Goal: Task Accomplishment & Management: Complete application form

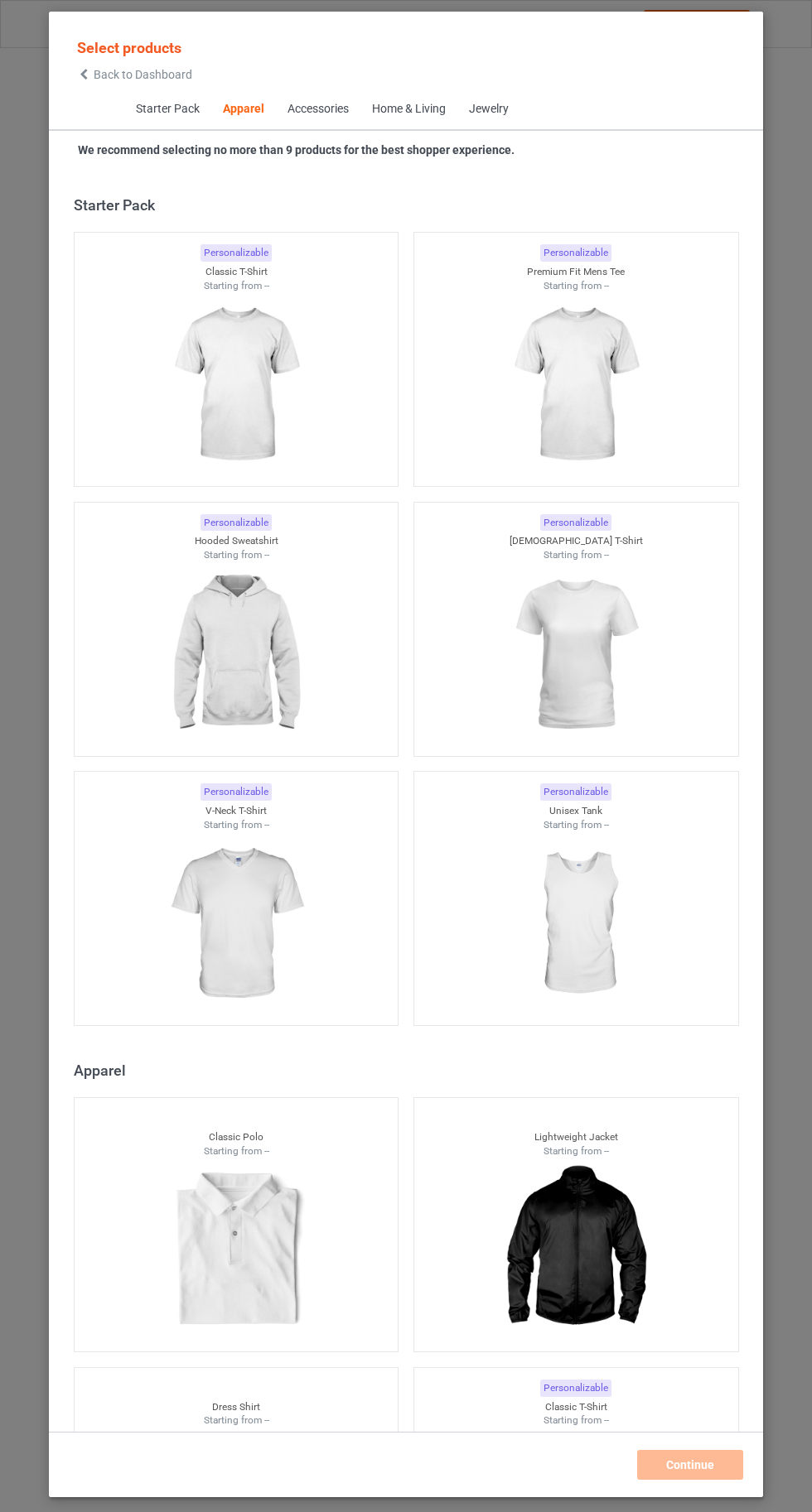
scroll to position [886, 0]
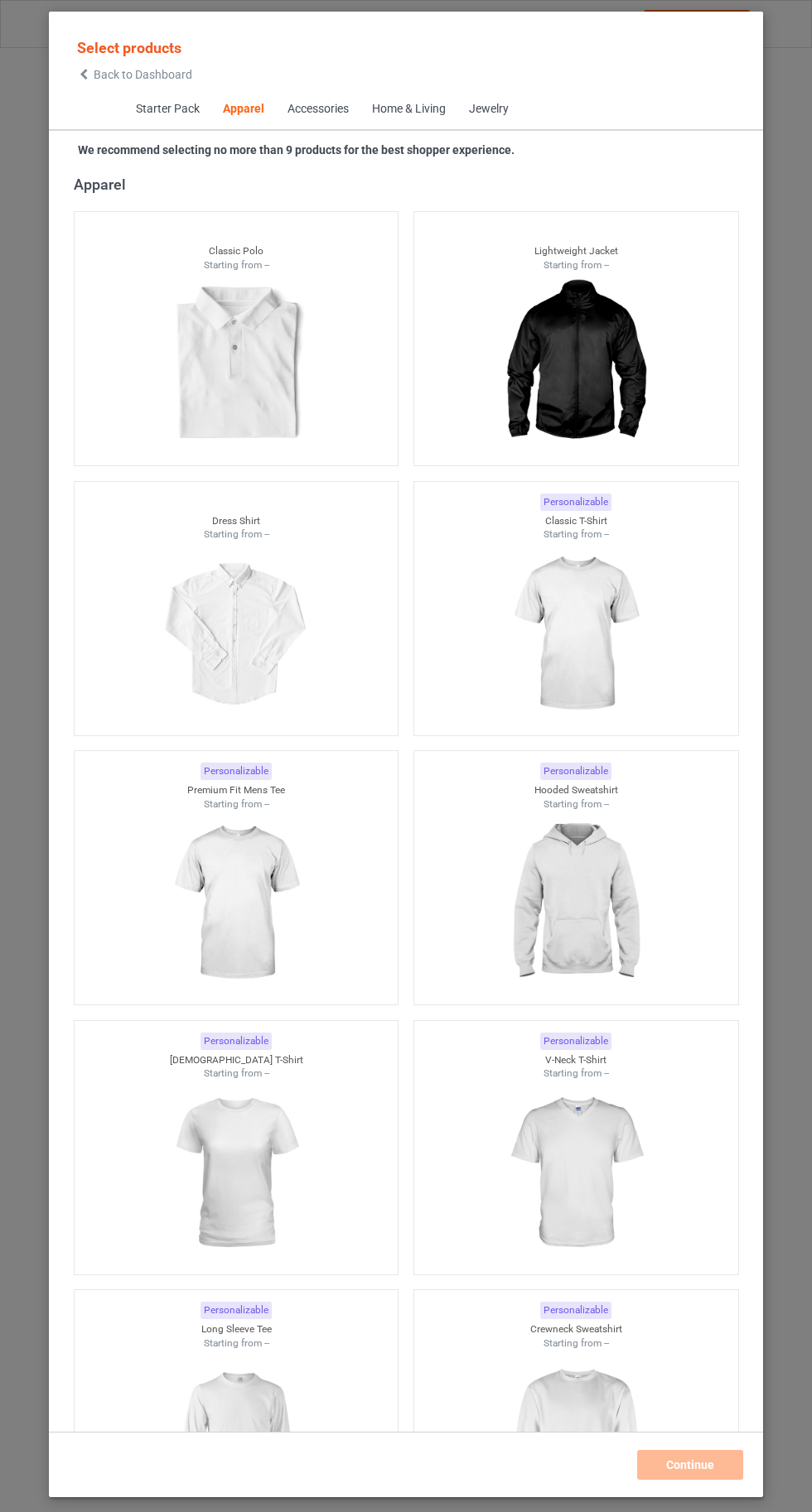
click at [612, 656] on img at bounding box center [575, 634] width 148 height 185
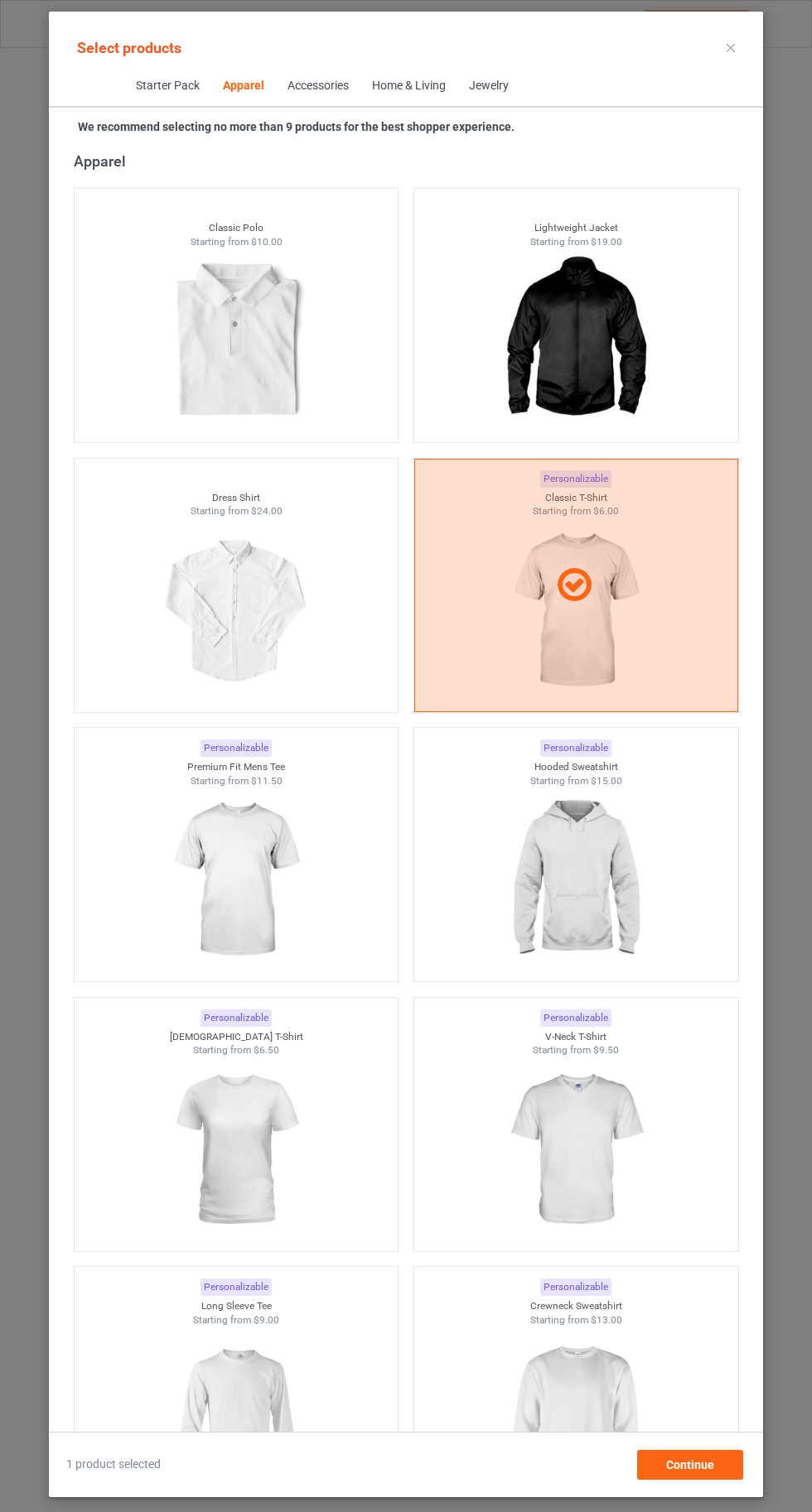
click at [593, 919] on img at bounding box center [575, 879] width 148 height 185
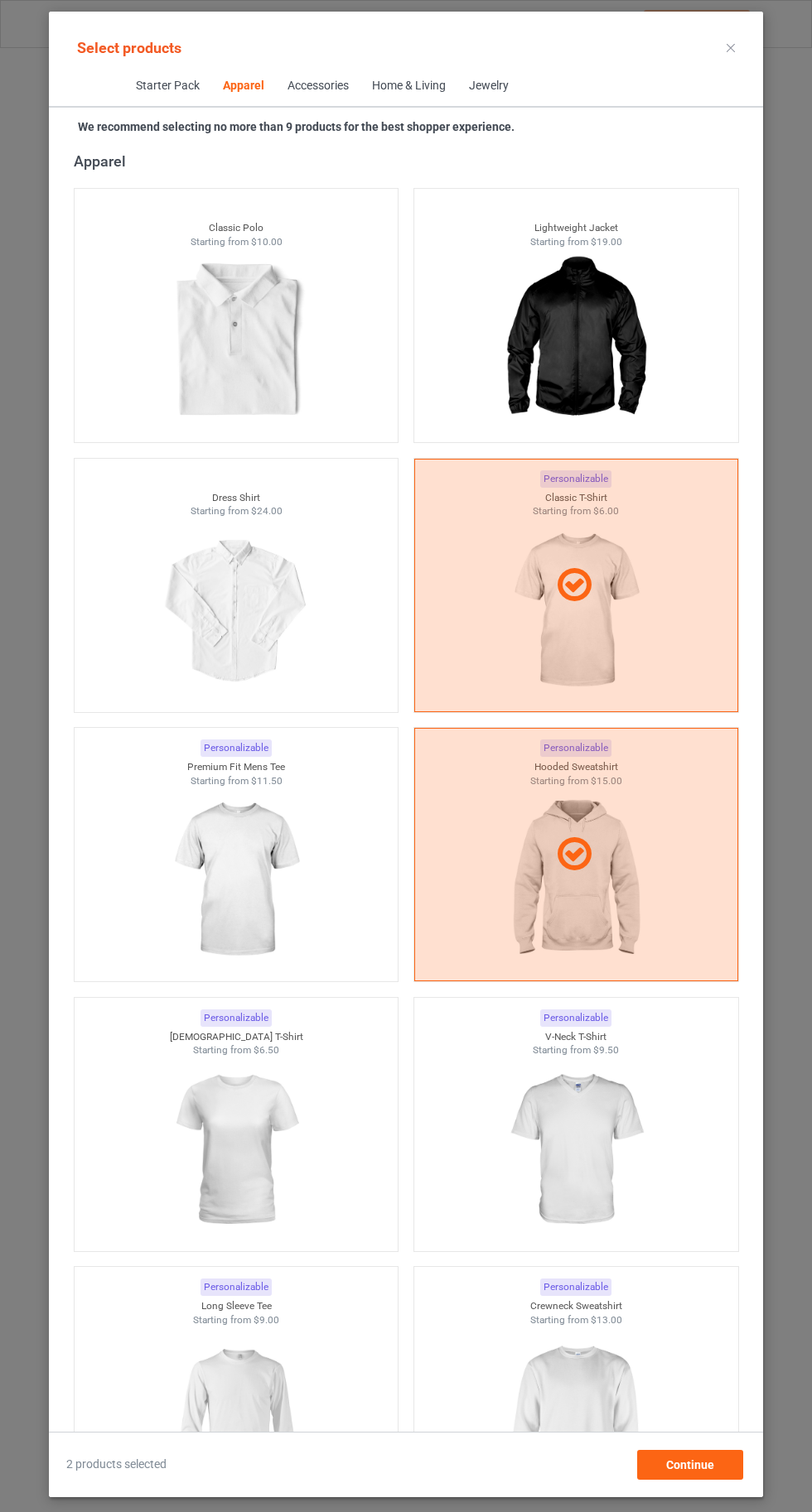
click at [257, 852] on img at bounding box center [235, 879] width 148 height 185
click at [599, 1152] on img at bounding box center [575, 1150] width 148 height 185
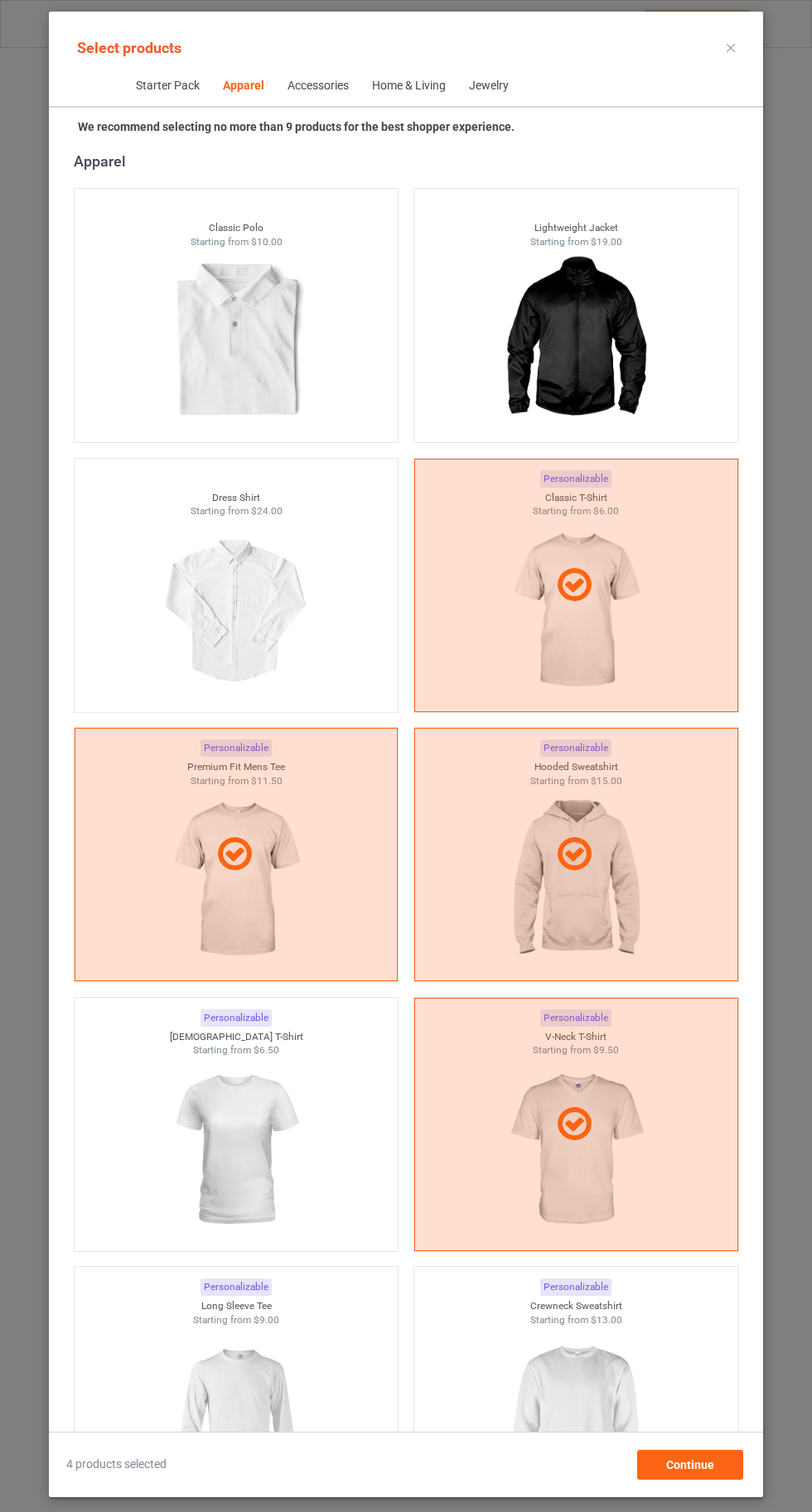
click at [244, 1119] on img at bounding box center [235, 1150] width 148 height 185
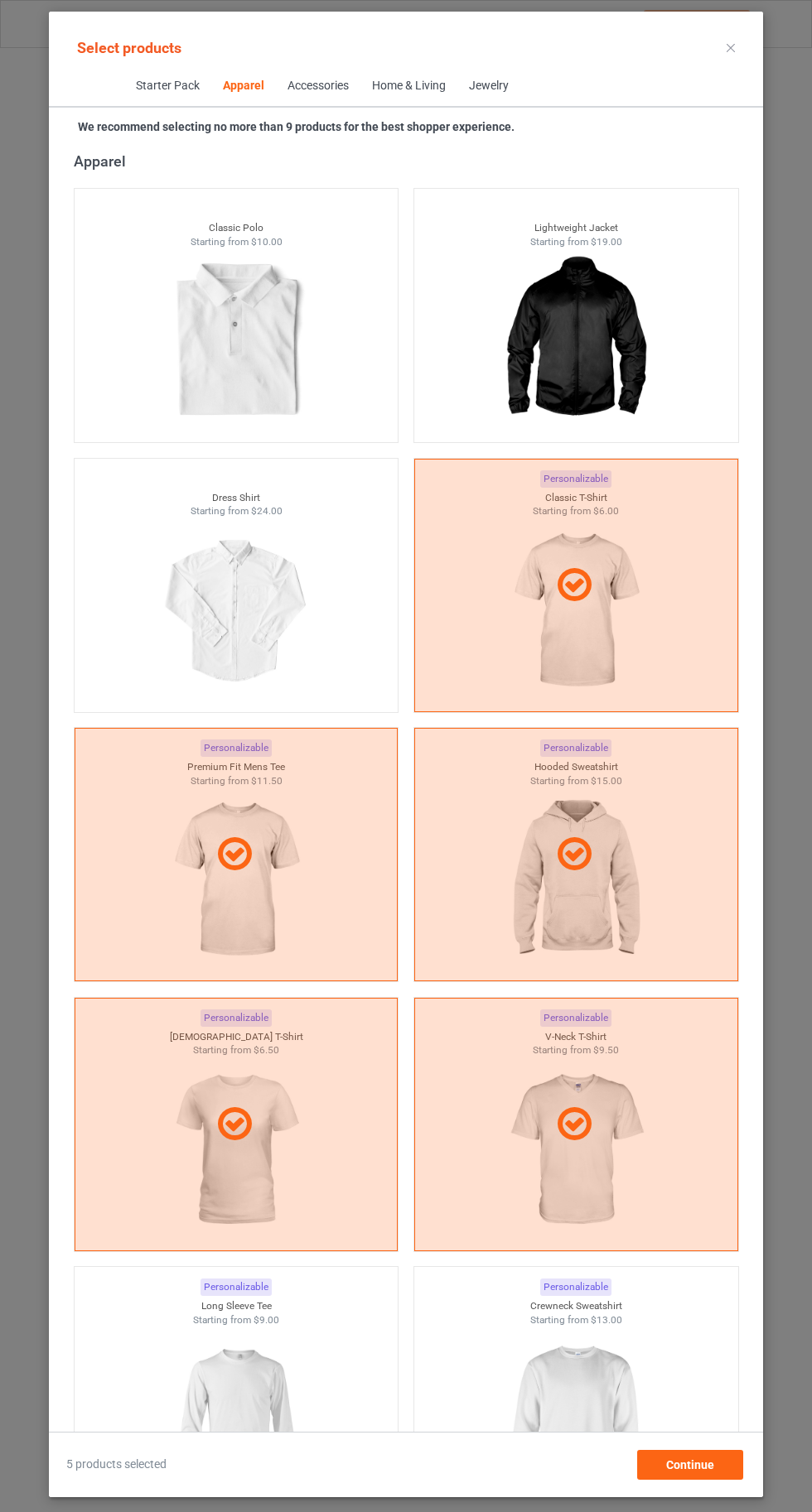
click at [601, 1432] on img at bounding box center [575, 1419] width 148 height 185
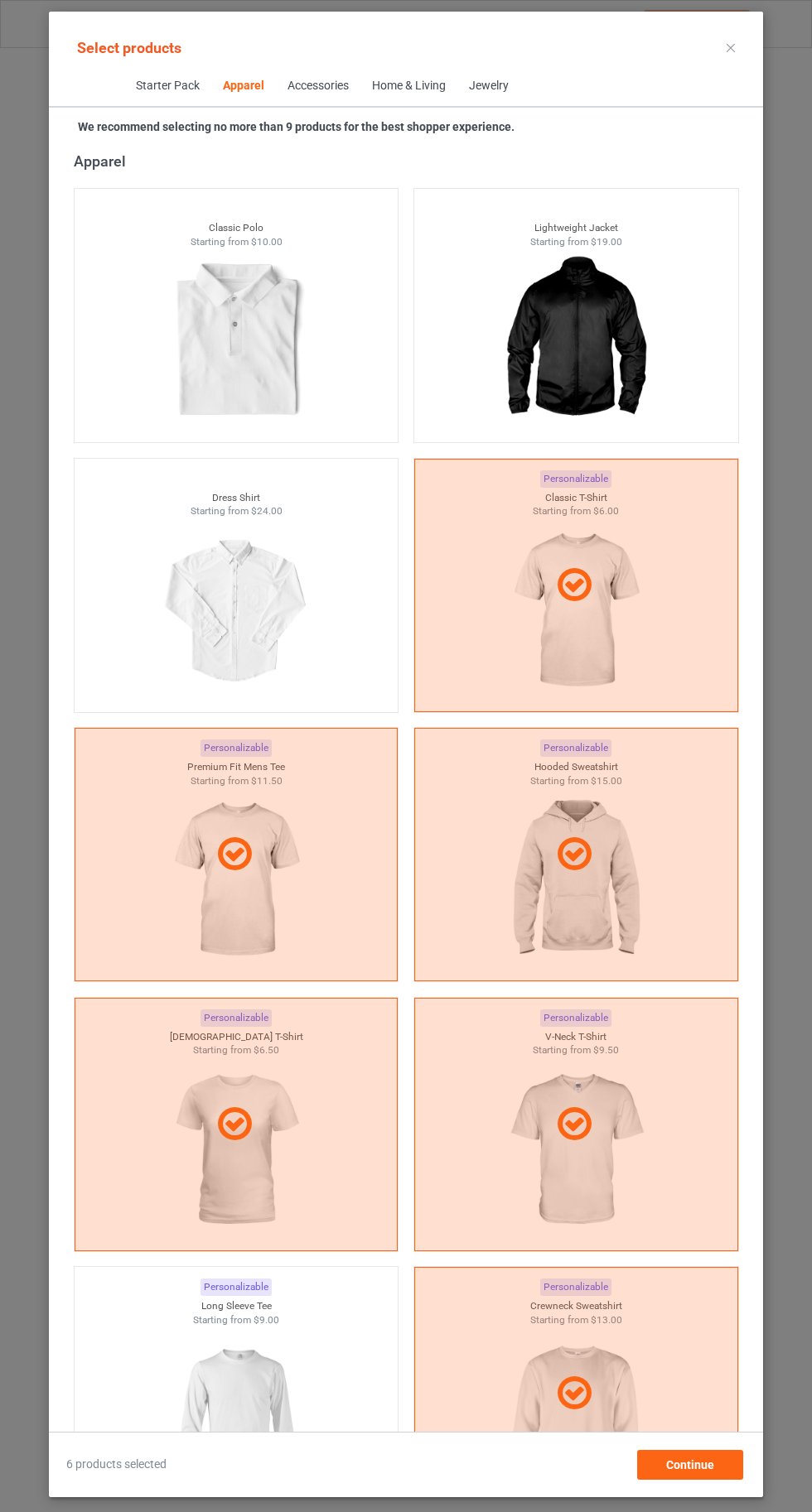
scroll to position [1423, 0]
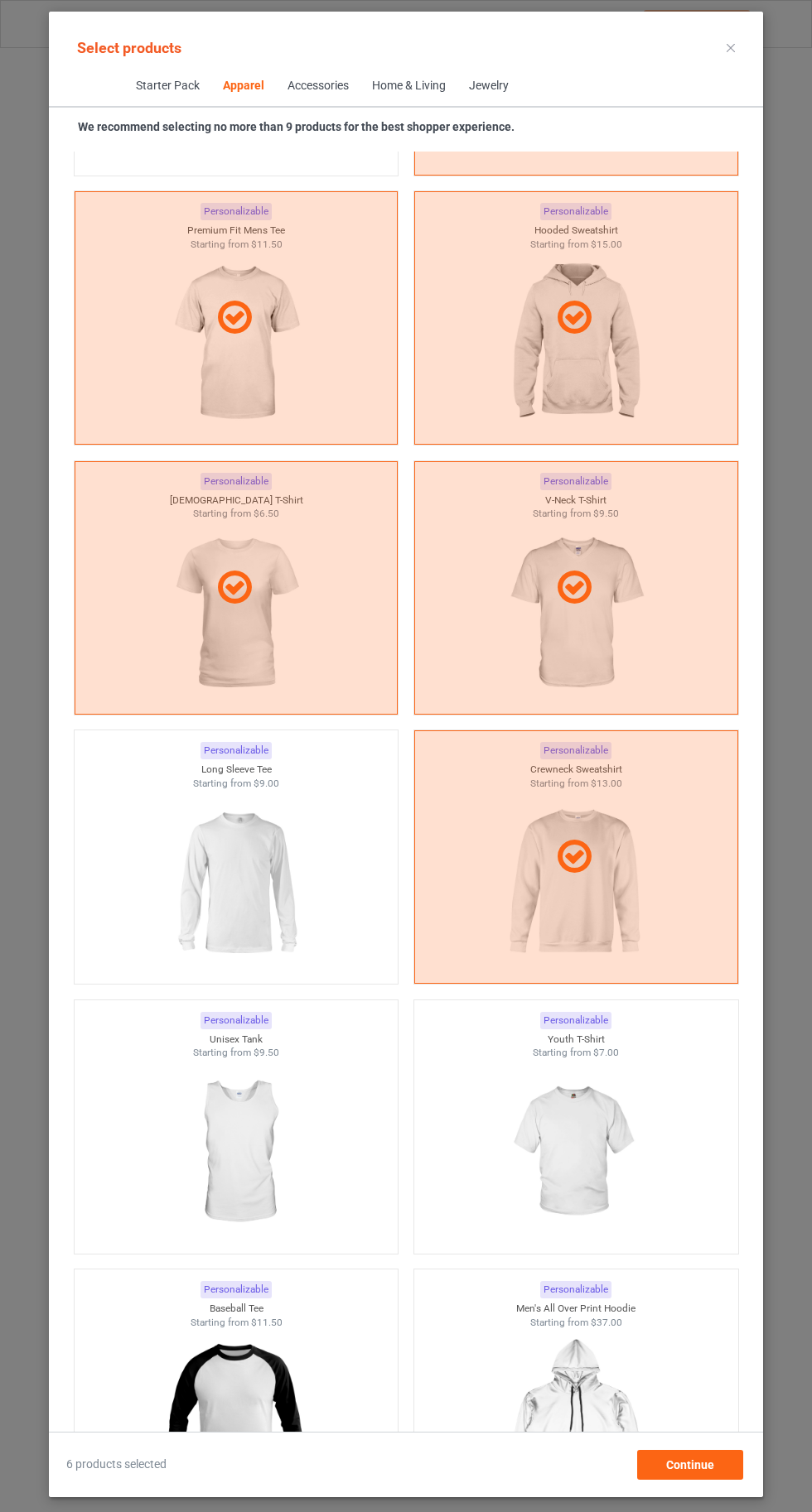
click at [226, 863] on img at bounding box center [235, 882] width 148 height 185
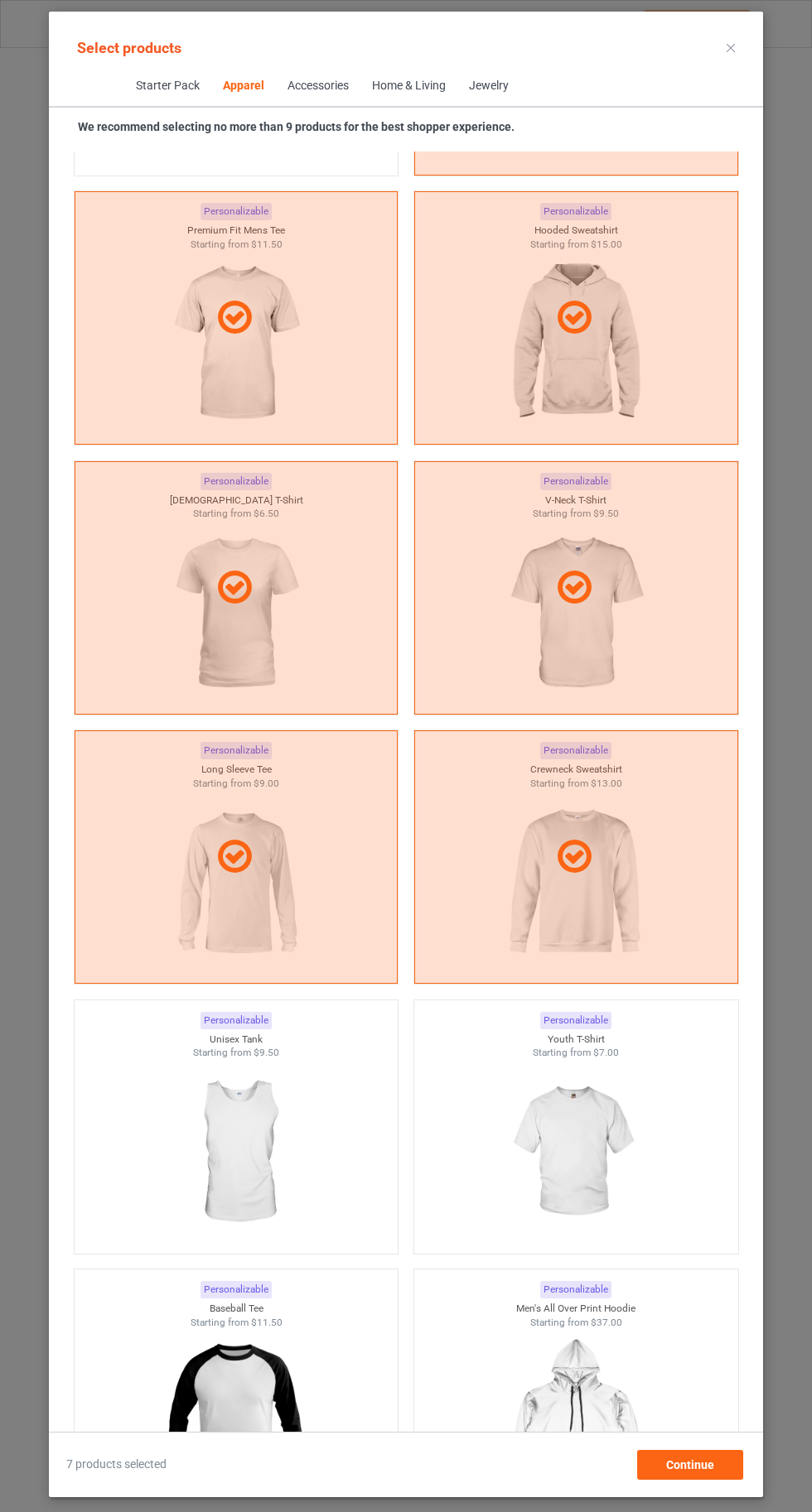
click at [595, 1130] on img at bounding box center [575, 1152] width 148 height 185
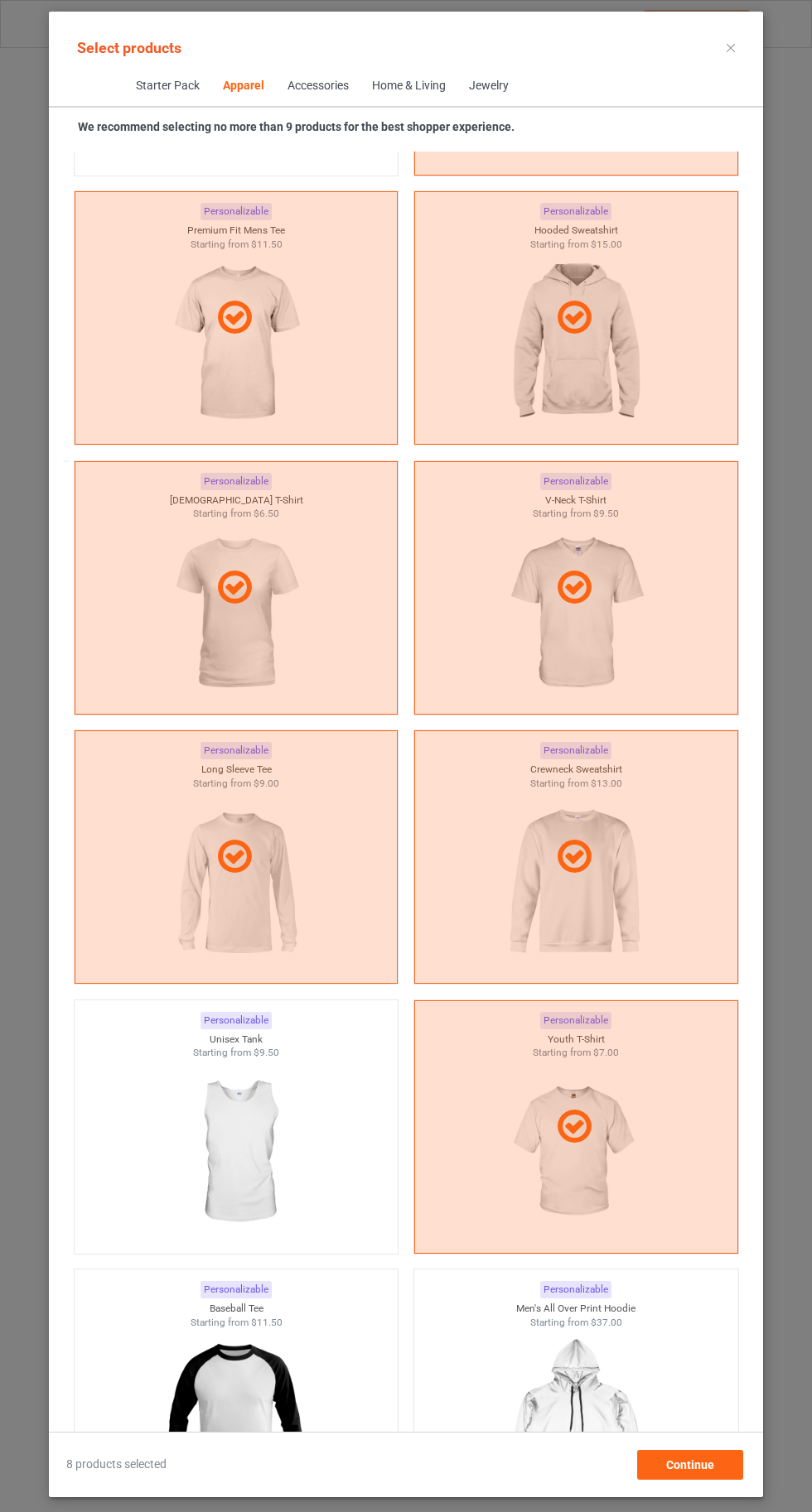
click at [731, 47] on icon at bounding box center [730, 48] width 8 height 8
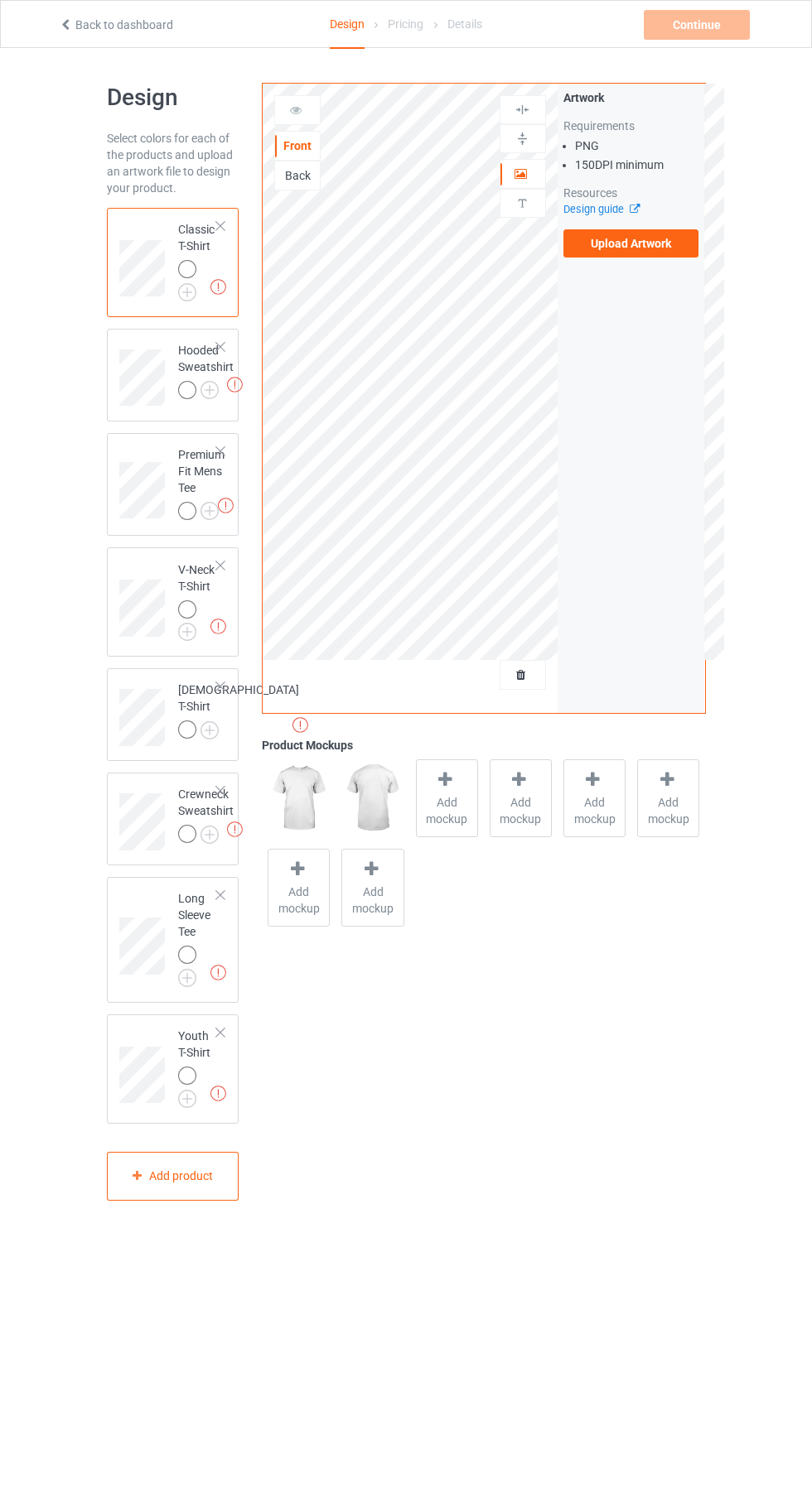
click at [0, 0] on img at bounding box center [0, 0] width 0 height 0
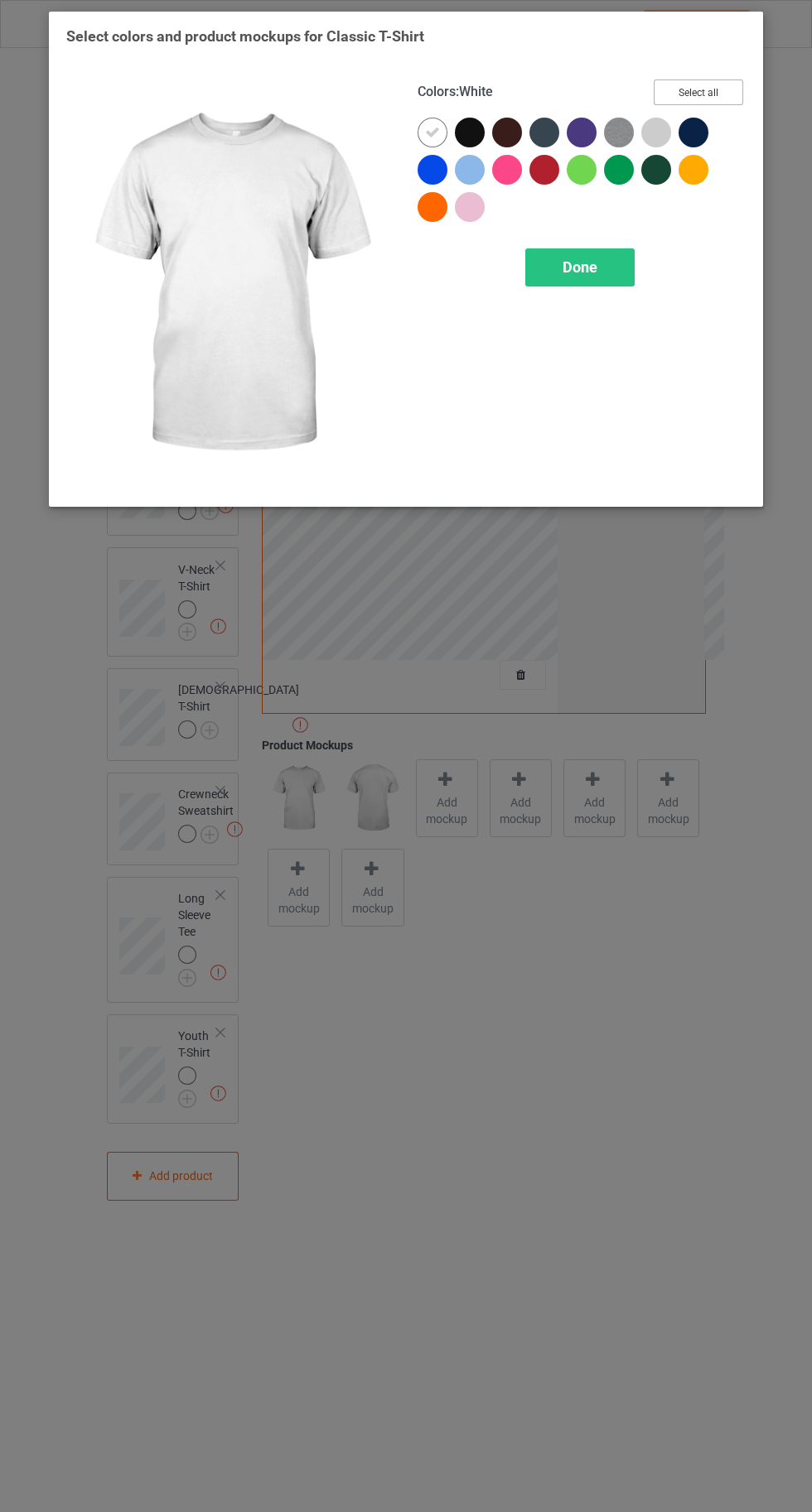
click at [723, 87] on button "Select all" at bounding box center [698, 91] width 89 height 25
click at [466, 125] on icon at bounding box center [470, 133] width 15 height 15
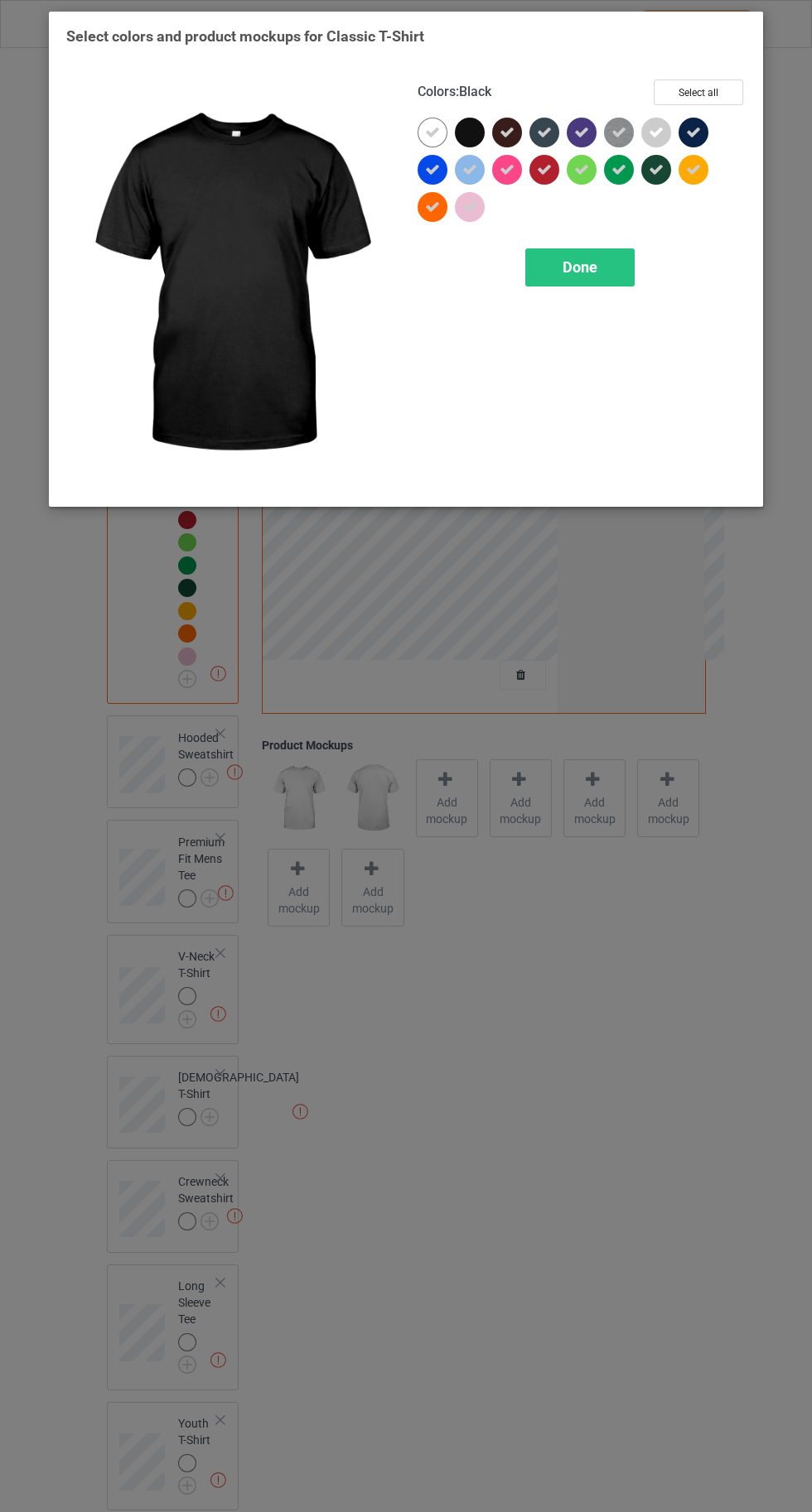
click at [507, 132] on icon at bounding box center [507, 133] width 15 height 15
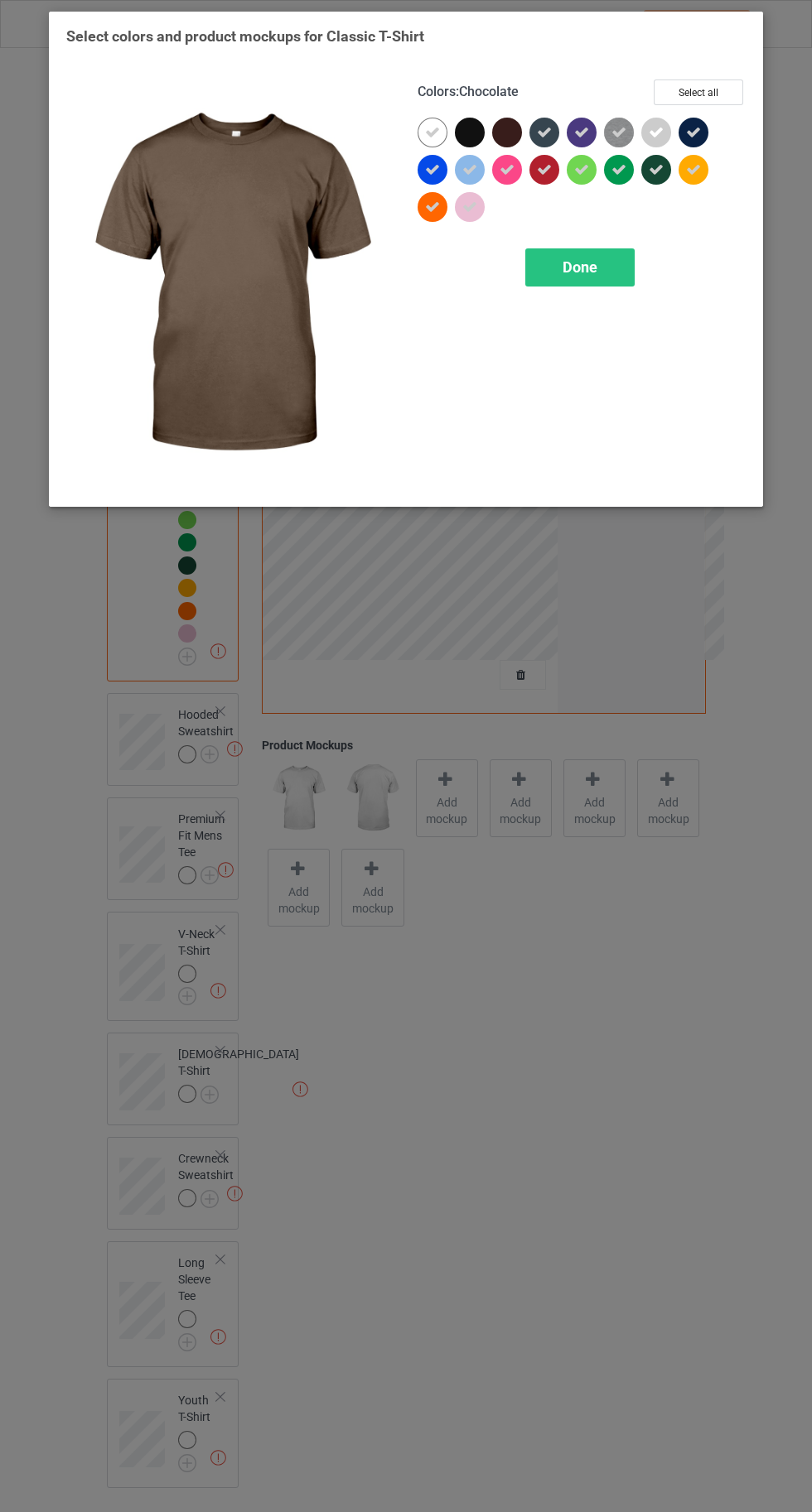
click at [544, 132] on icon at bounding box center [544, 133] width 15 height 15
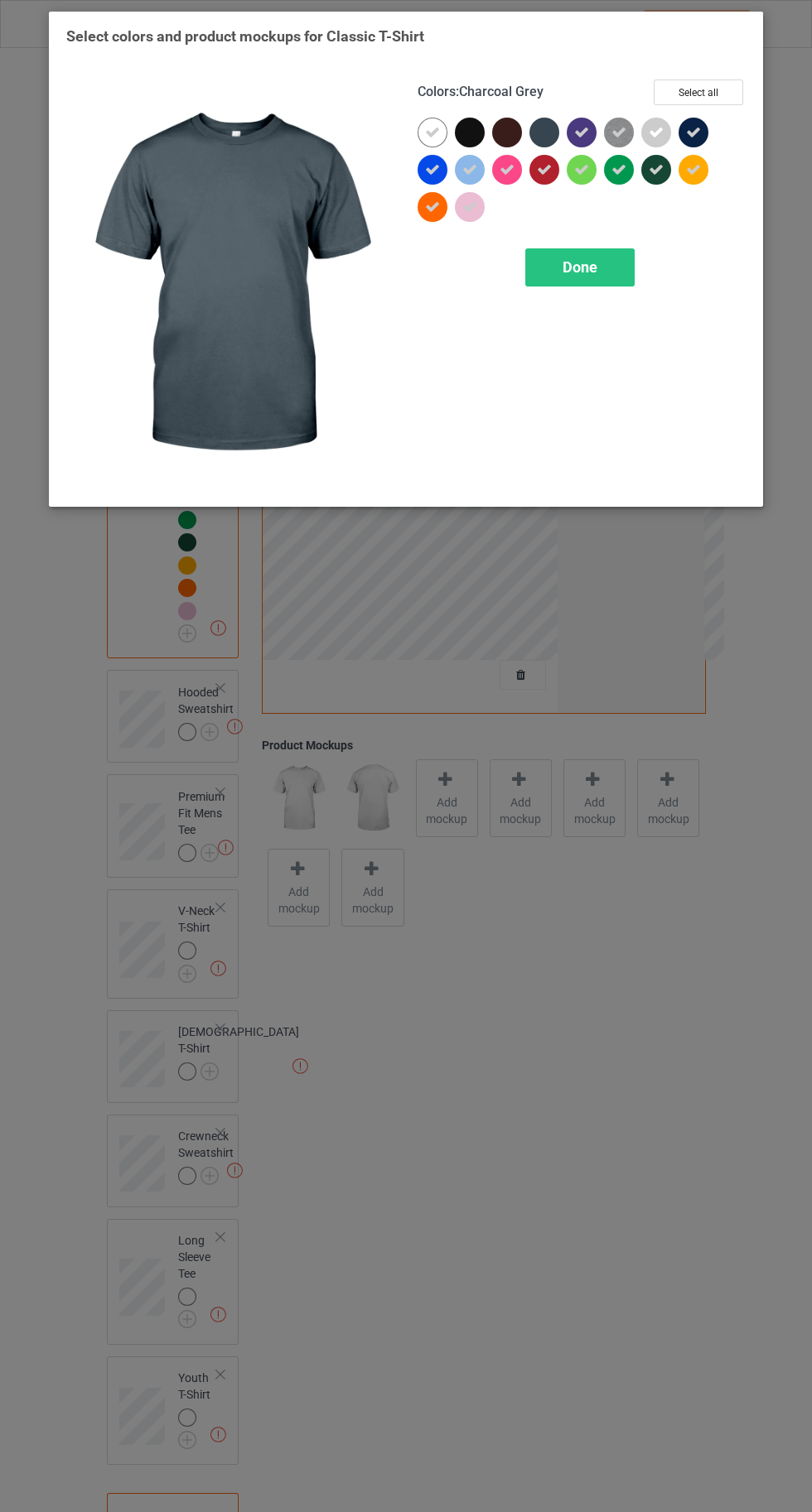
click at [579, 266] on span "Done" at bounding box center [579, 266] width 35 height 17
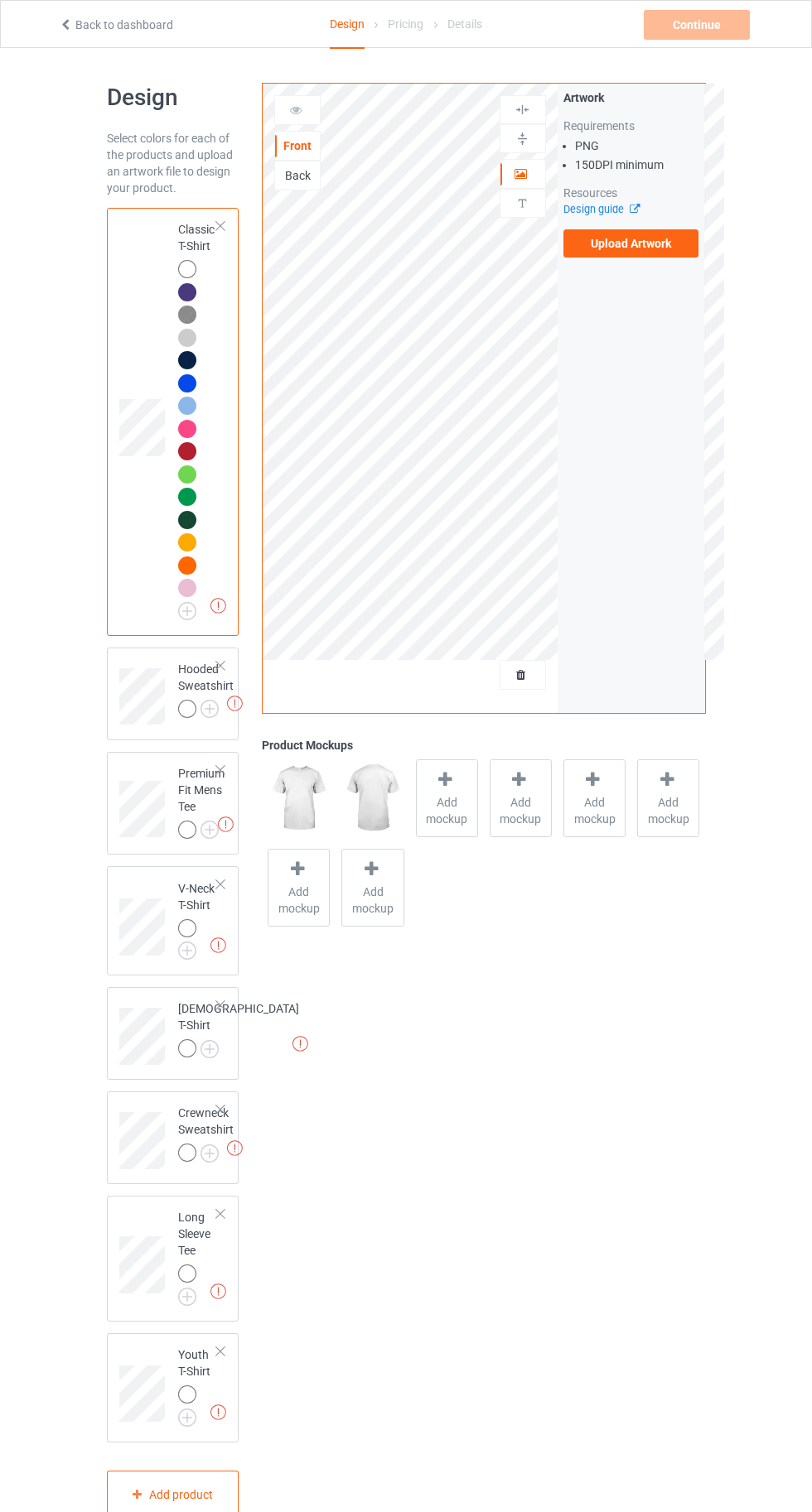
click at [0, 0] on img at bounding box center [0, 0] width 0 height 0
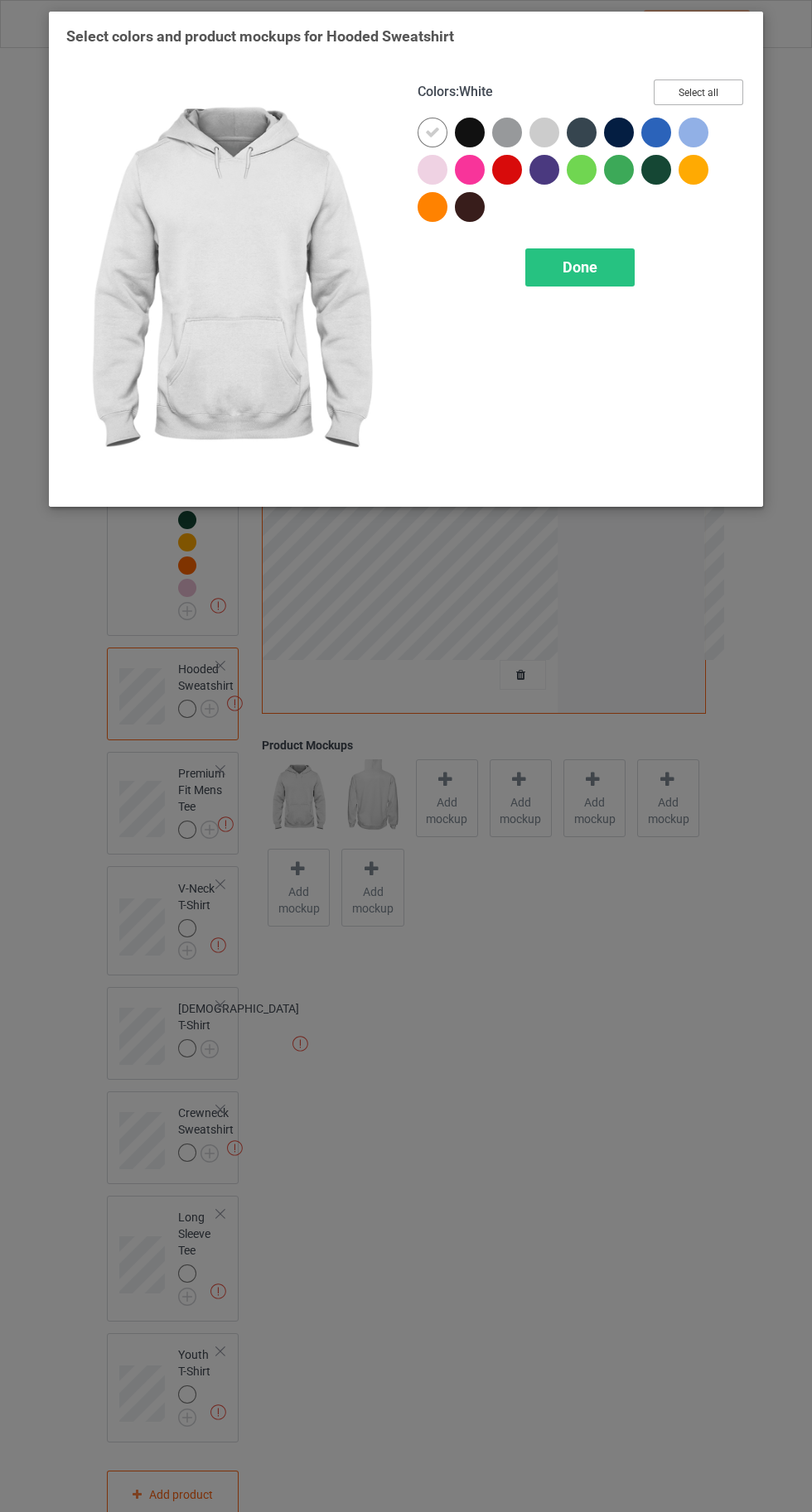
click at [706, 104] on button "Select all" at bounding box center [698, 91] width 89 height 25
click at [469, 132] on icon at bounding box center [470, 133] width 15 height 15
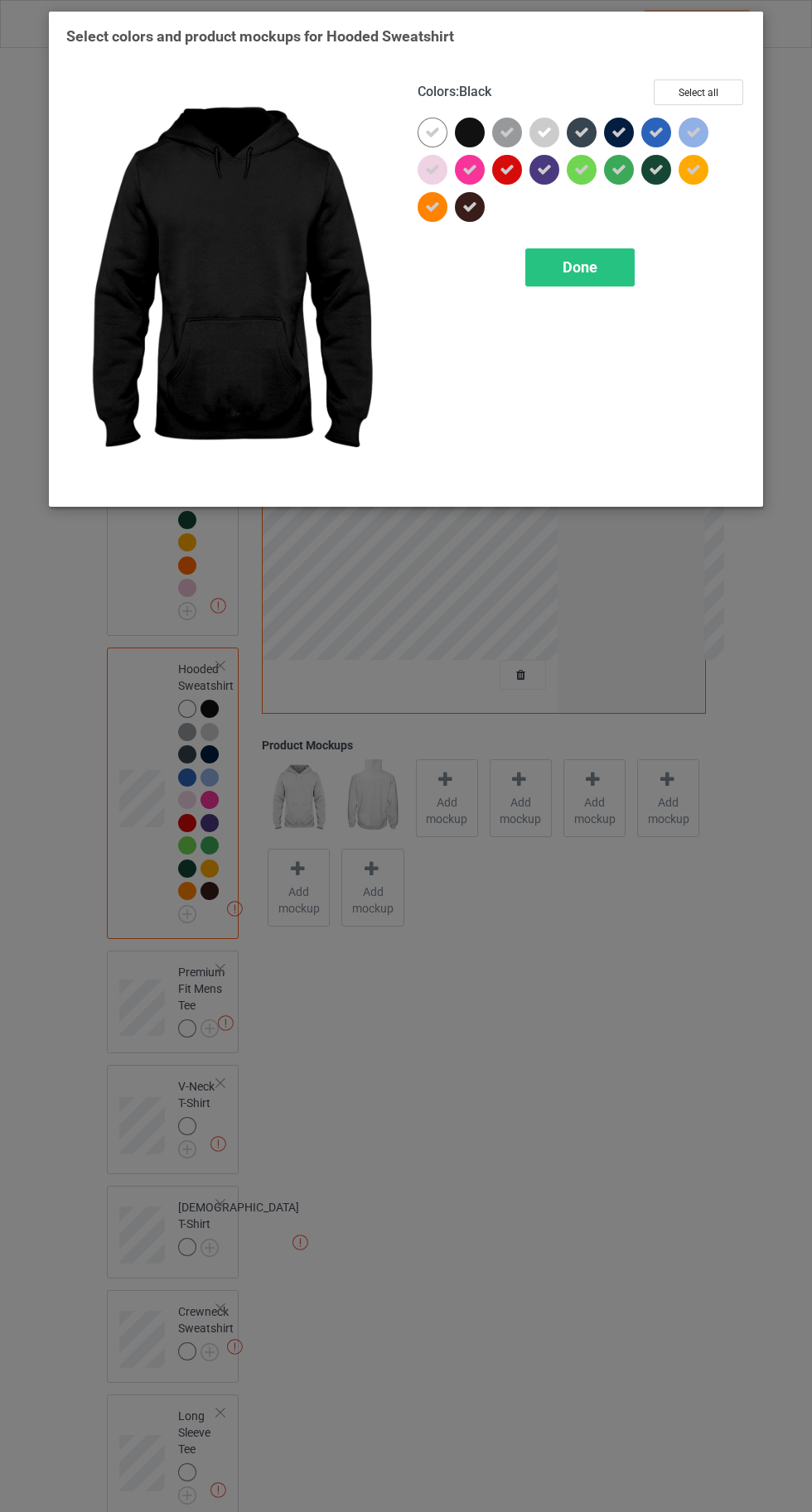
click at [618, 134] on icon at bounding box center [619, 133] width 15 height 15
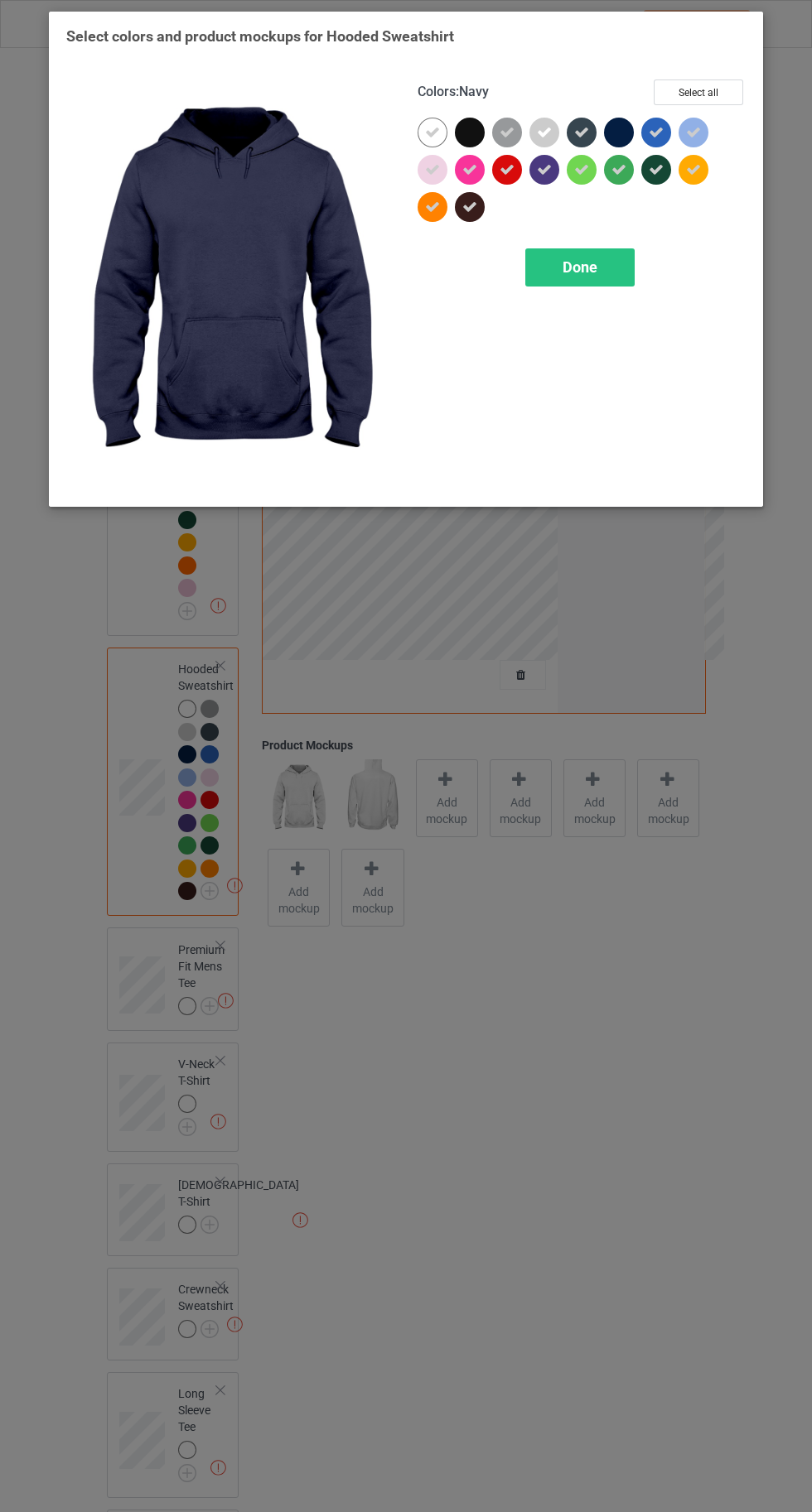
click at [593, 285] on div "Done" at bounding box center [580, 267] width 109 height 38
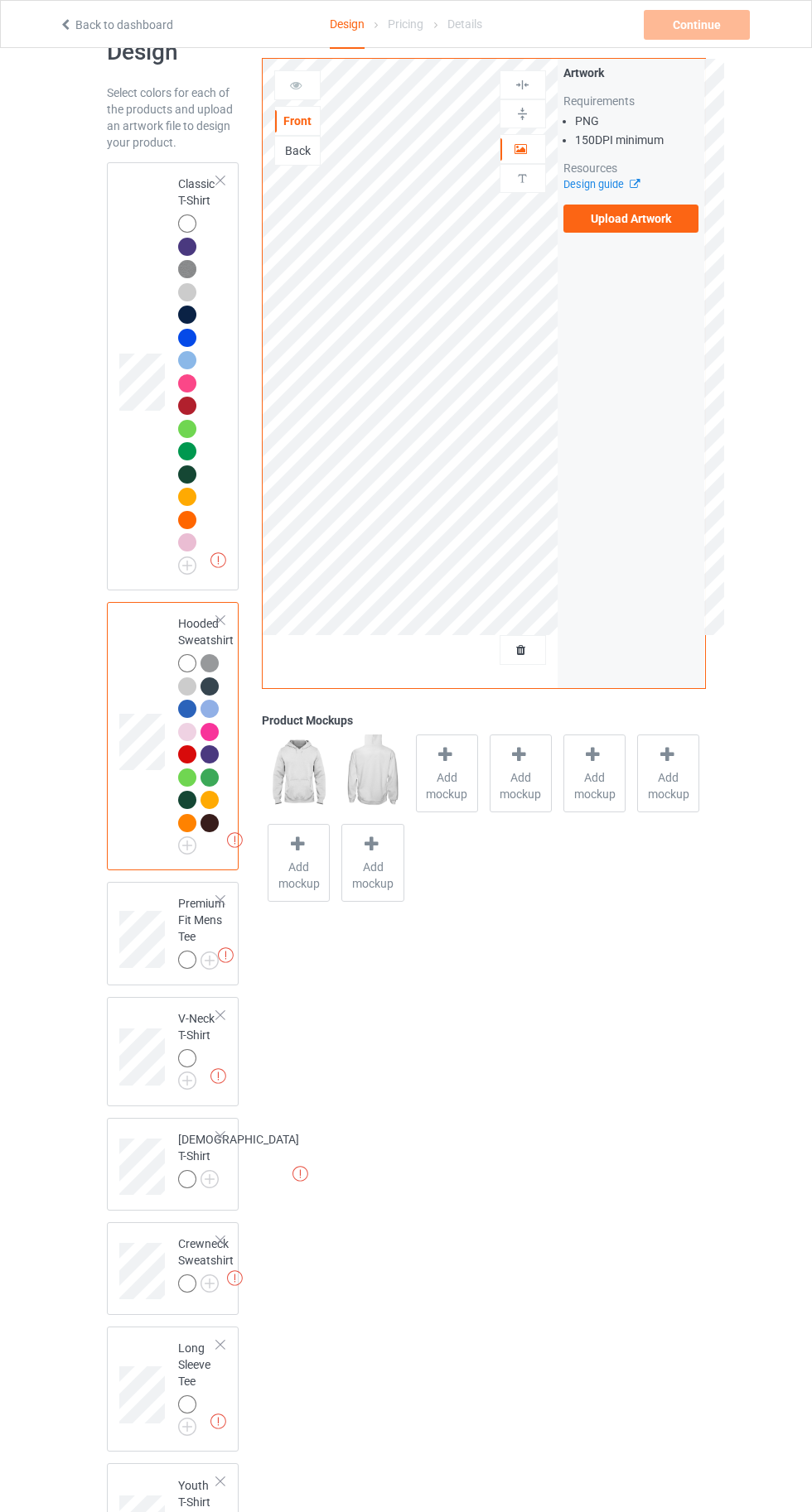
scroll to position [117, 0]
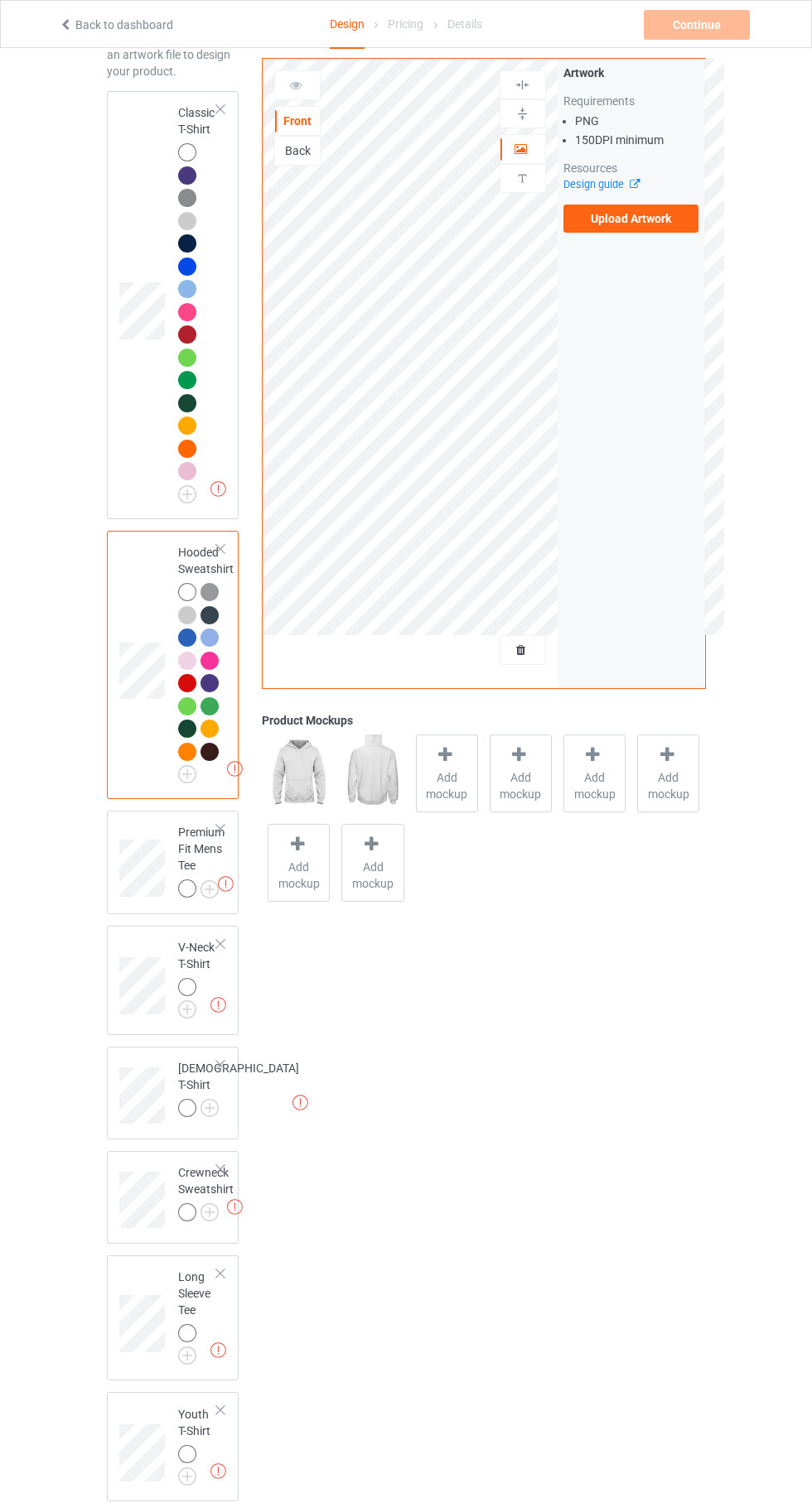
click at [0, 0] on img at bounding box center [0, 0] width 0 height 0
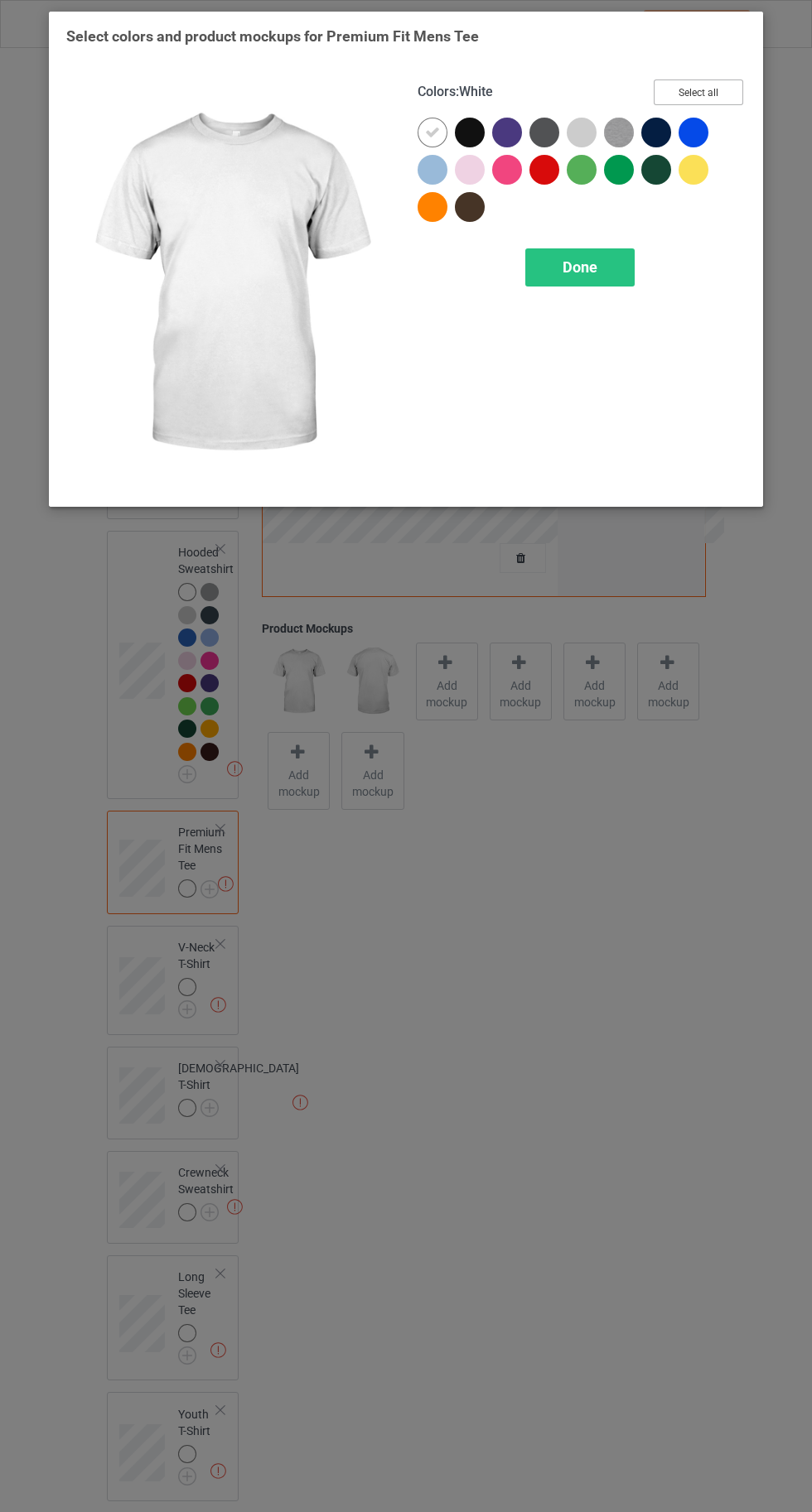
click at [690, 87] on button "Select all" at bounding box center [698, 91] width 89 height 25
click at [468, 131] on icon at bounding box center [470, 133] width 15 height 15
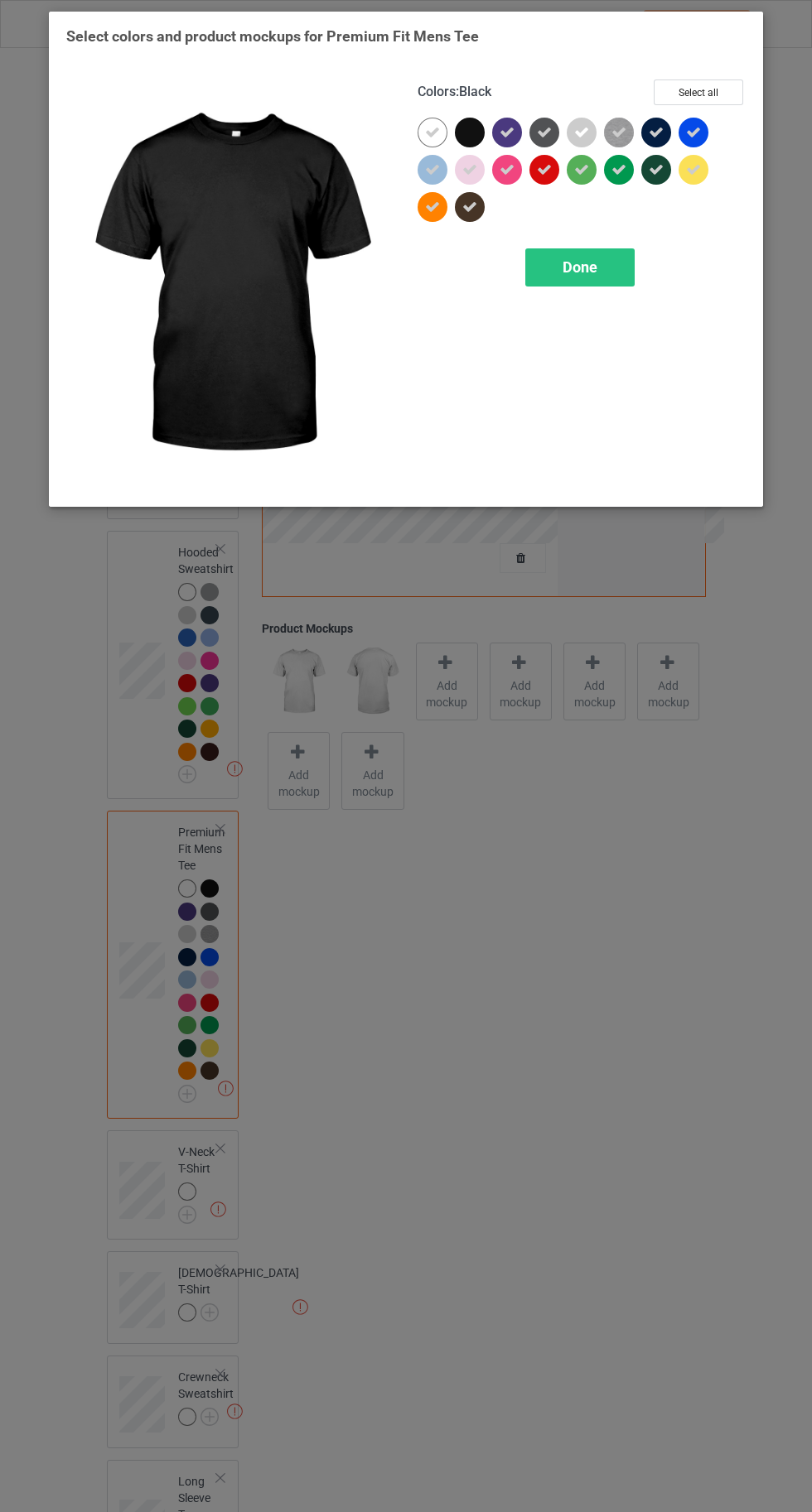
click at [657, 132] on icon at bounding box center [657, 133] width 15 height 15
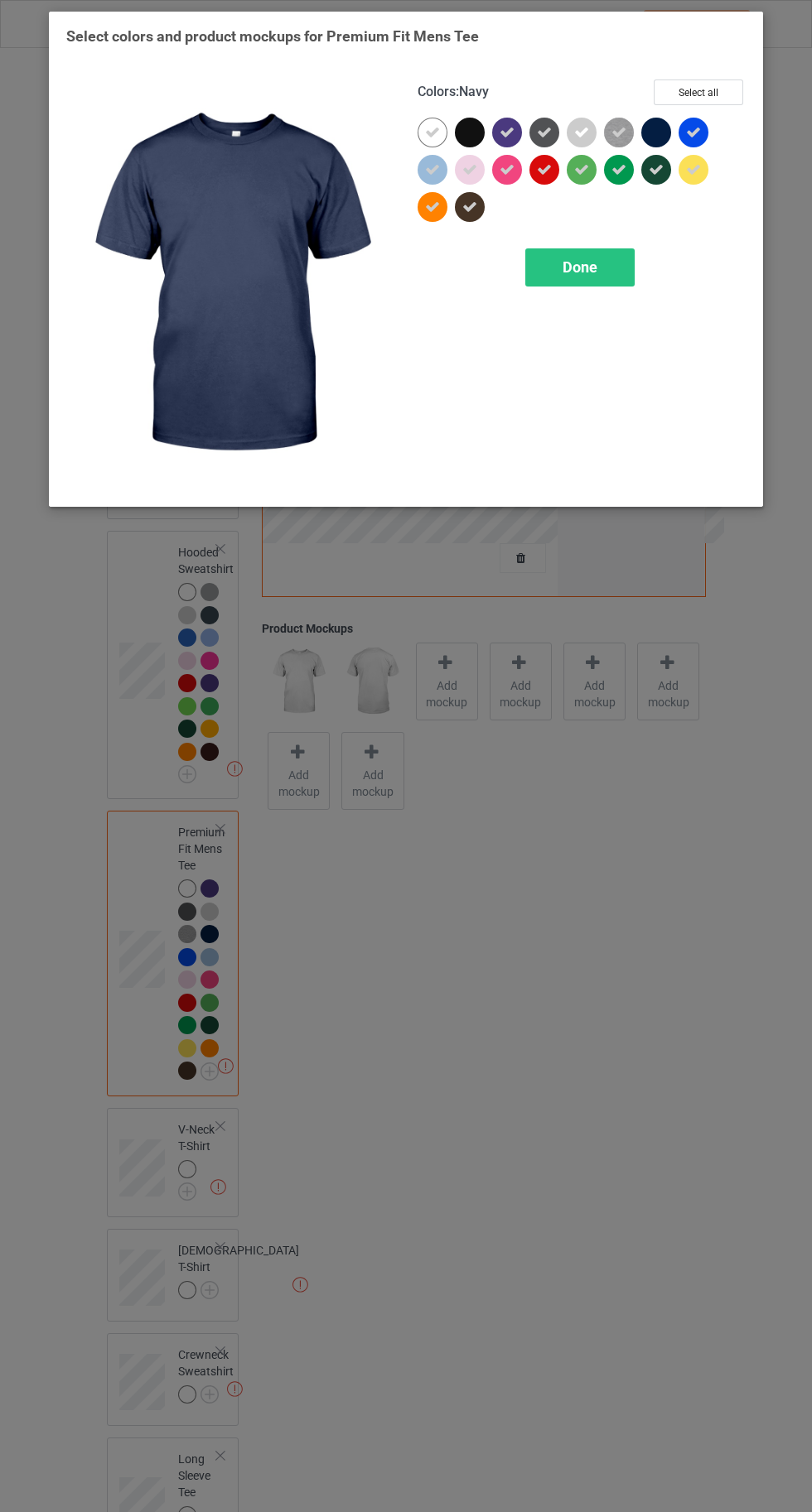
click at [587, 281] on div "Done" at bounding box center [580, 267] width 109 height 38
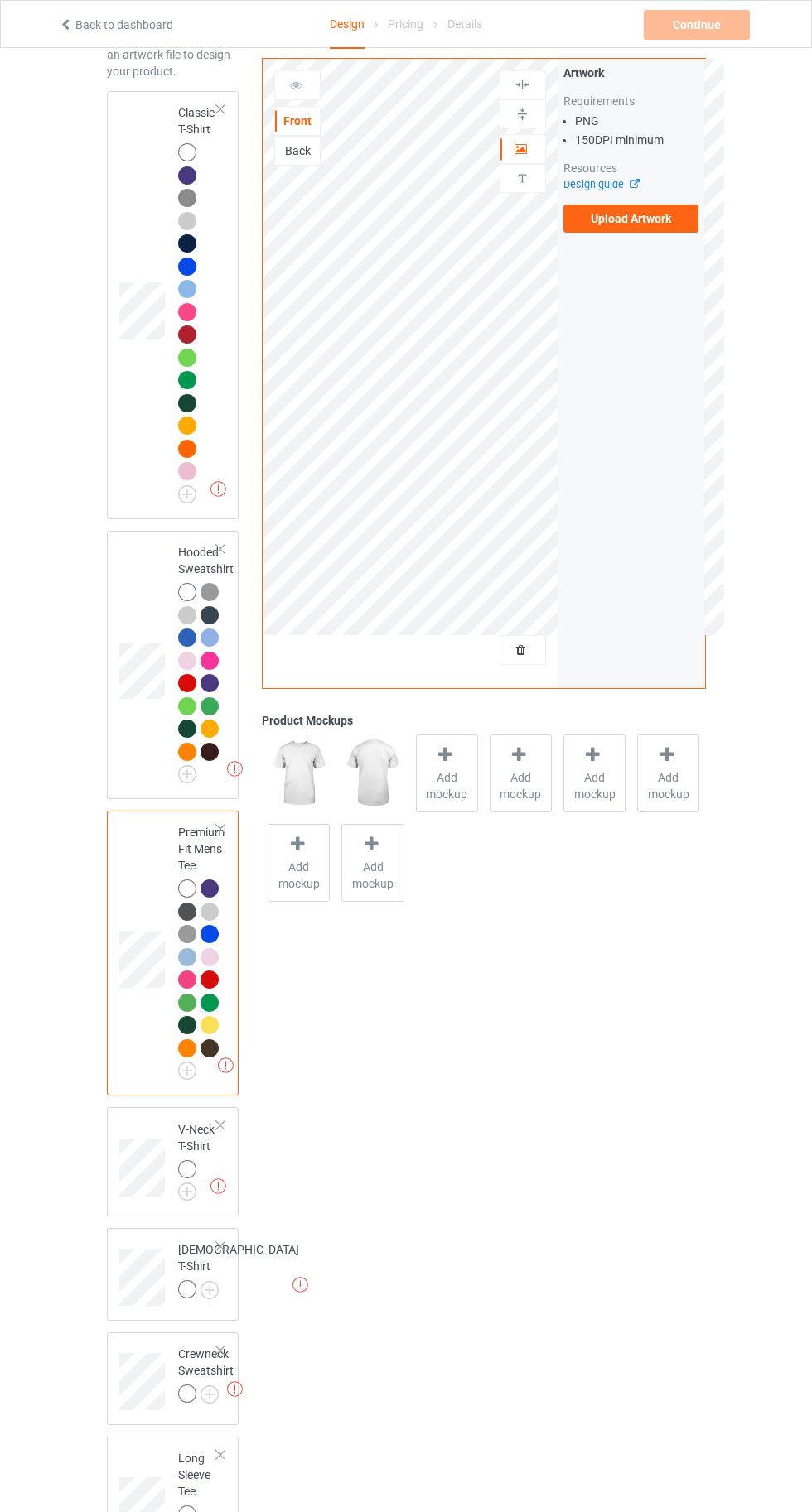
scroll to position [299, 0]
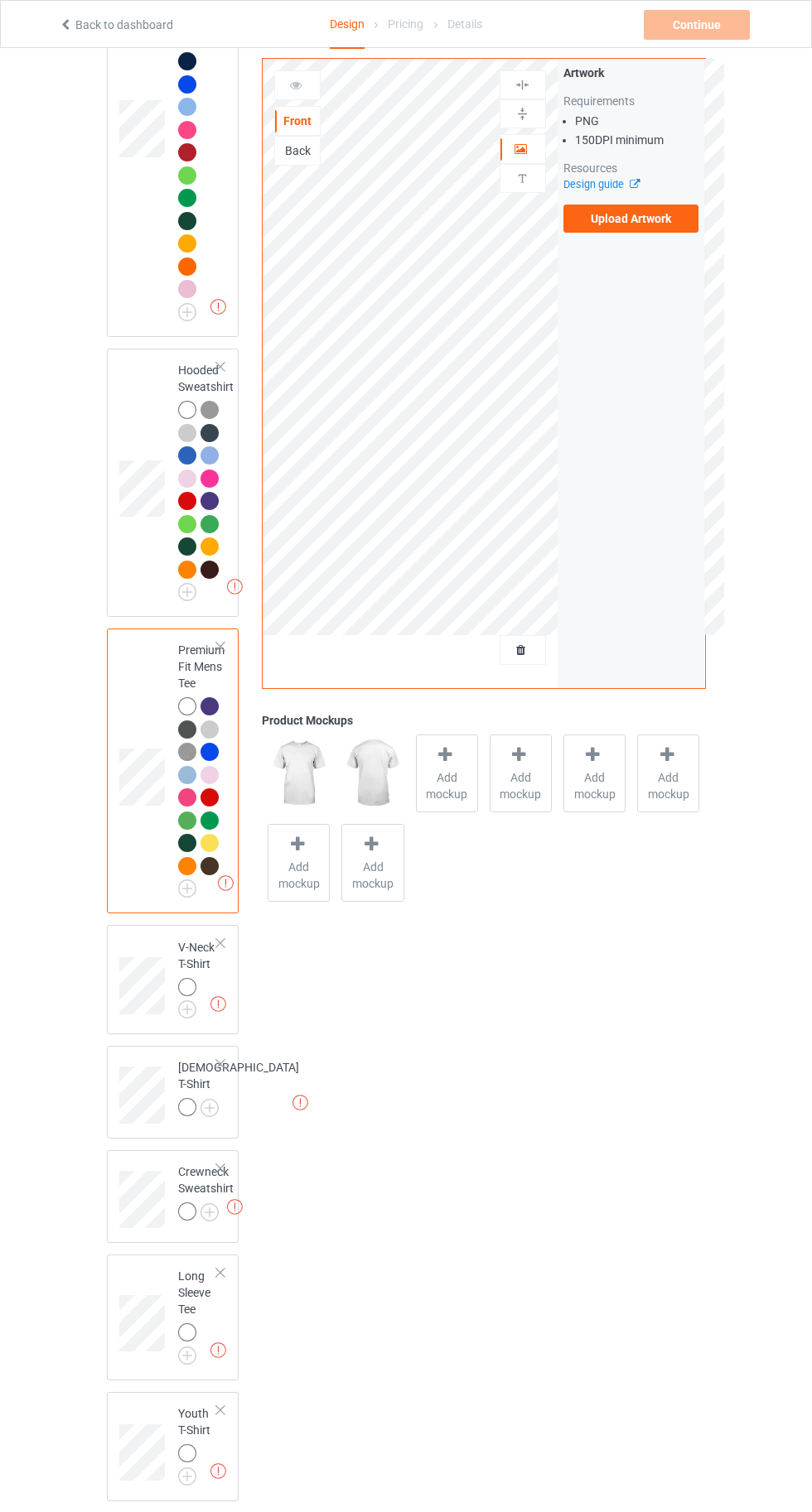
click at [0, 0] on img at bounding box center [0, 0] width 0 height 0
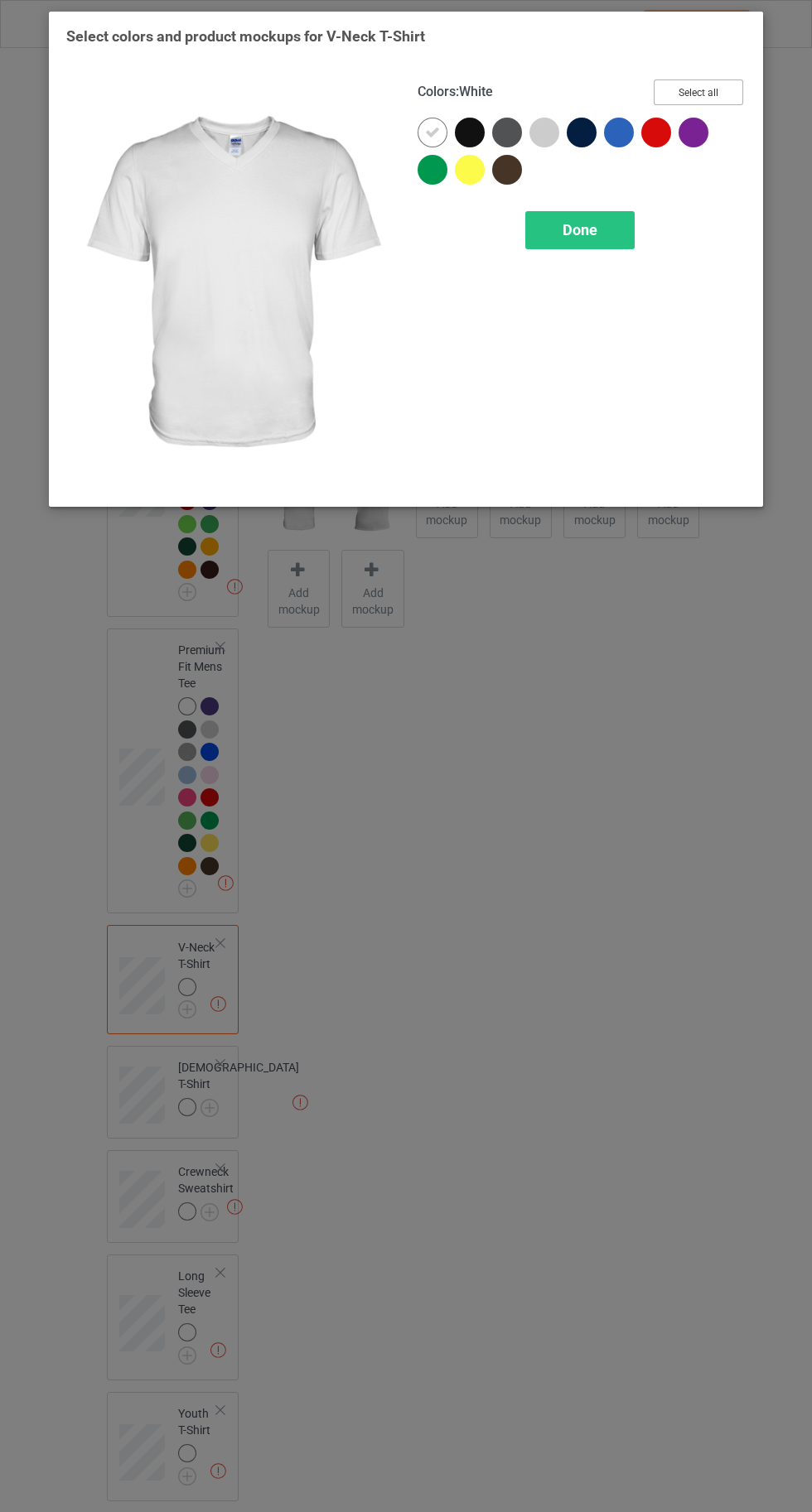
click at [714, 98] on button "Select all" at bounding box center [698, 91] width 89 height 25
click at [469, 132] on icon at bounding box center [470, 133] width 15 height 15
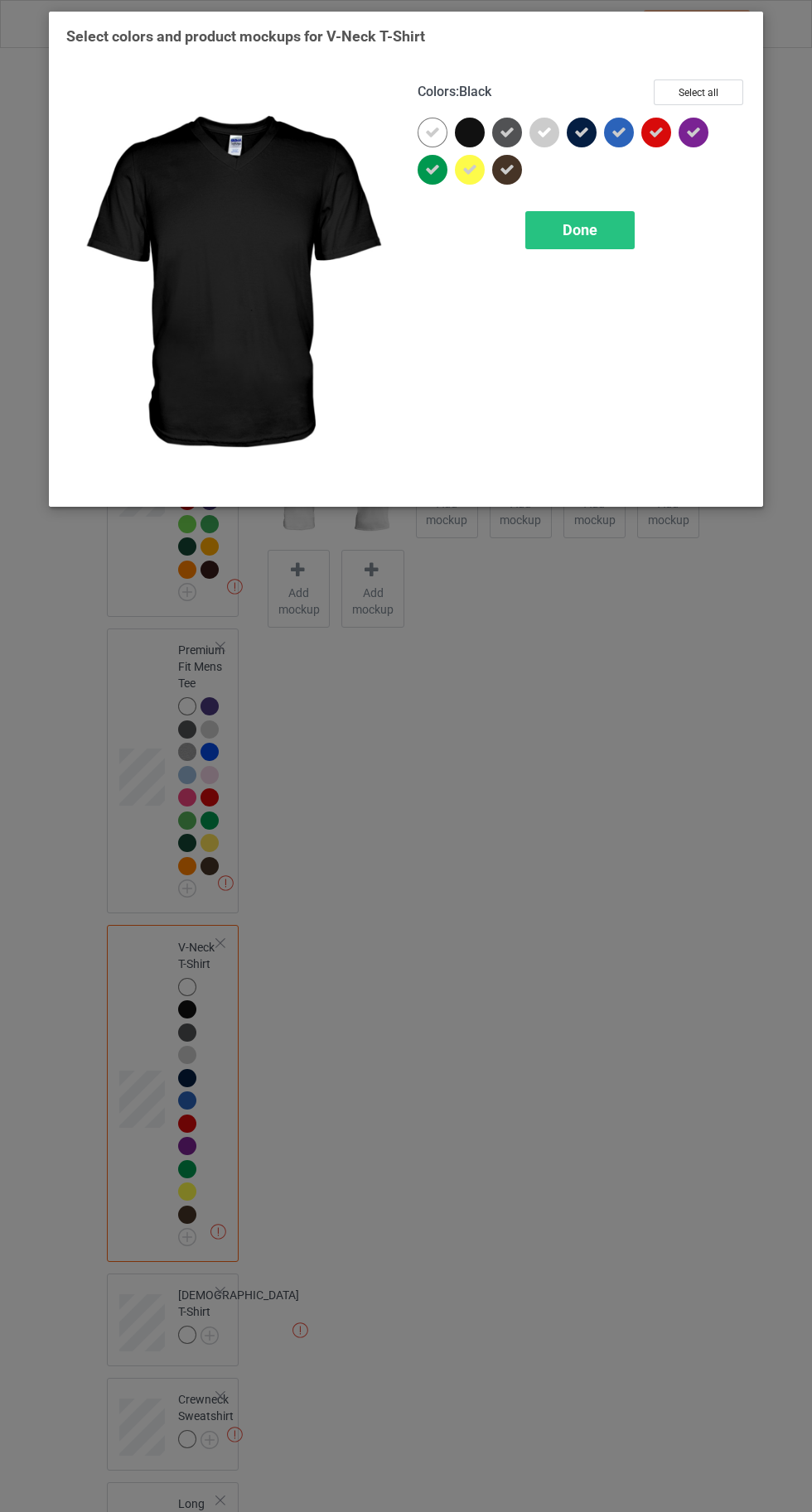
click at [616, 132] on icon at bounding box center [619, 133] width 15 height 15
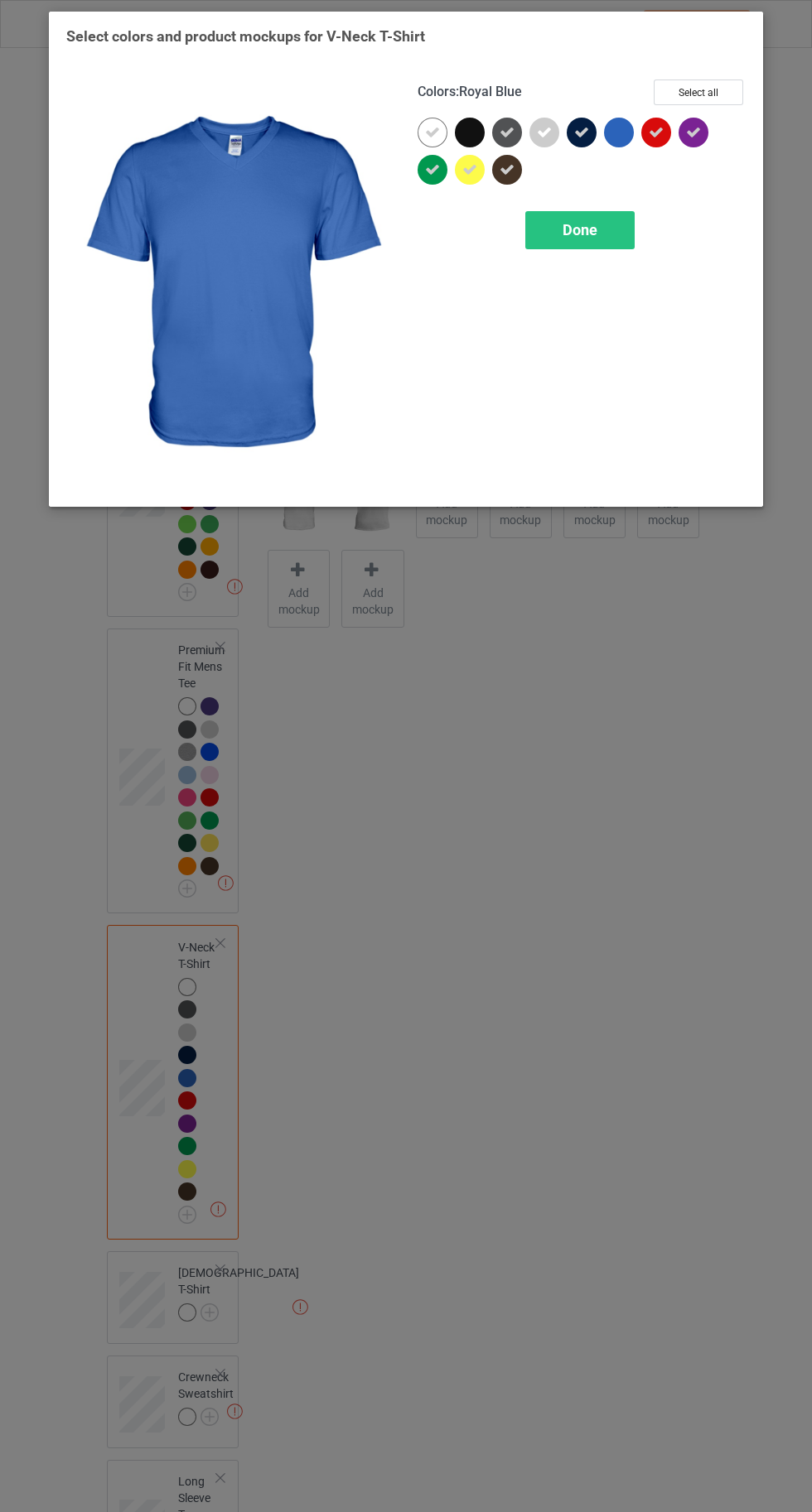
click at [557, 246] on div "Done" at bounding box center [580, 230] width 109 height 38
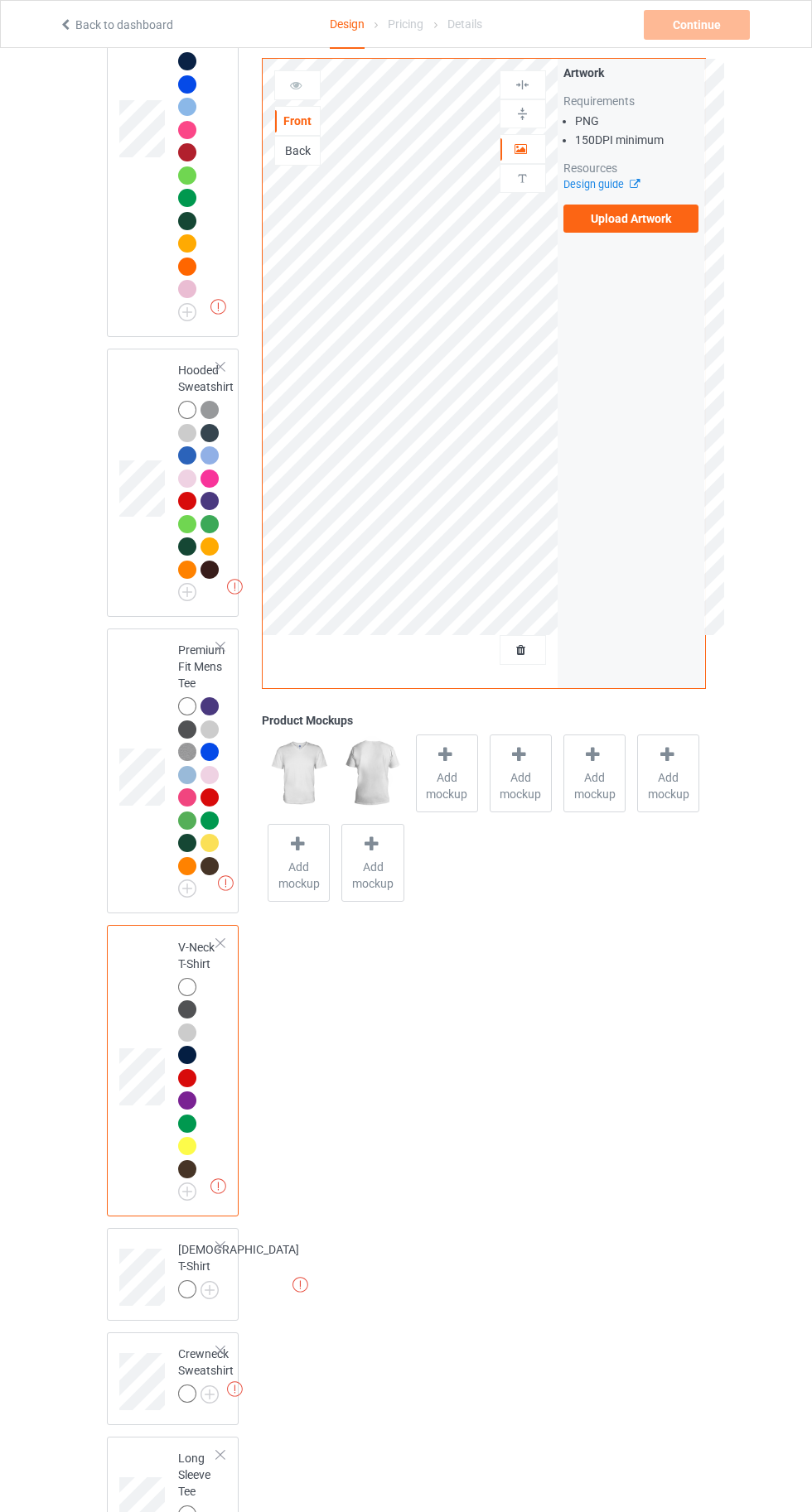
scroll to position [481, 0]
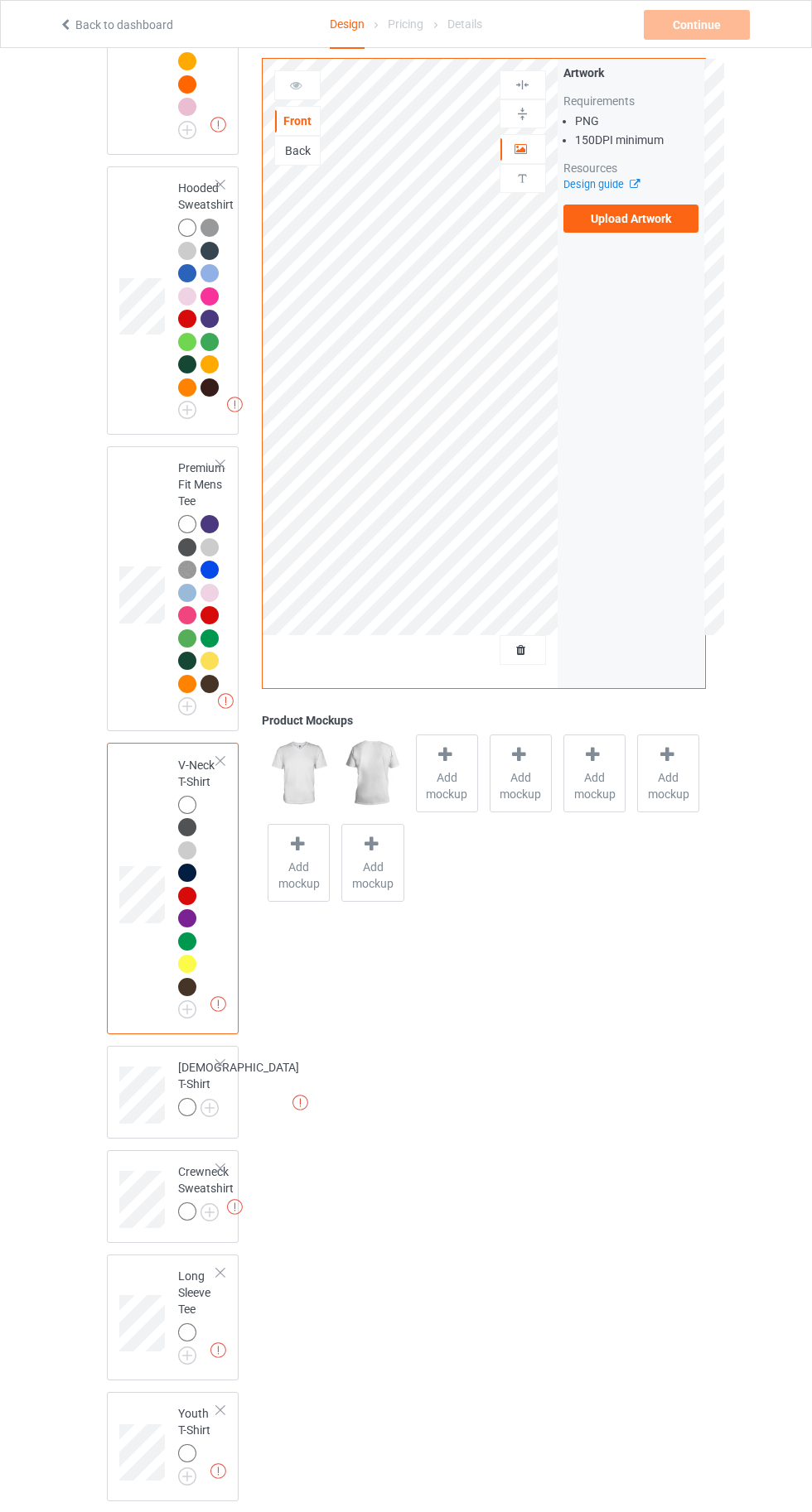
click at [0, 0] on img at bounding box center [0, 0] width 0 height 0
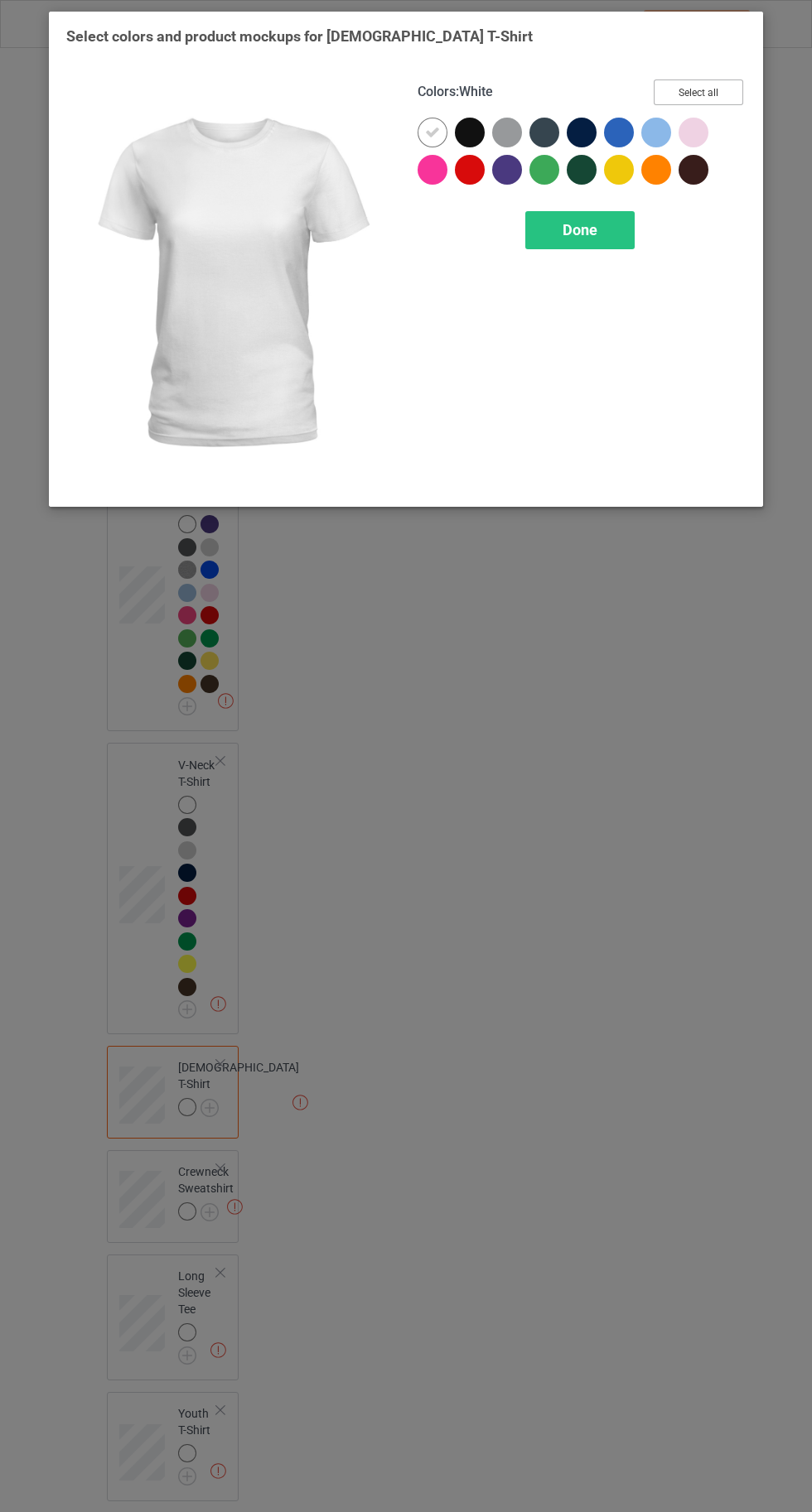
click at [681, 86] on button "Select all" at bounding box center [698, 91] width 89 height 25
click at [469, 132] on icon at bounding box center [470, 133] width 15 height 15
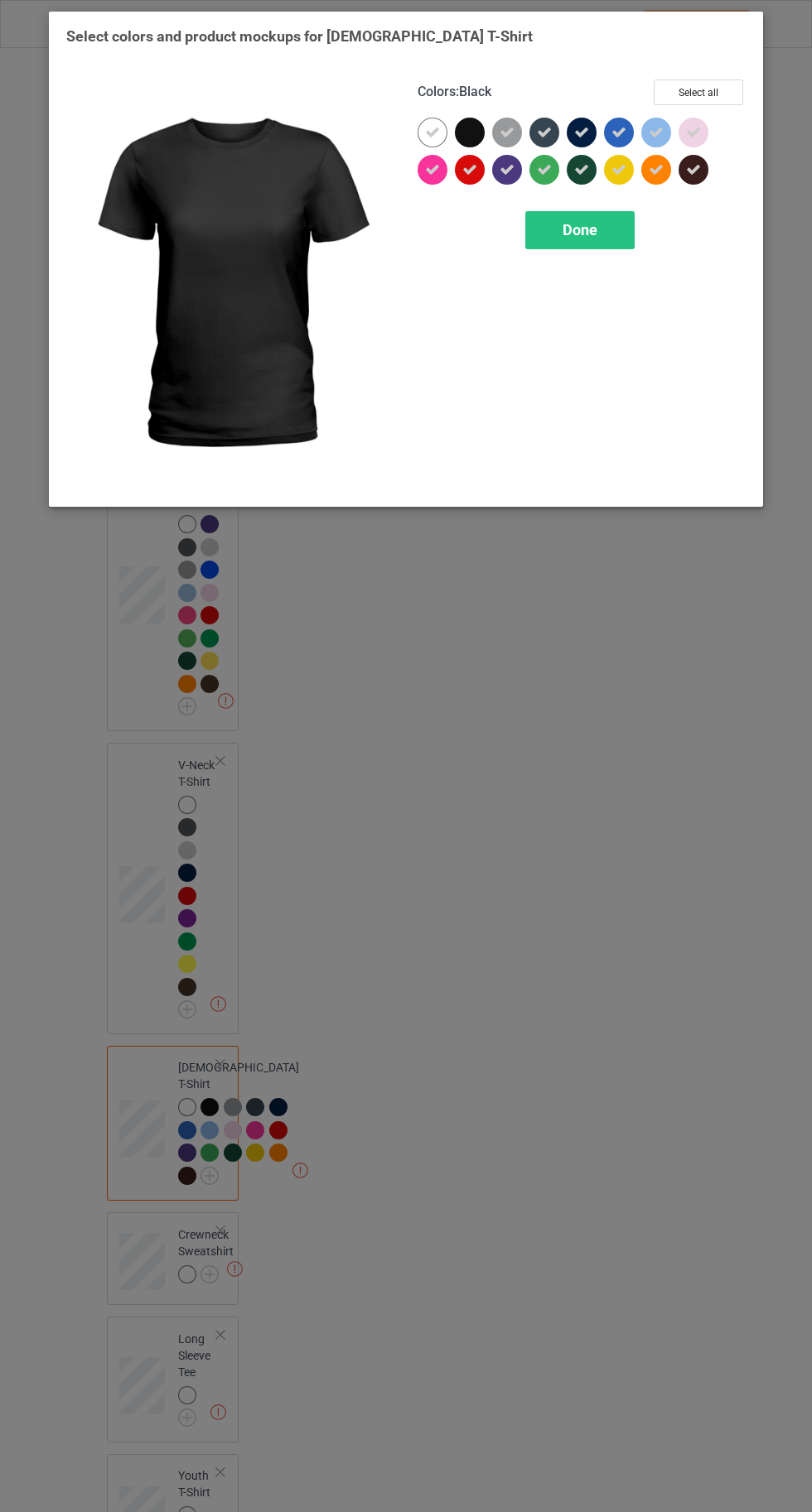
click at [539, 126] on icon at bounding box center [544, 133] width 15 height 15
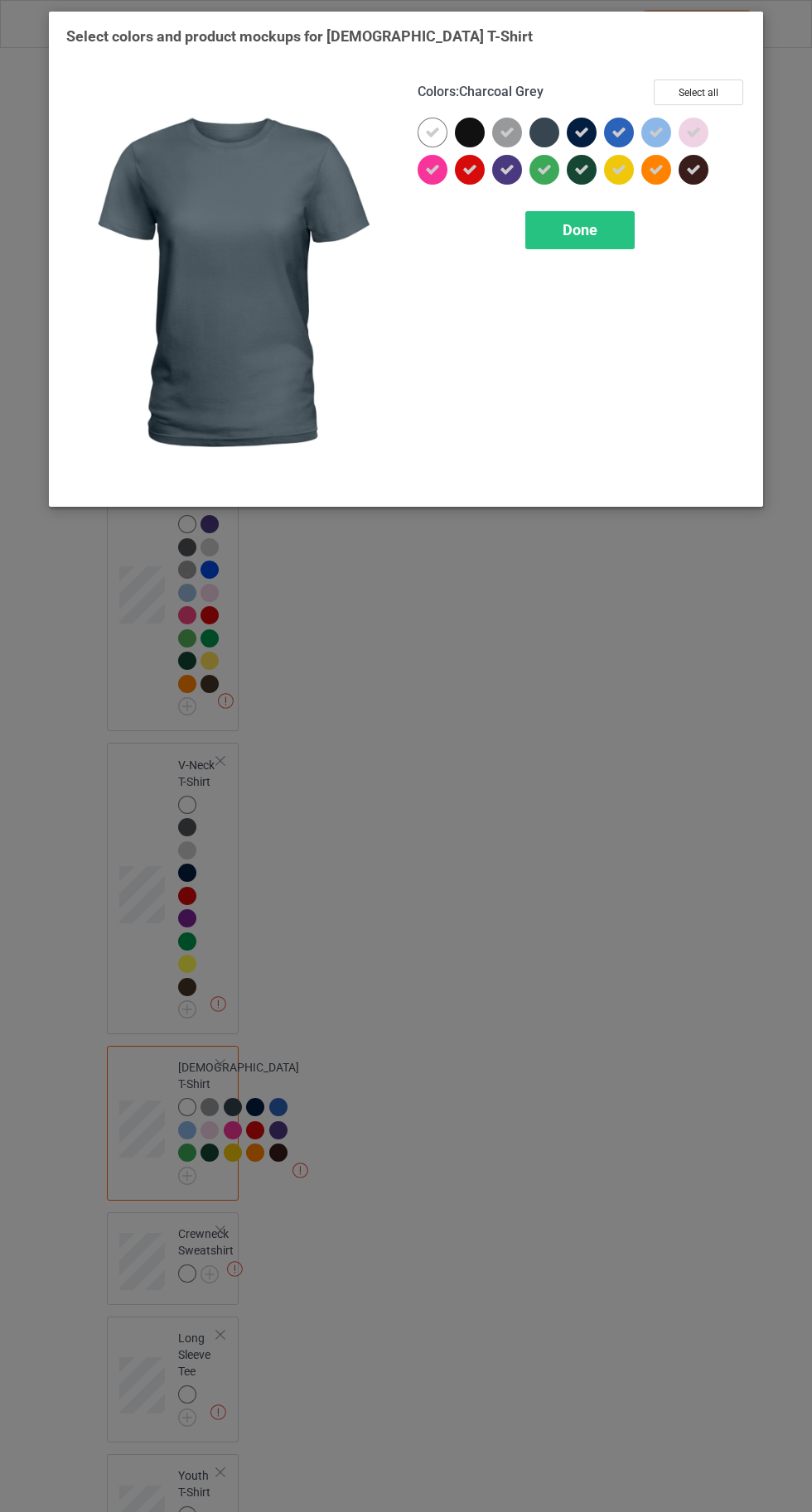
click at [580, 132] on icon at bounding box center [582, 133] width 15 height 15
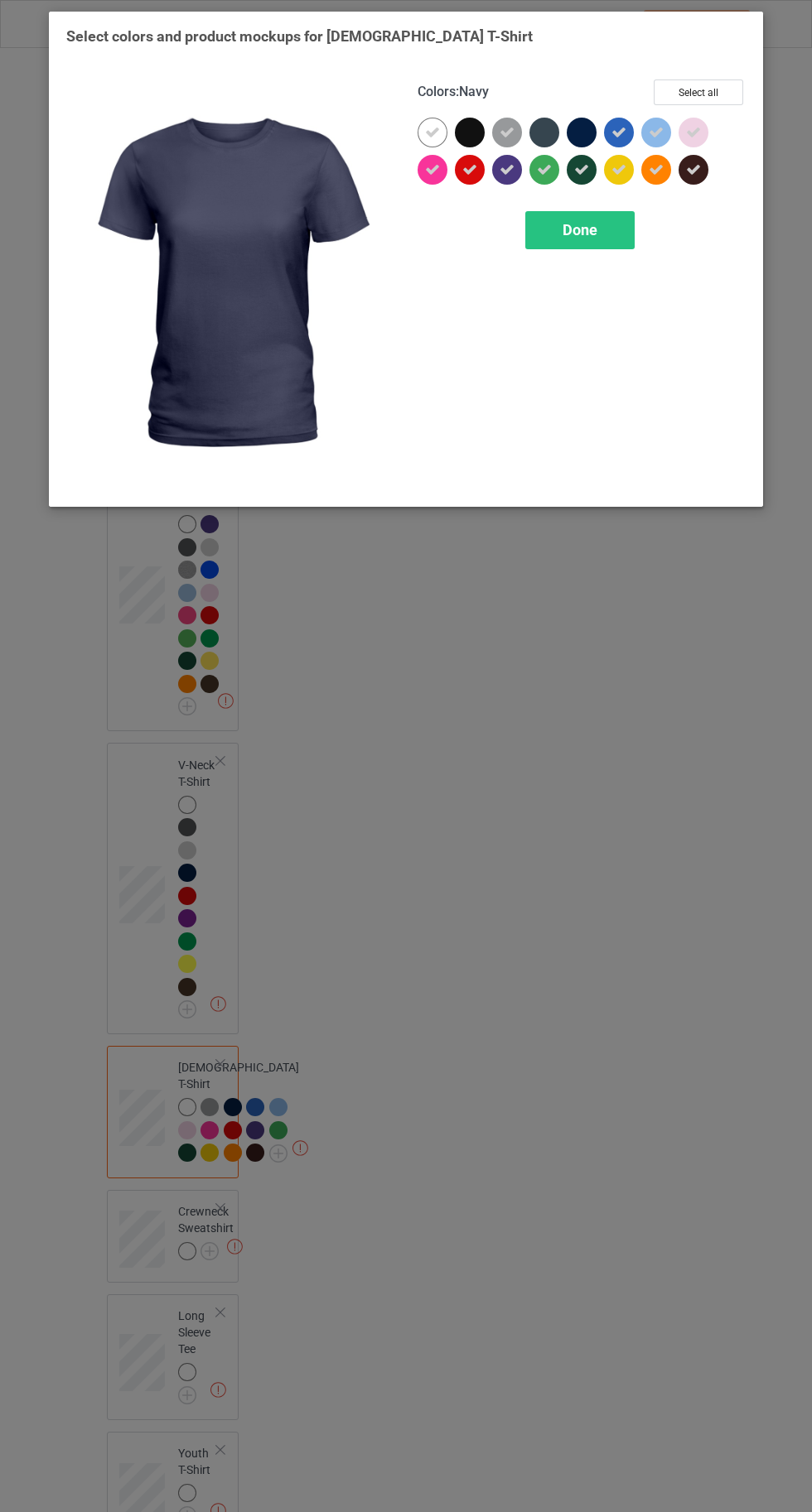
click at [581, 230] on span "Done" at bounding box center [579, 230] width 35 height 17
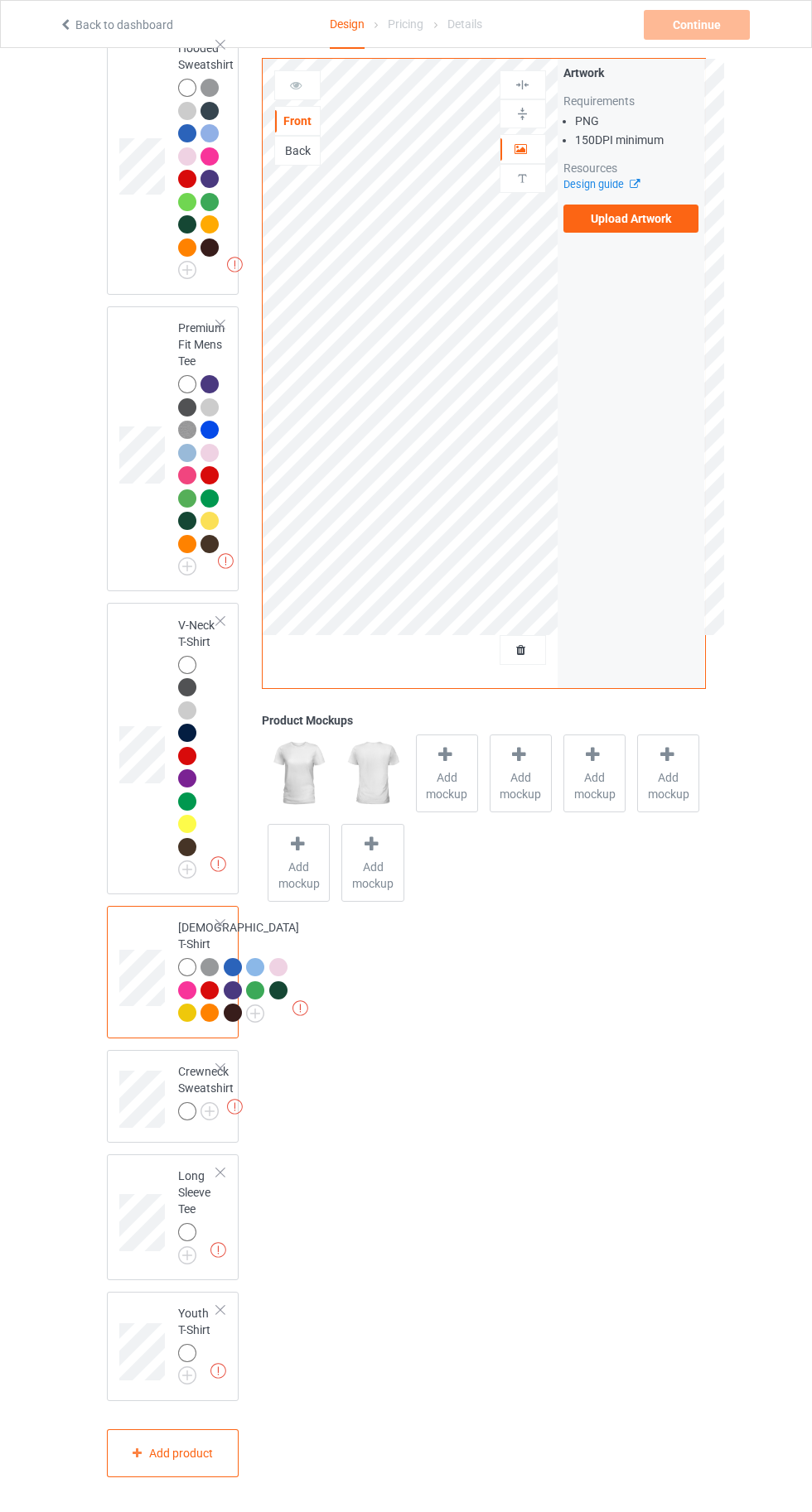
scroll to position [754, 0]
click at [0, 0] on img at bounding box center [0, 0] width 0 height 0
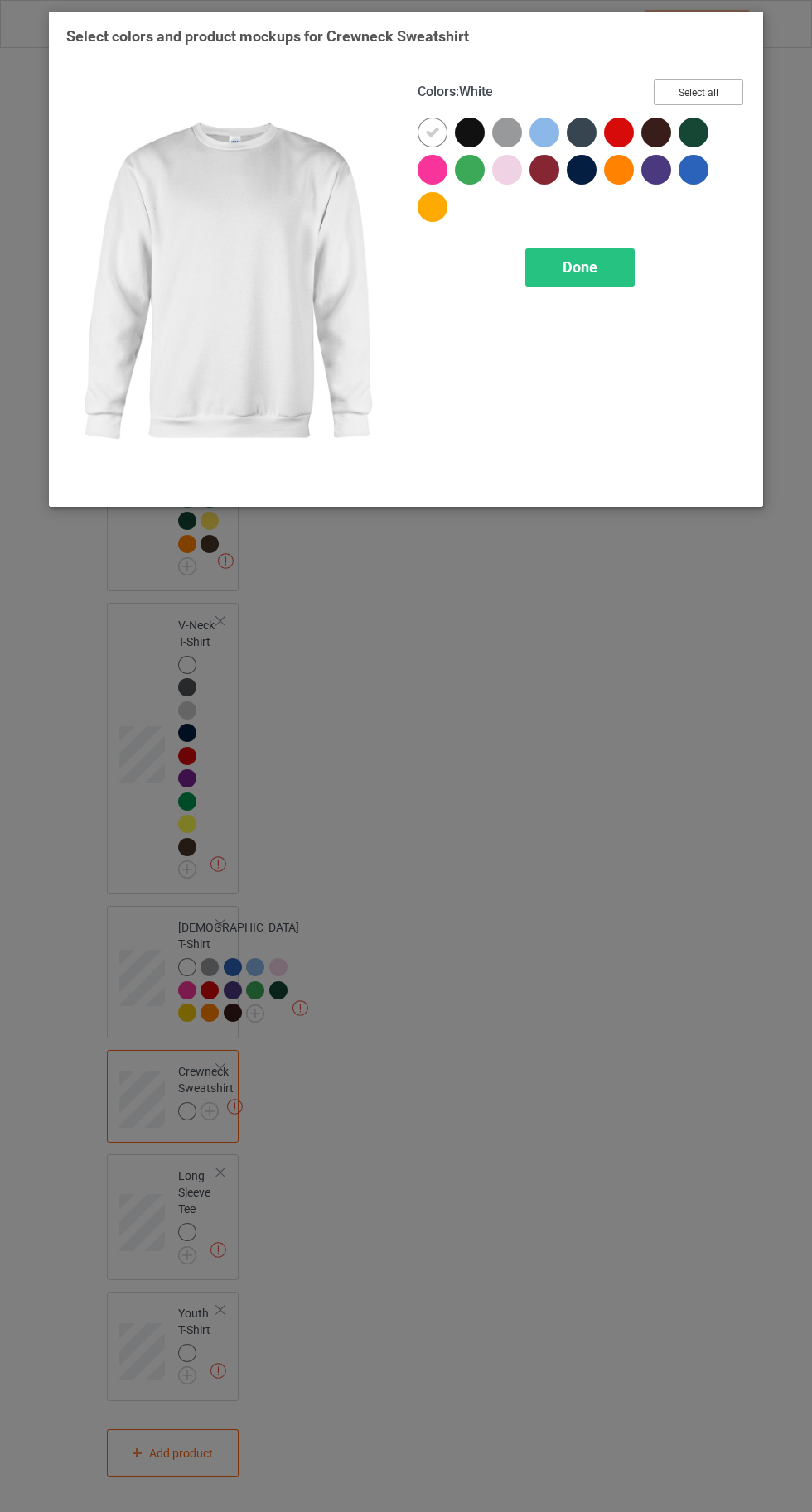
click at [692, 87] on button "Select all" at bounding box center [698, 91] width 89 height 25
click at [466, 125] on icon at bounding box center [470, 133] width 15 height 15
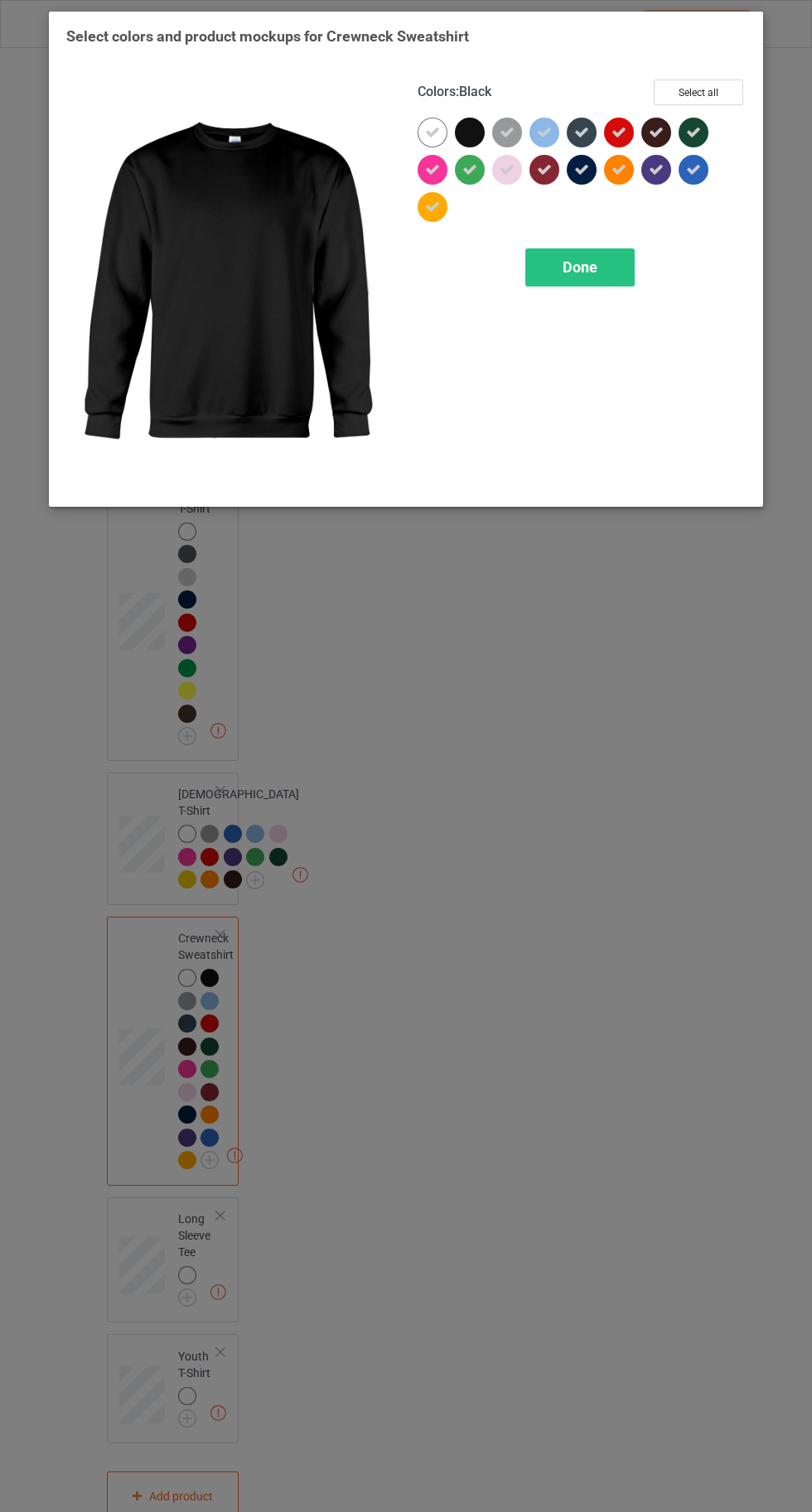
click at [586, 169] on icon at bounding box center [582, 169] width 15 height 15
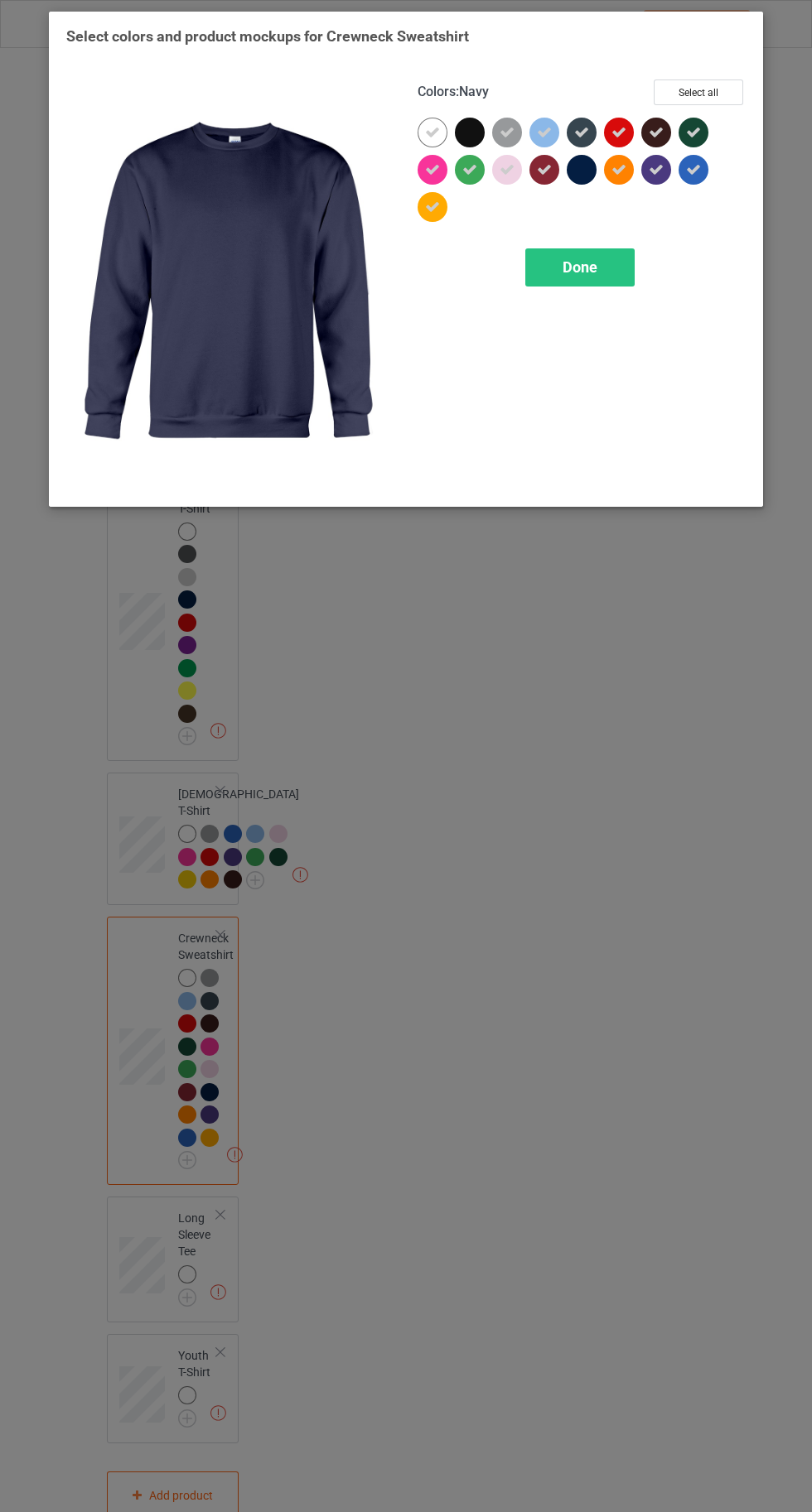
click at [595, 270] on span "Done" at bounding box center [579, 266] width 35 height 17
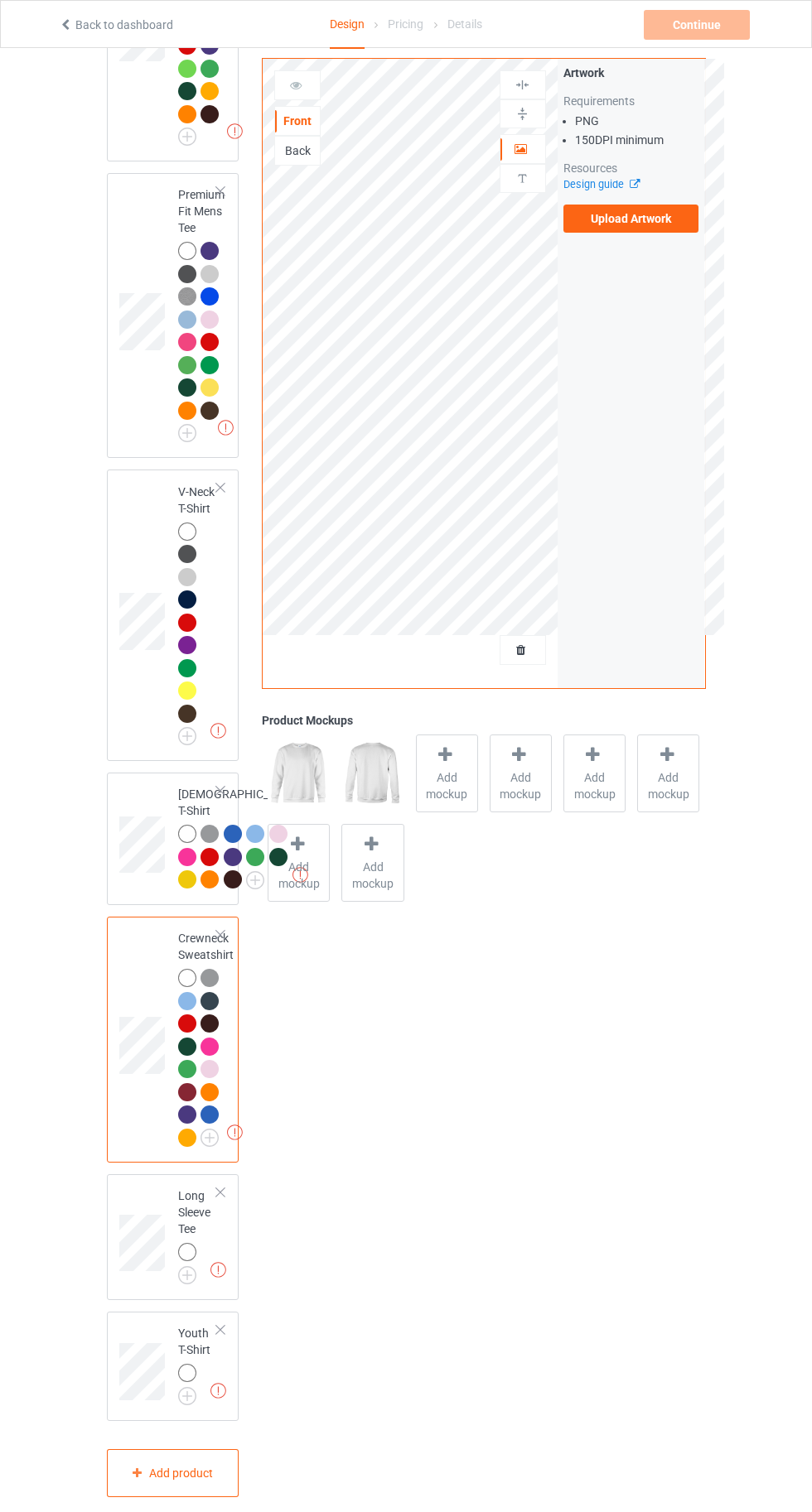
scroll to position [908, 0]
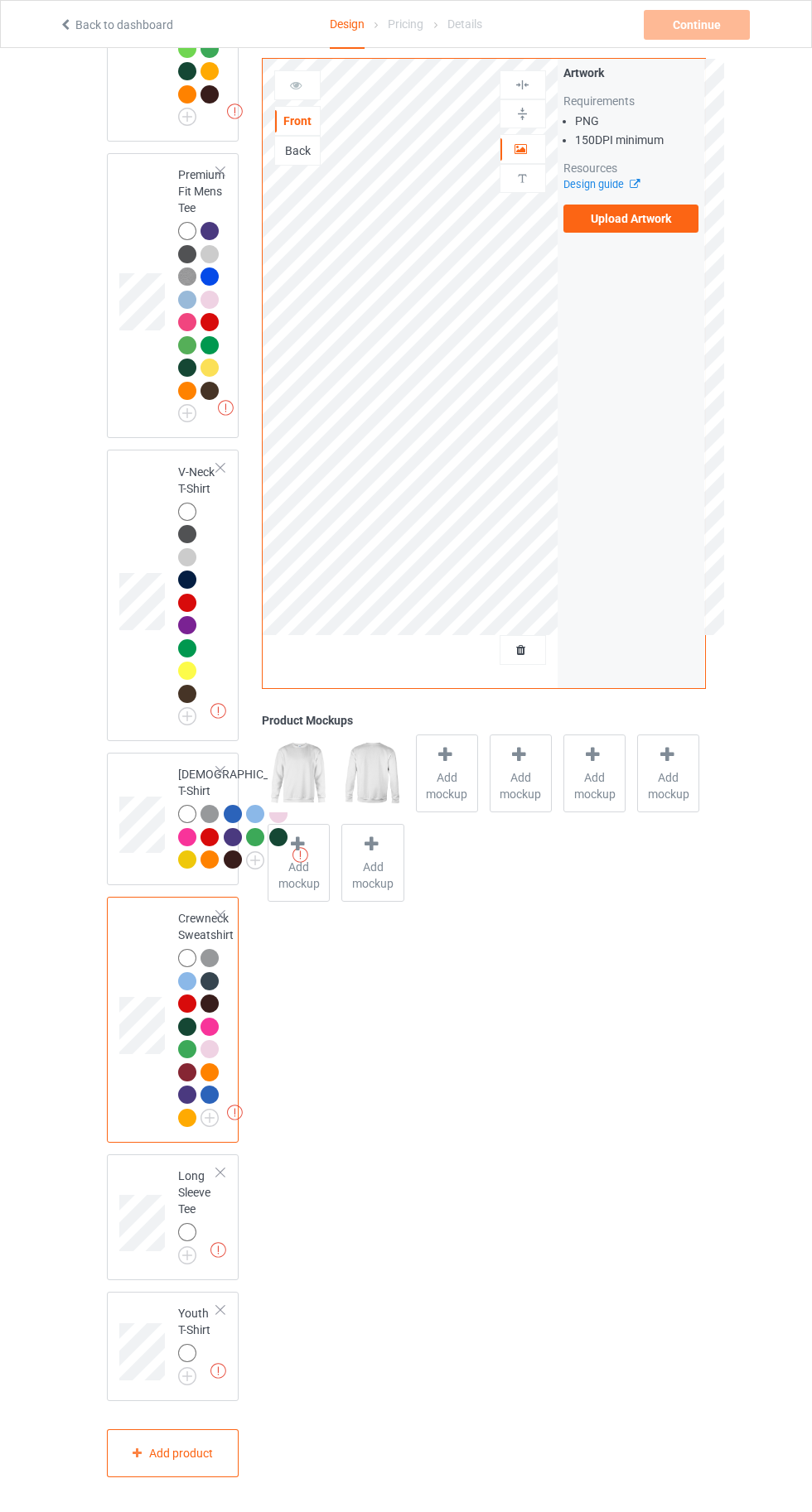
click at [0, 0] on img at bounding box center [0, 0] width 0 height 0
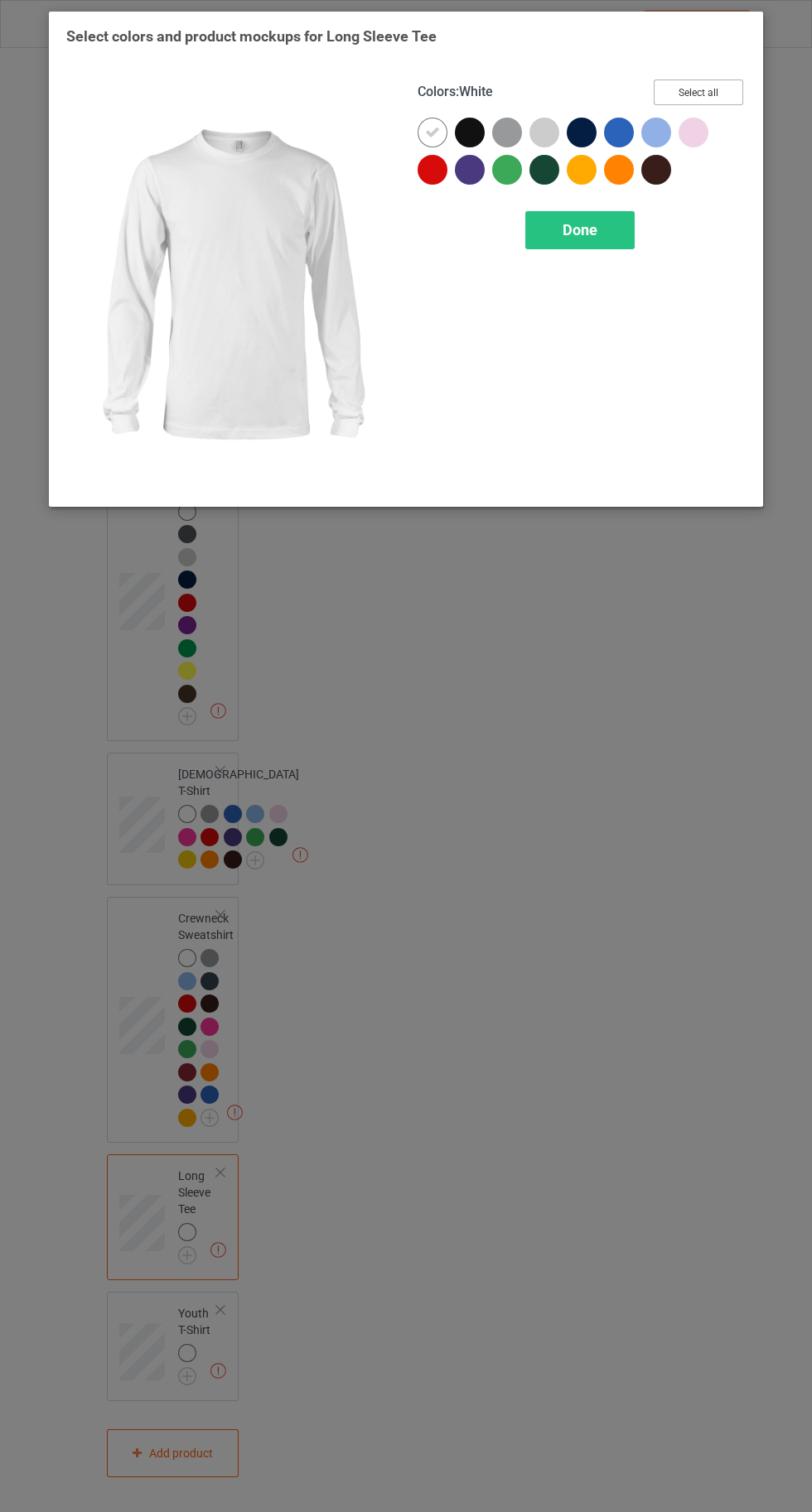
click at [698, 92] on button "Select all" at bounding box center [698, 91] width 89 height 25
click at [476, 135] on icon at bounding box center [470, 133] width 15 height 15
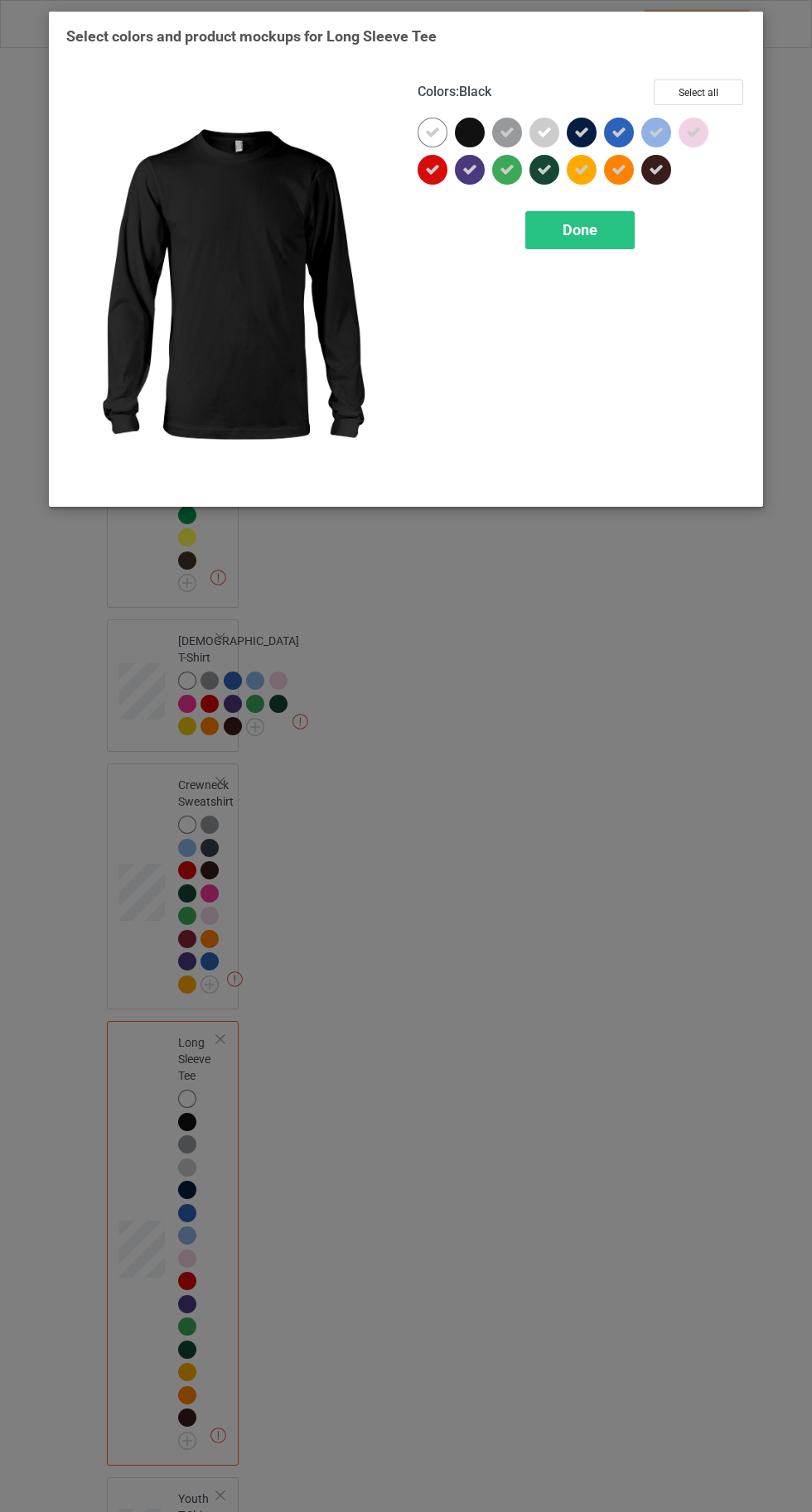
click at [581, 229] on span "Done" at bounding box center [579, 230] width 35 height 17
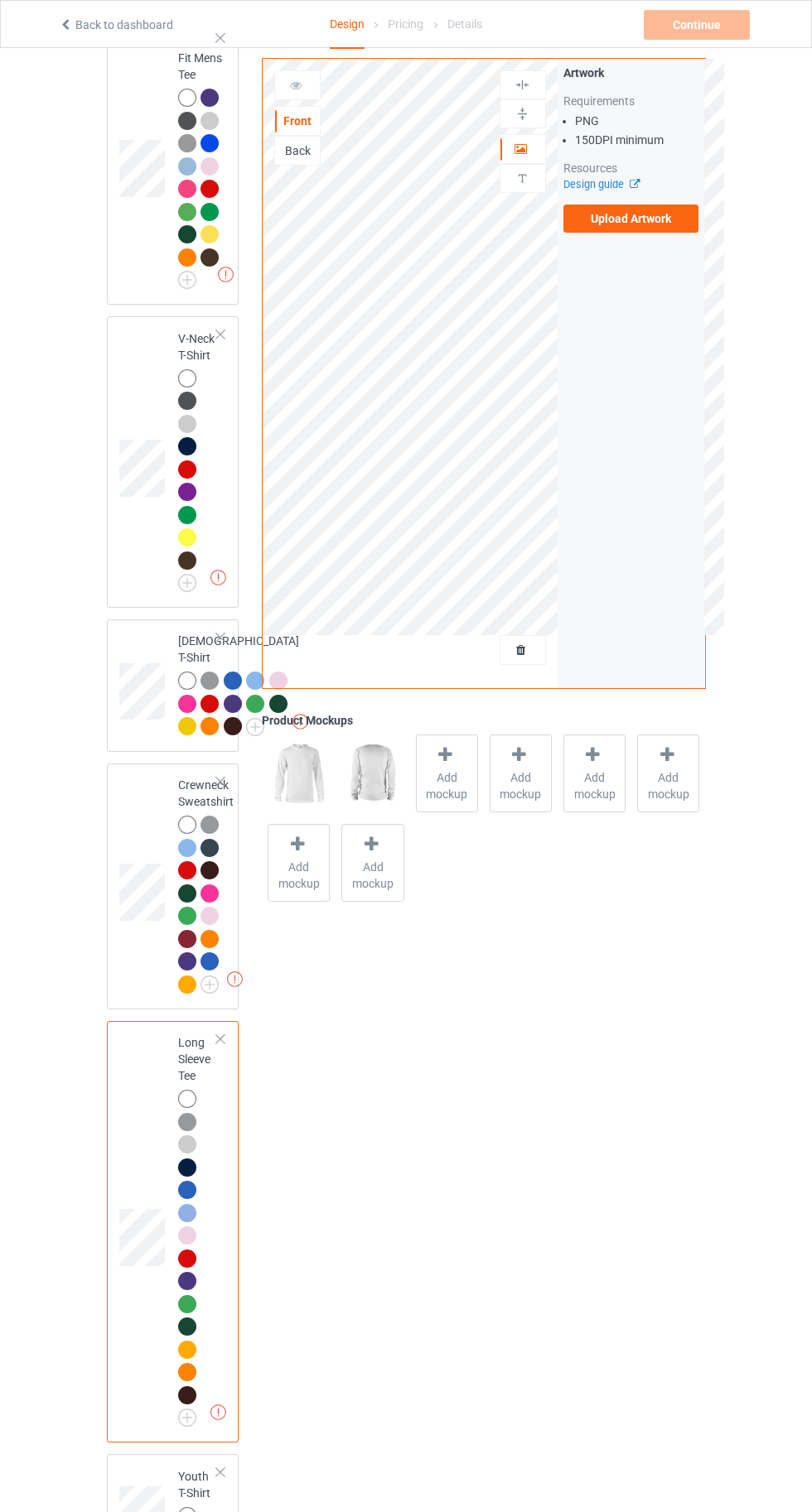
scroll to position [1204, 0]
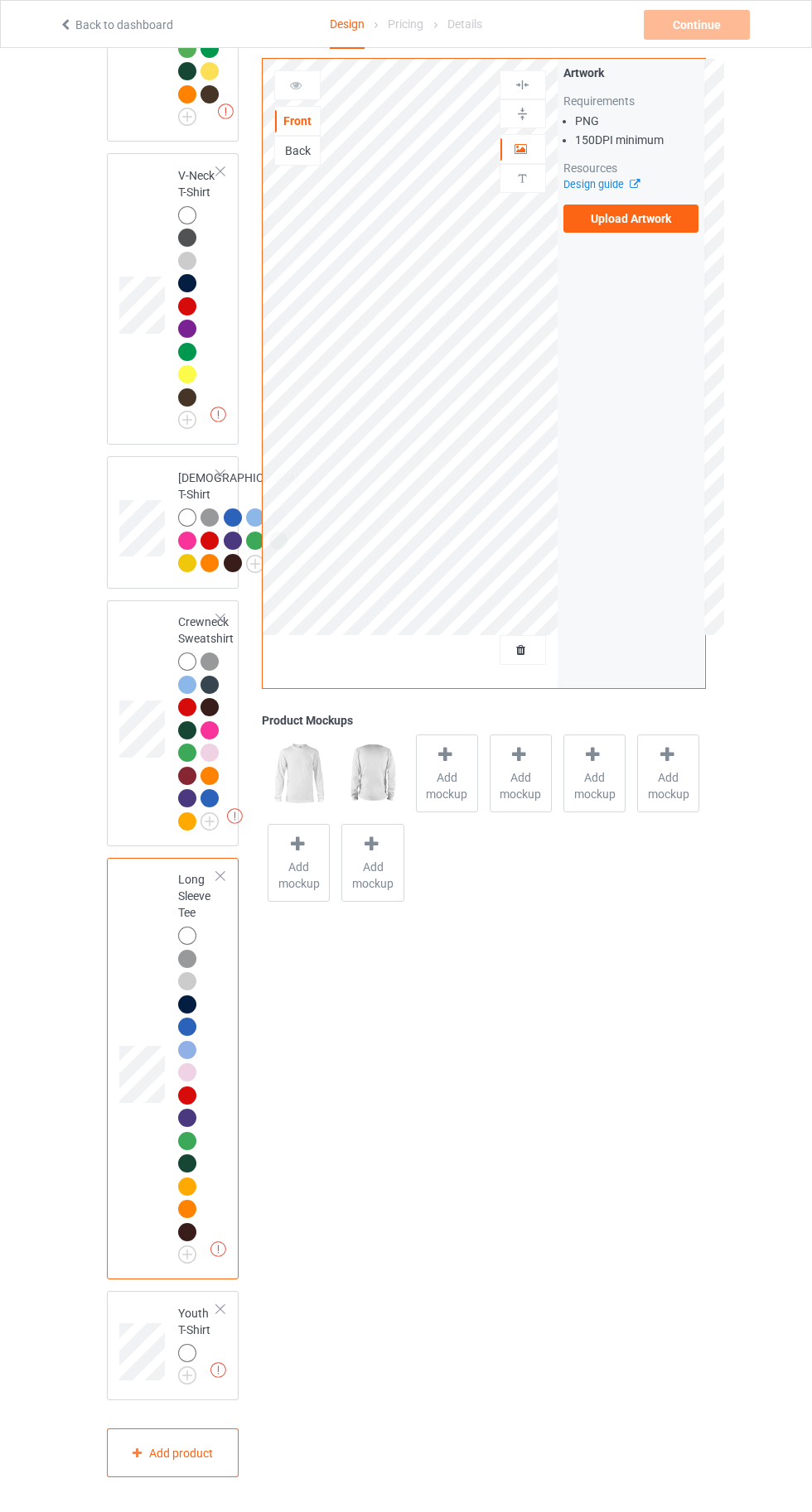
click at [0, 0] on img at bounding box center [0, 0] width 0 height 0
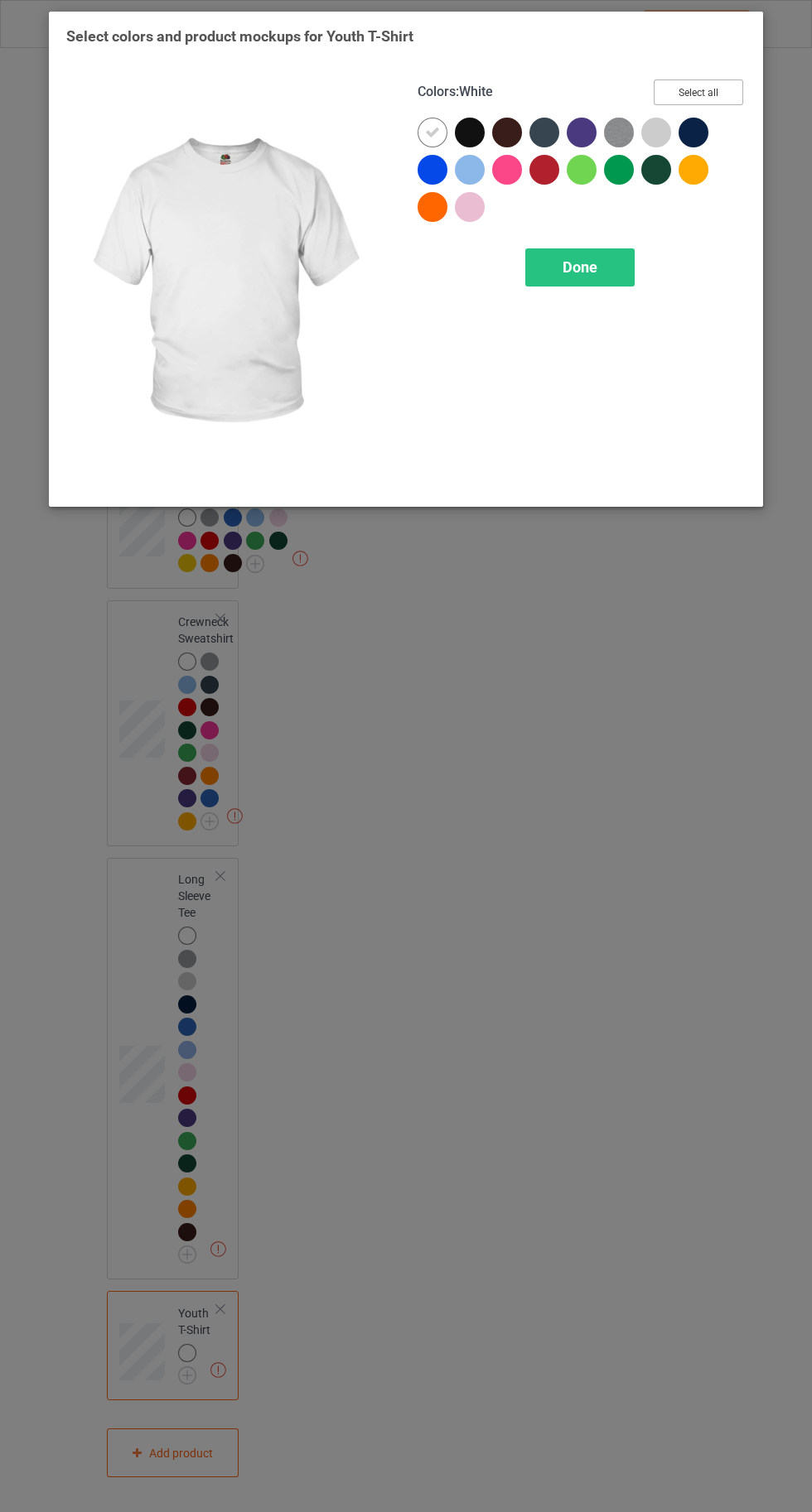
click at [695, 87] on button "Select all" at bounding box center [698, 91] width 89 height 25
click at [469, 132] on icon at bounding box center [470, 133] width 15 height 15
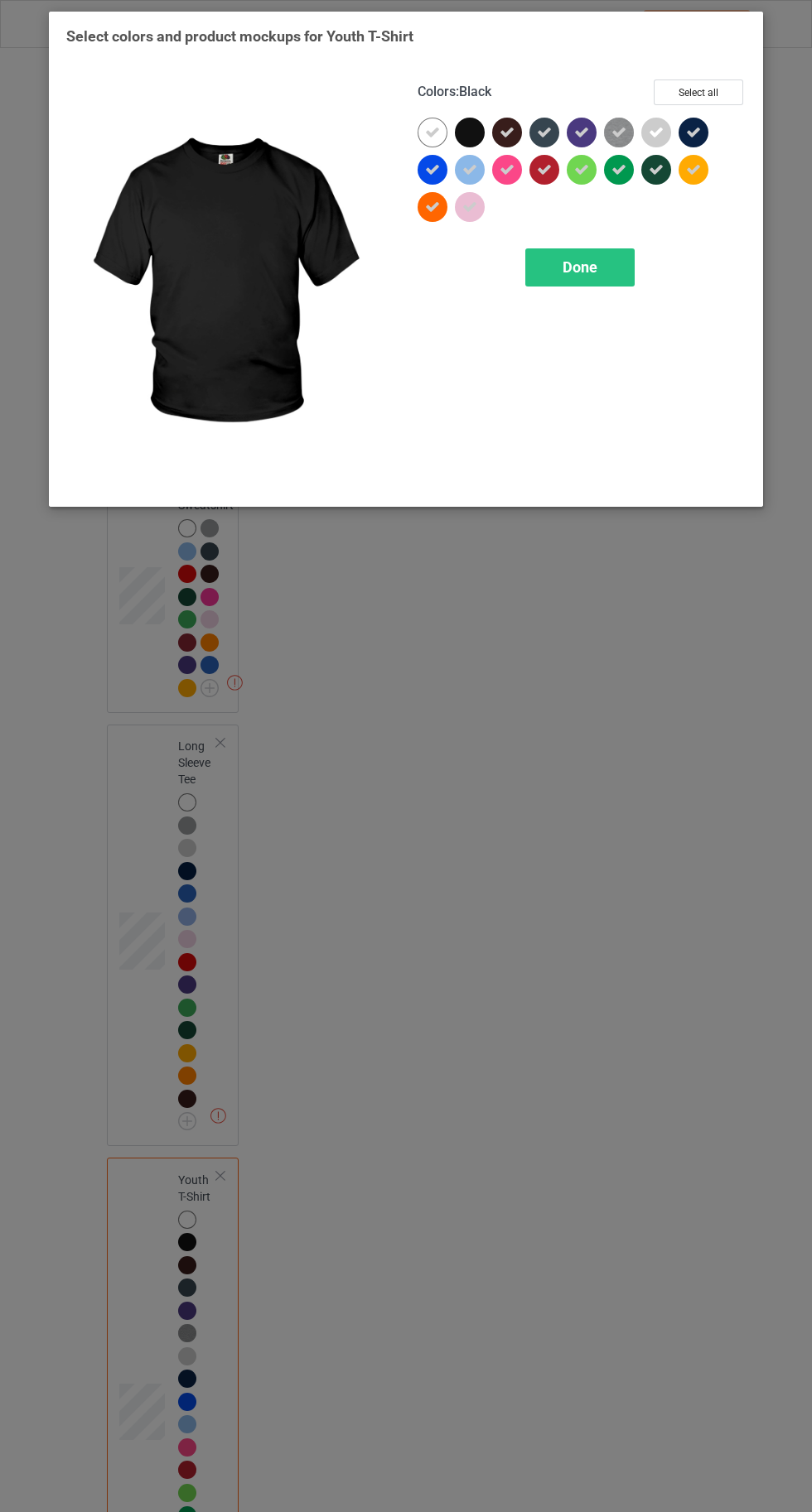
click at [577, 281] on div "Done" at bounding box center [580, 267] width 109 height 38
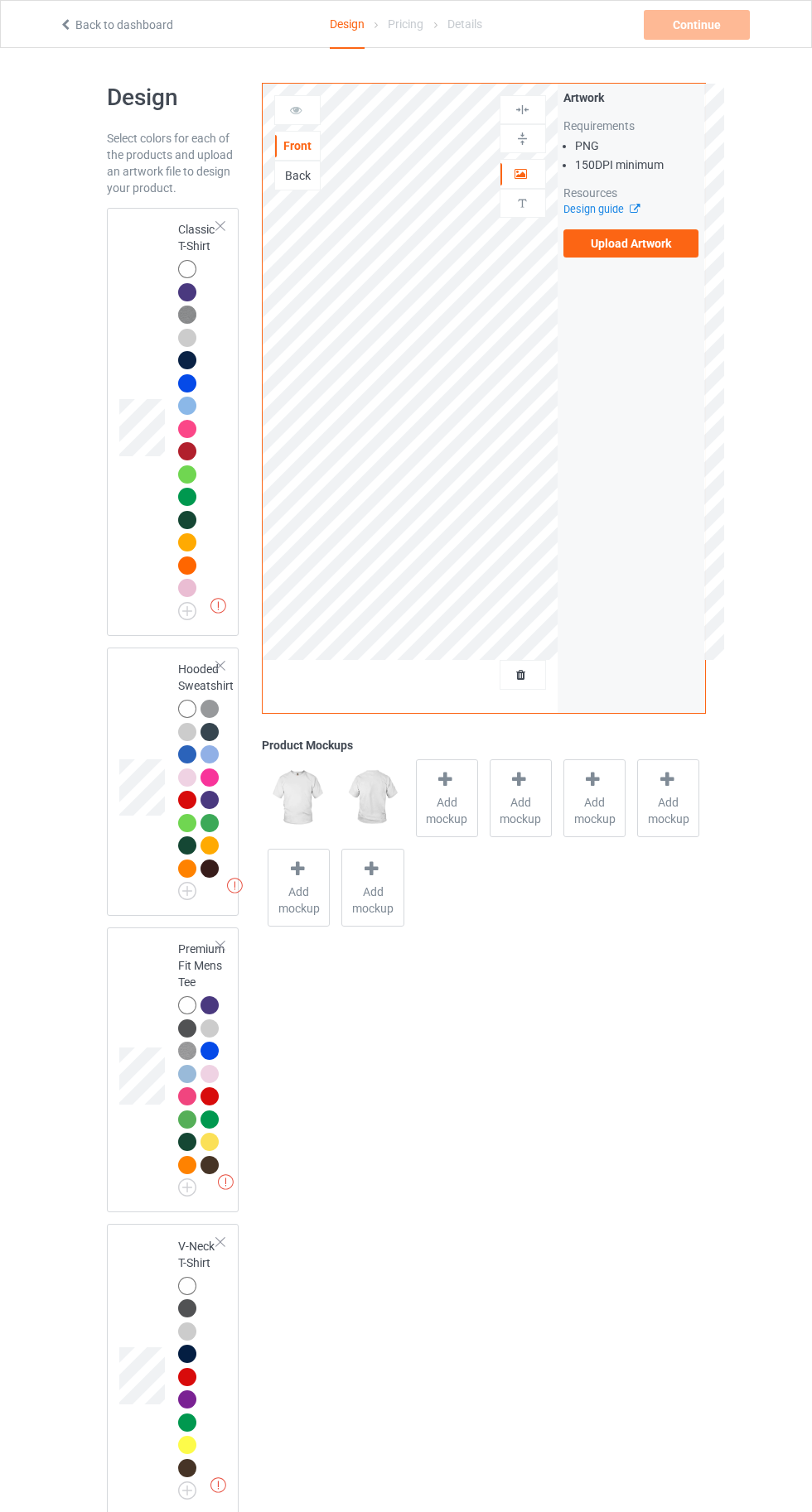
click at [155, 251] on td at bounding box center [144, 422] width 50 height 415
click at [440, 790] on div at bounding box center [447, 782] width 24 height 24
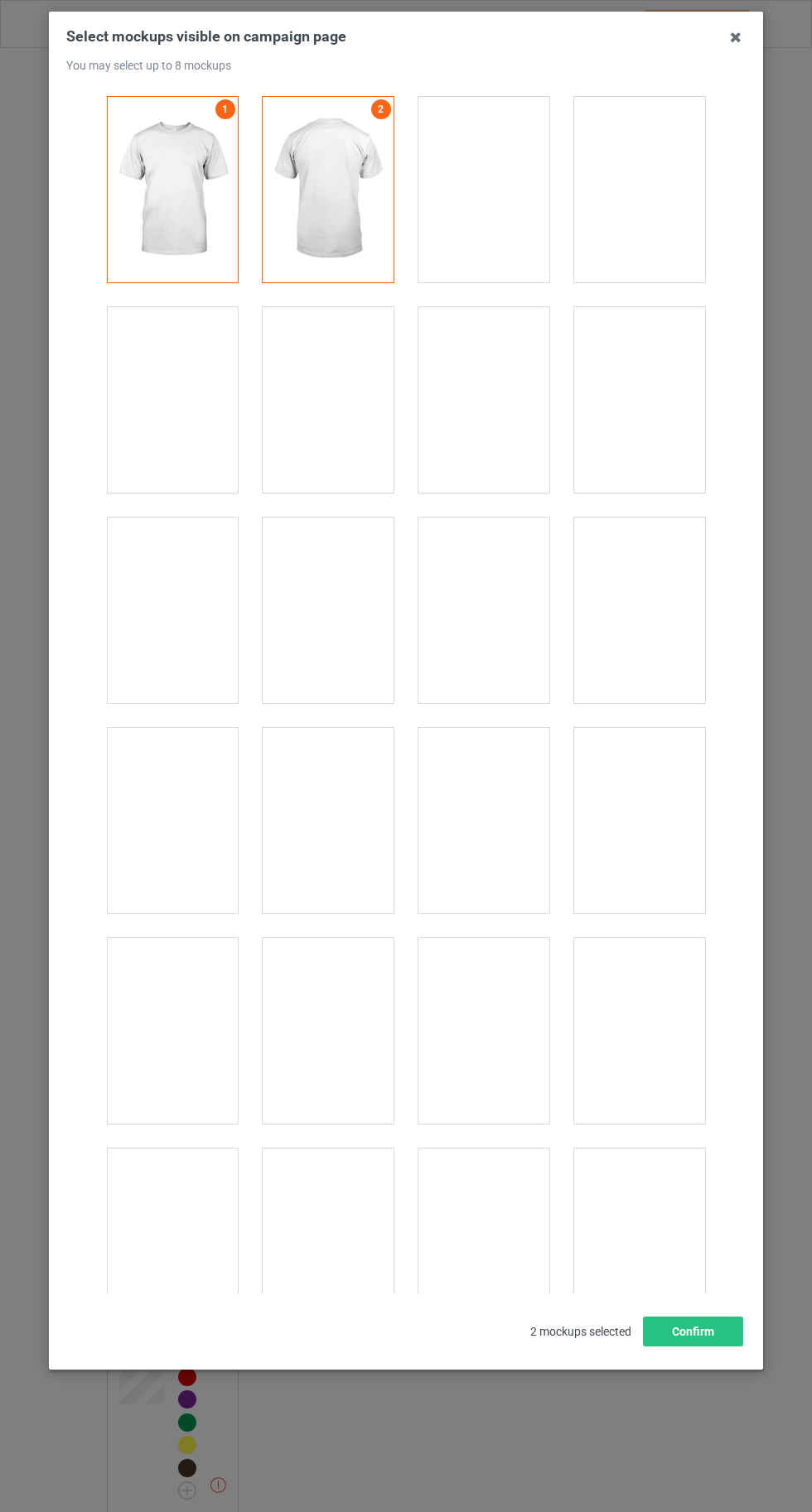
scroll to position [22833, 0]
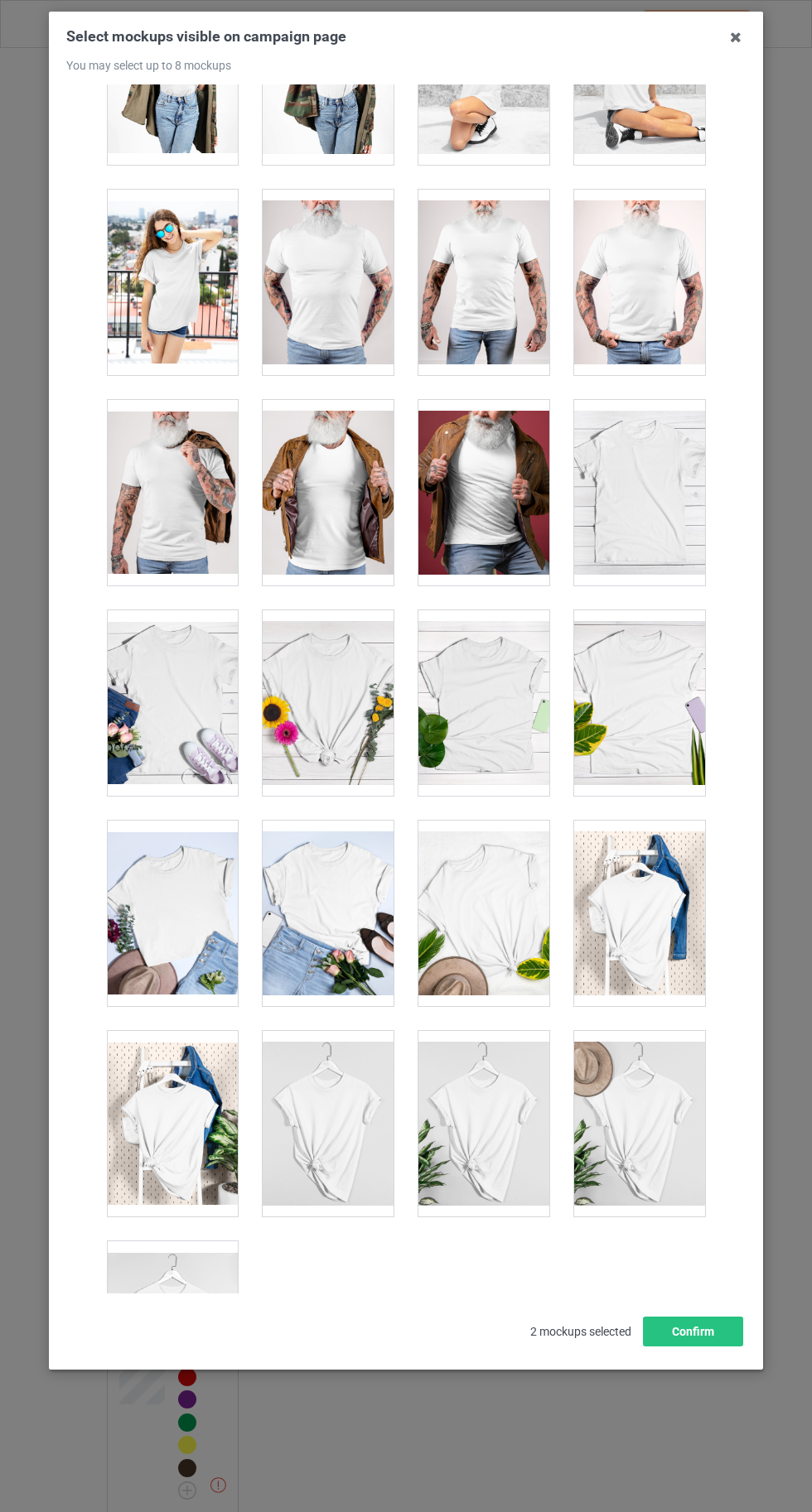
click at [170, 1296] on div at bounding box center [171, 1333] width 131 height 185
click at [723, 1346] on button "Confirm" at bounding box center [693, 1331] width 100 height 30
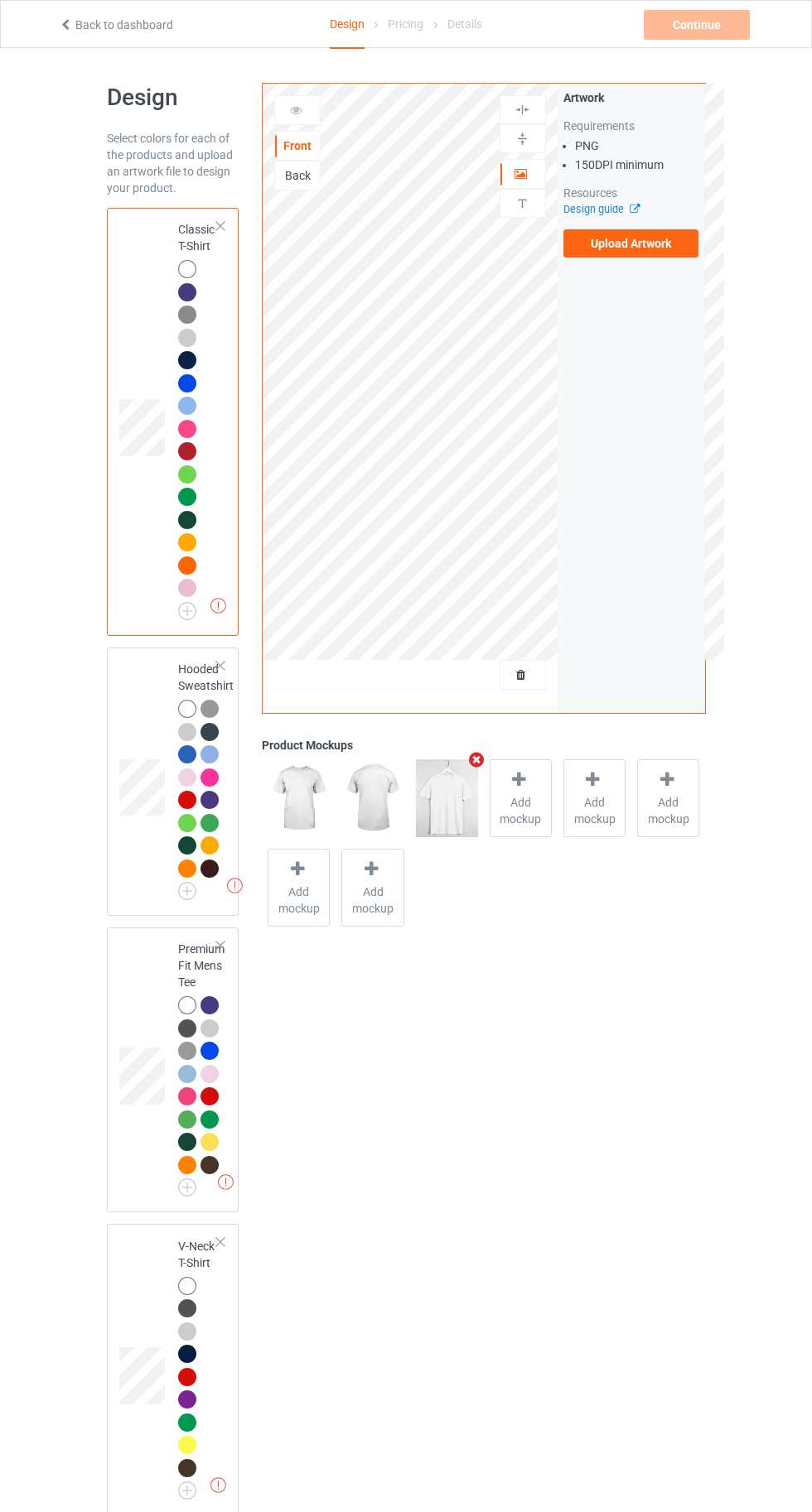
click at [624, 244] on label "Upload Artwork" at bounding box center [631, 244] width 136 height 28
click at [0, 0] on input "Upload Artwork" at bounding box center [0, 0] width 0 height 0
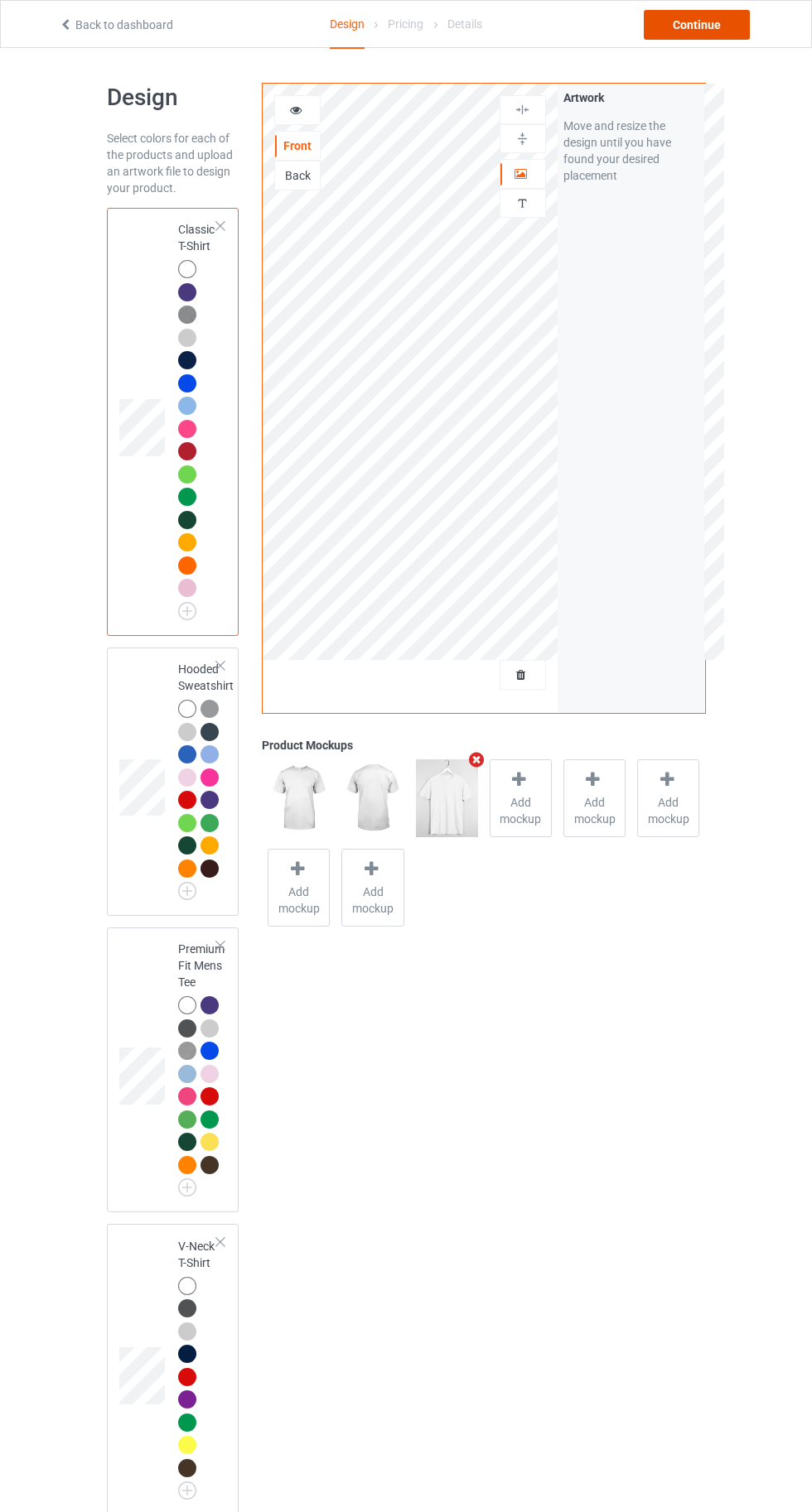
click at [691, 24] on div "Continue" at bounding box center [696, 25] width 106 height 30
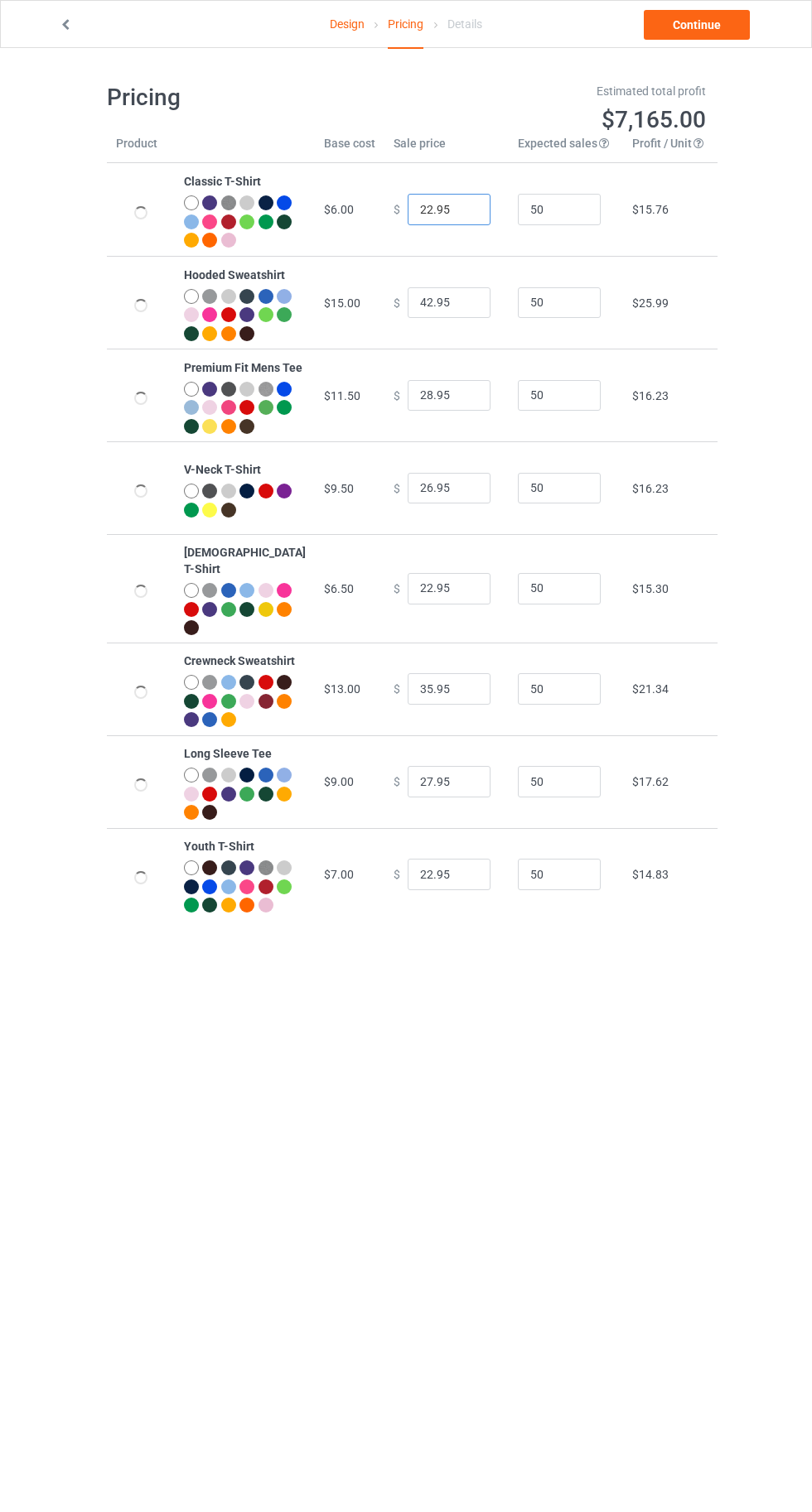
click at [413, 210] on input "22.95" at bounding box center [449, 209] width 83 height 31
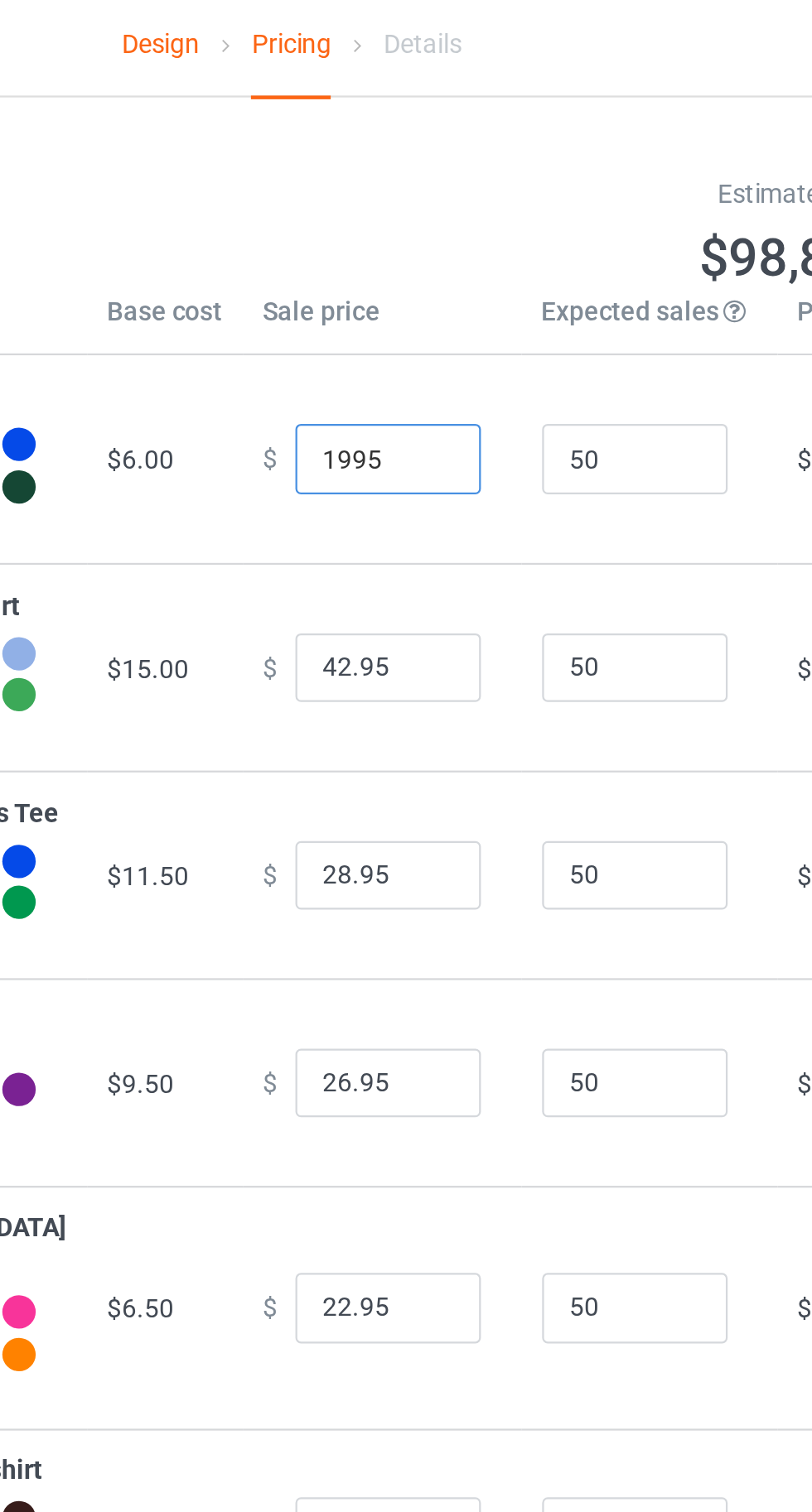
type input "19.95"
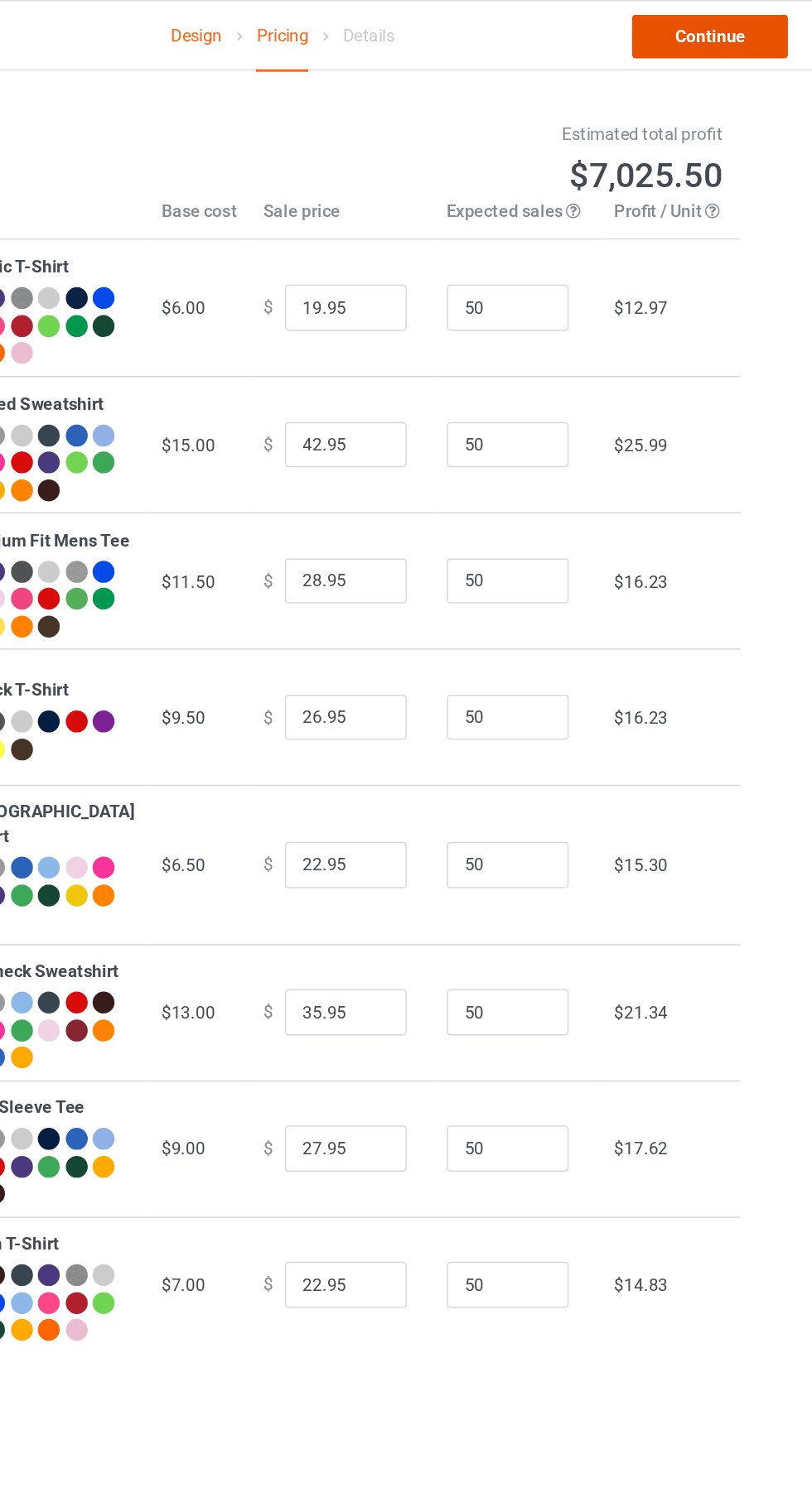
click at [709, 26] on link "Continue" at bounding box center [696, 25] width 106 height 30
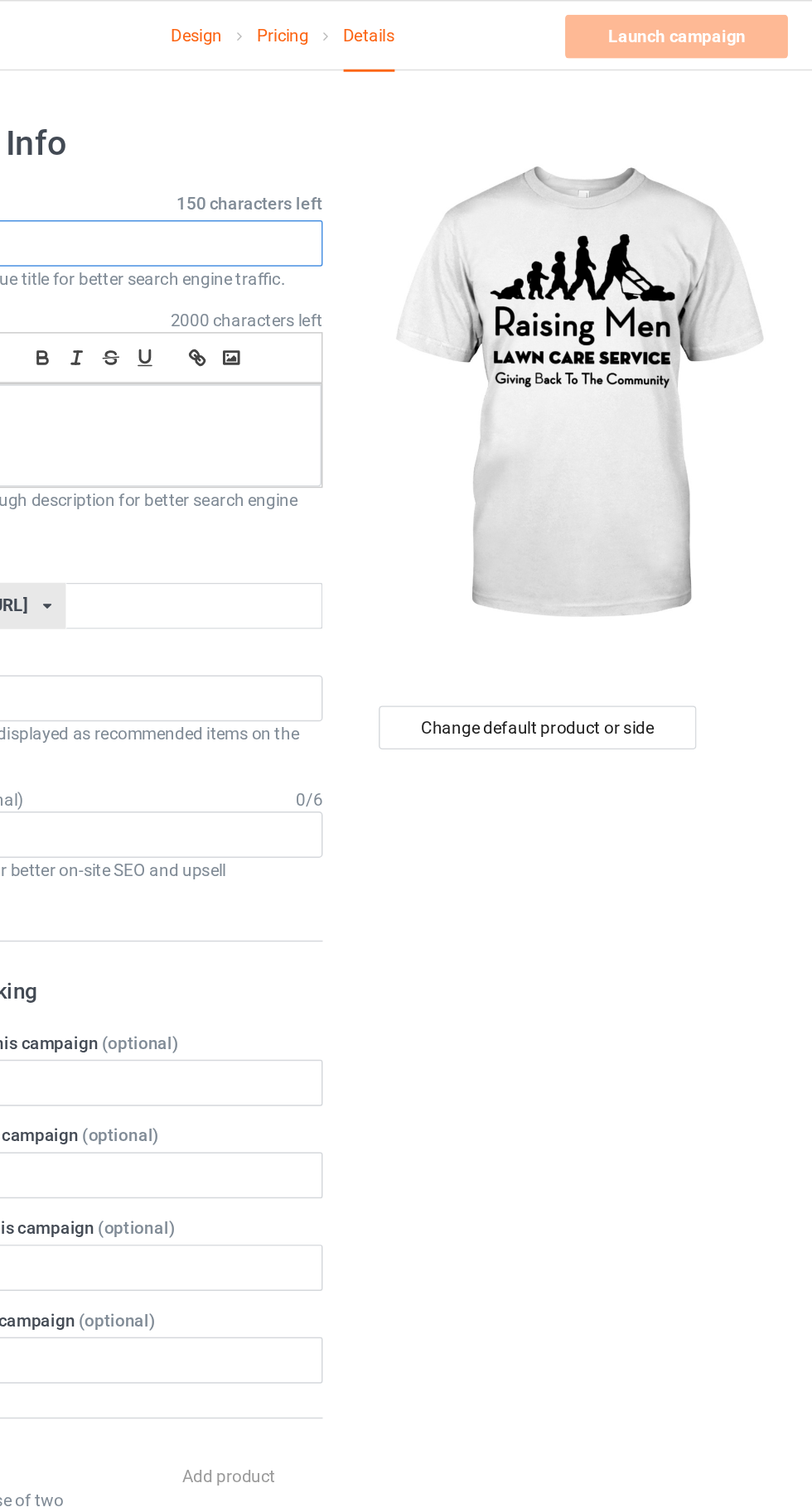
click at [353, 159] on input "text" at bounding box center [269, 165] width 327 height 31
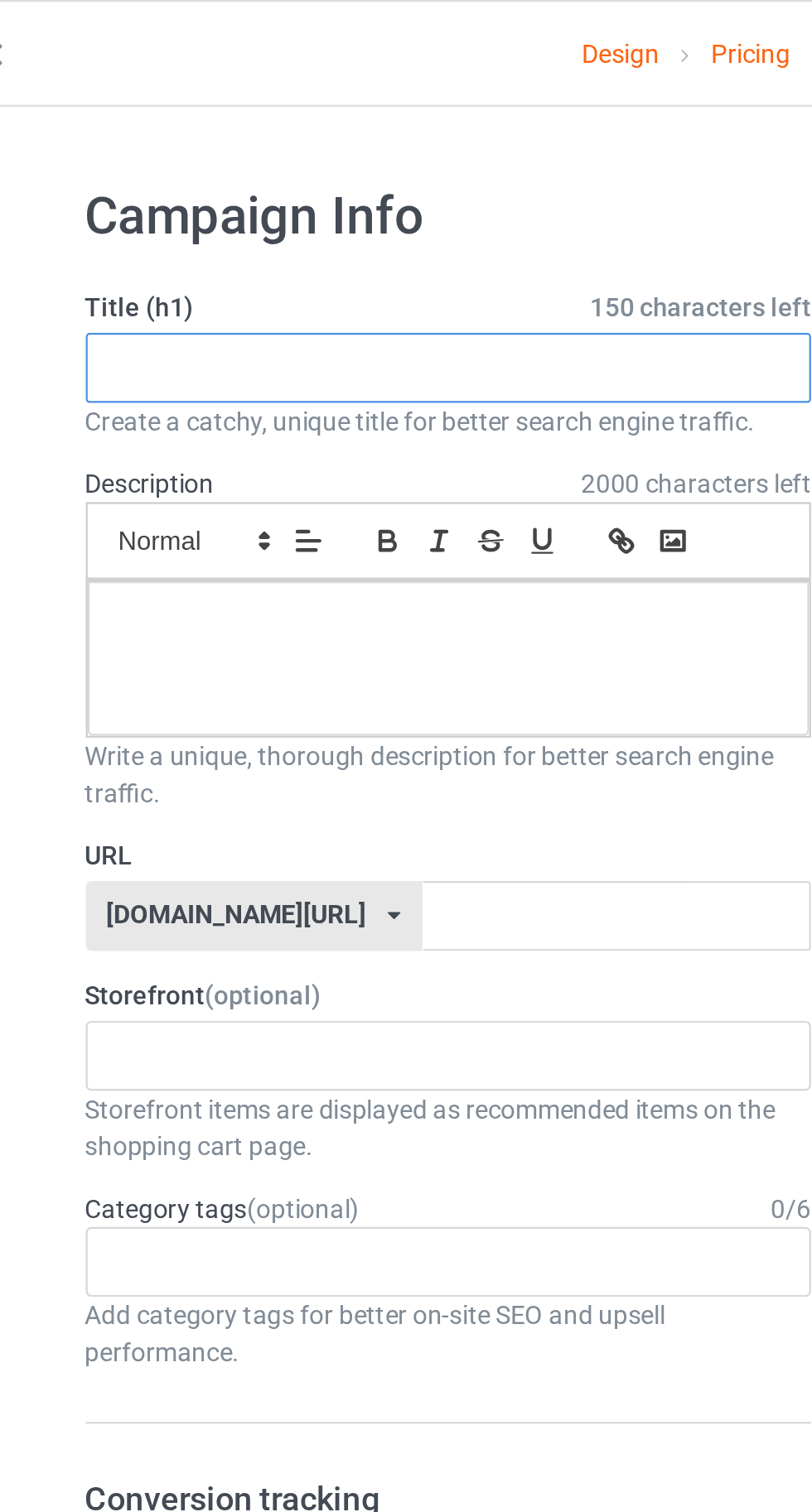
paste input "Raising Men LAWN CARE SERVICE Giving Back To The Community"
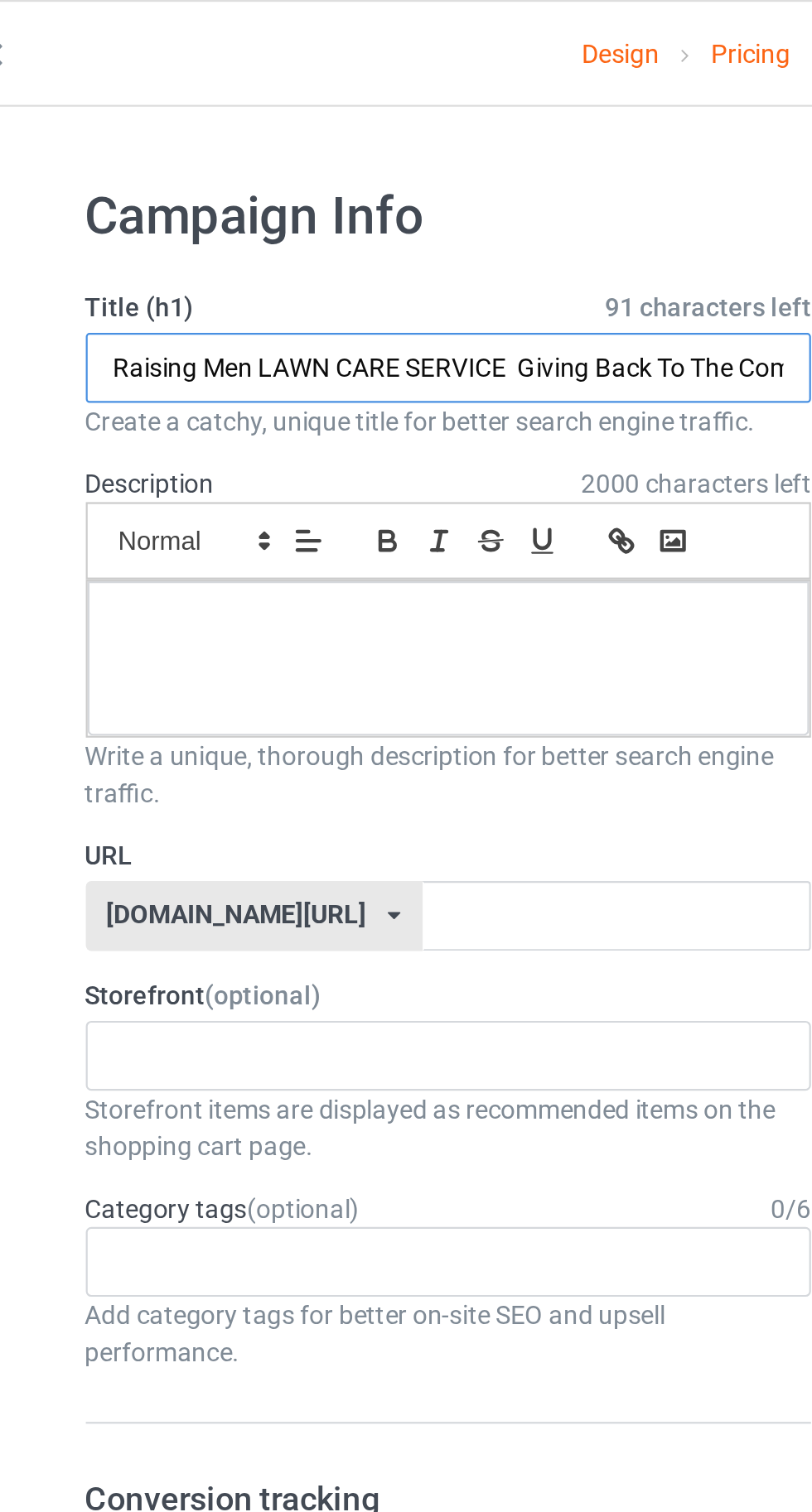
scroll to position [0, 41]
type input "Raising Men LAWN CARE SERVICE Giving Back To The Community"
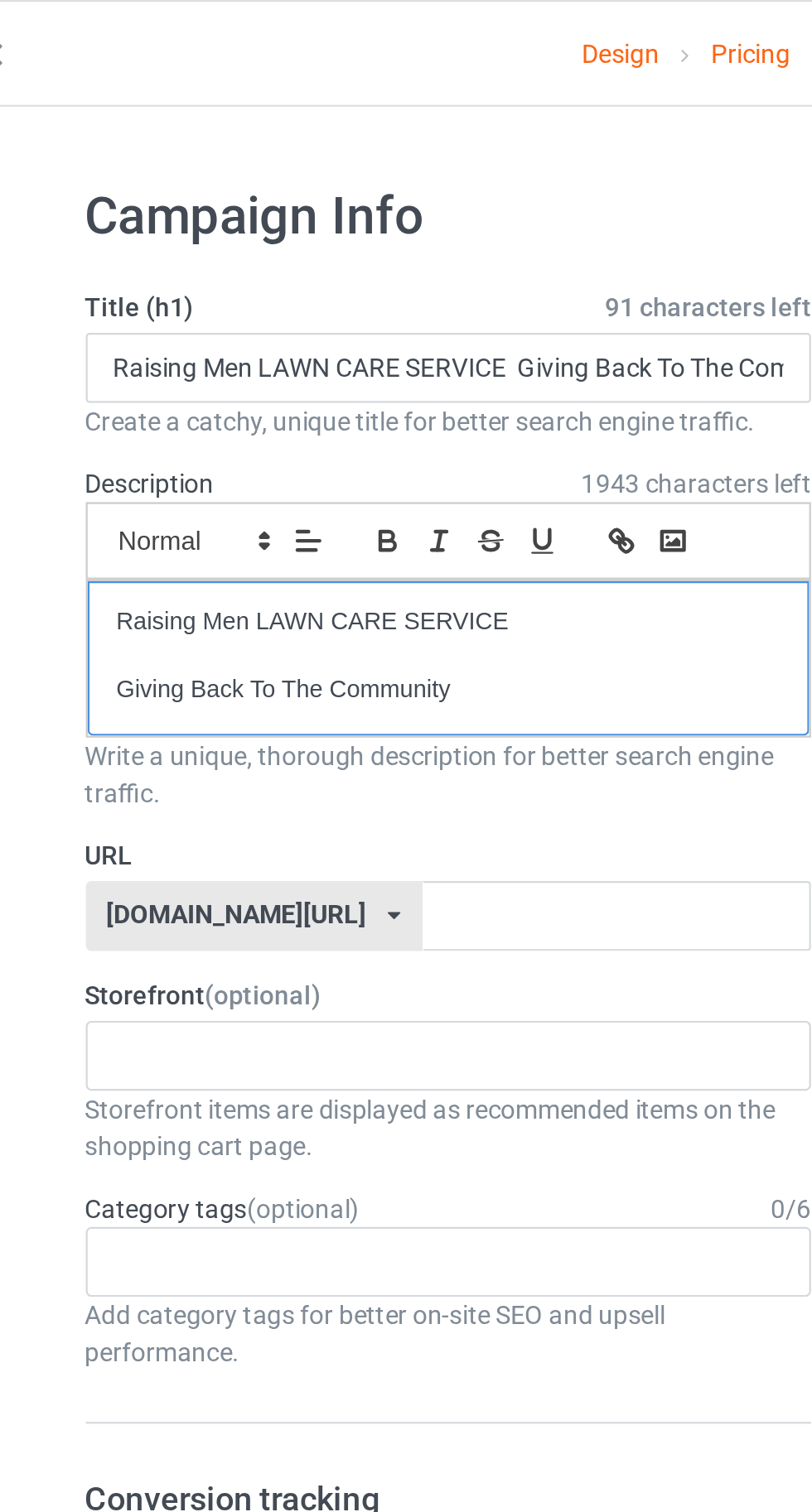
scroll to position [0, 0]
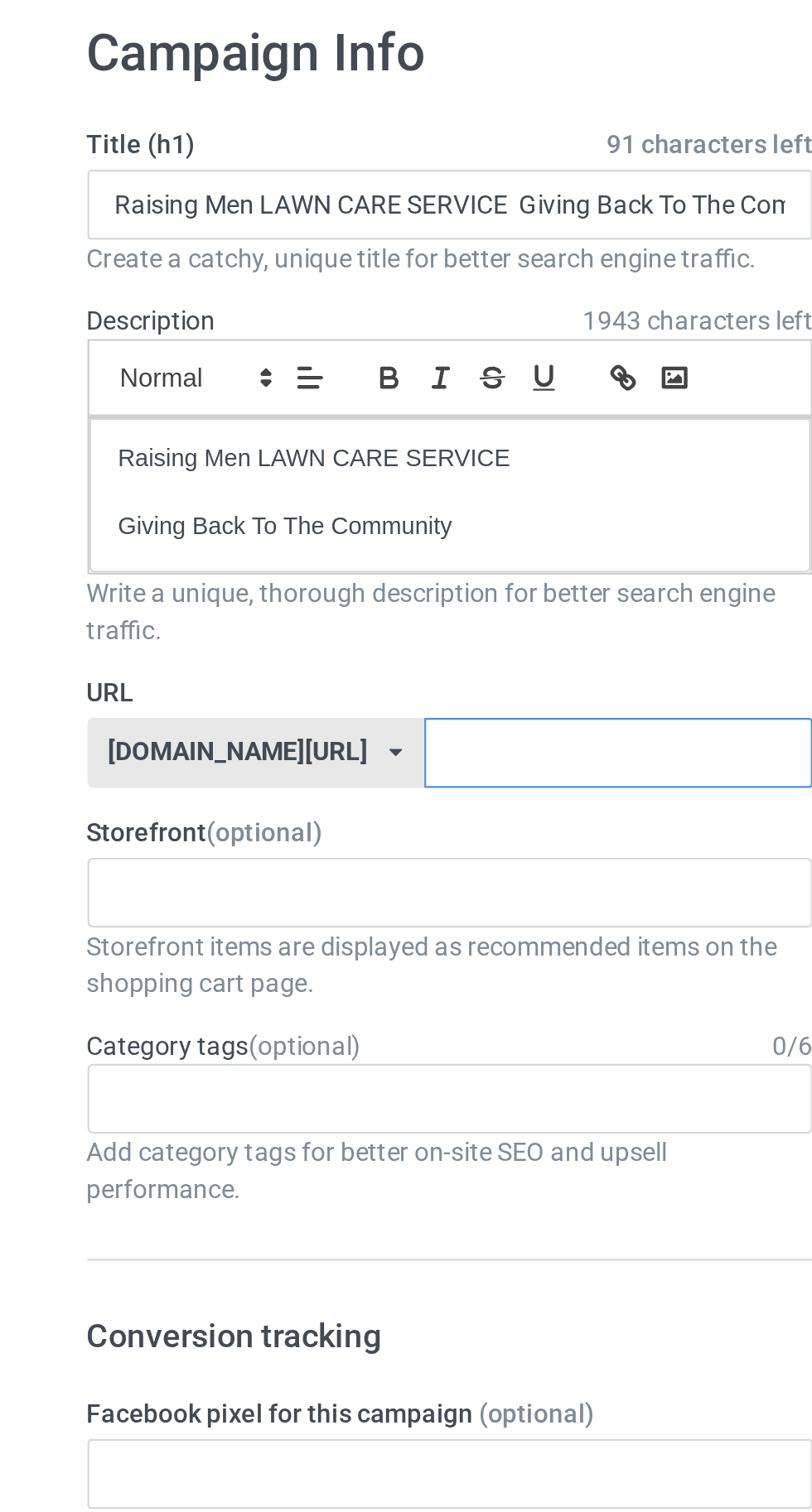
click at [368, 416] on input "text" at bounding box center [346, 411] width 175 height 31
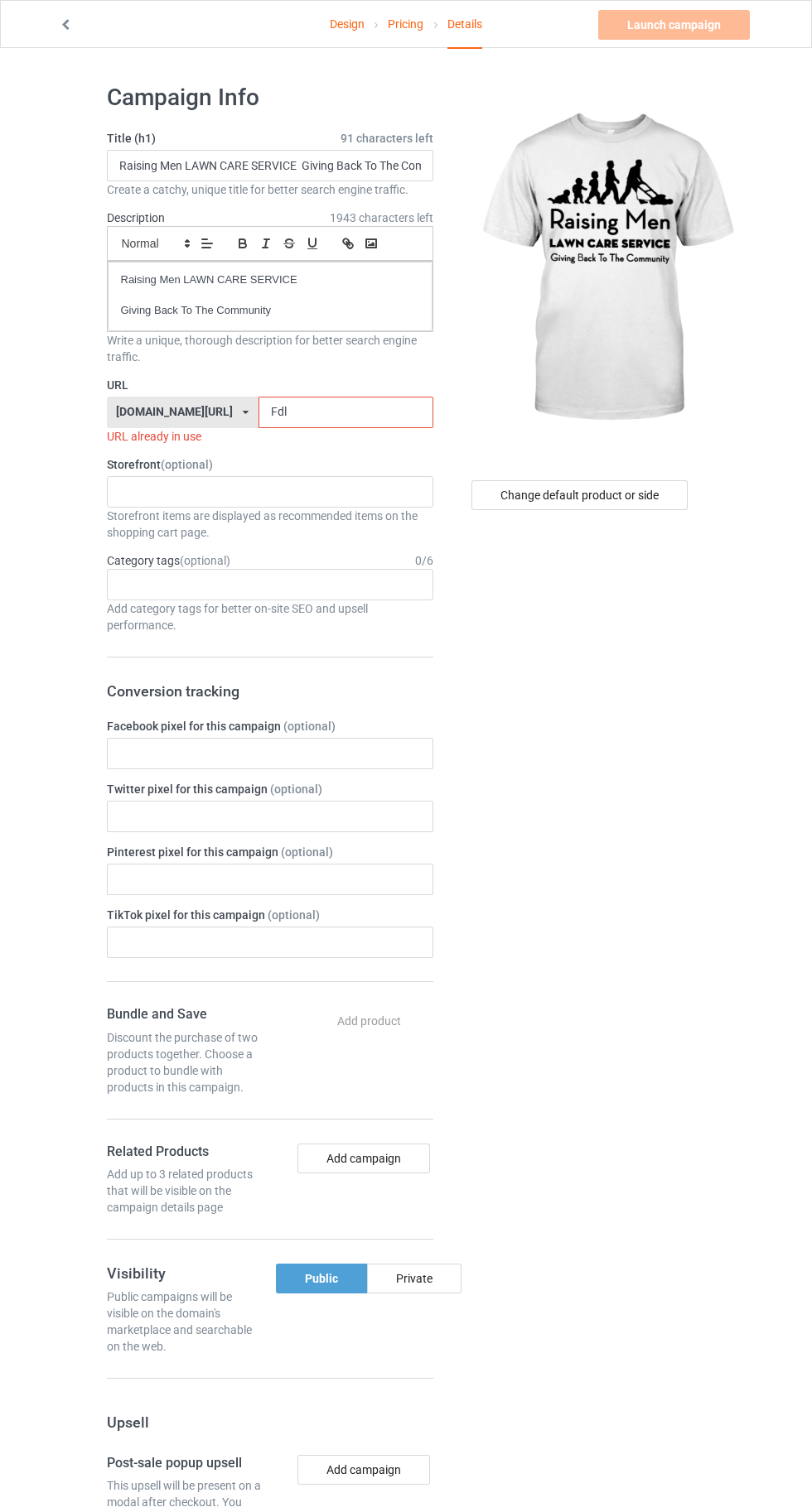
type input "Fdlb"
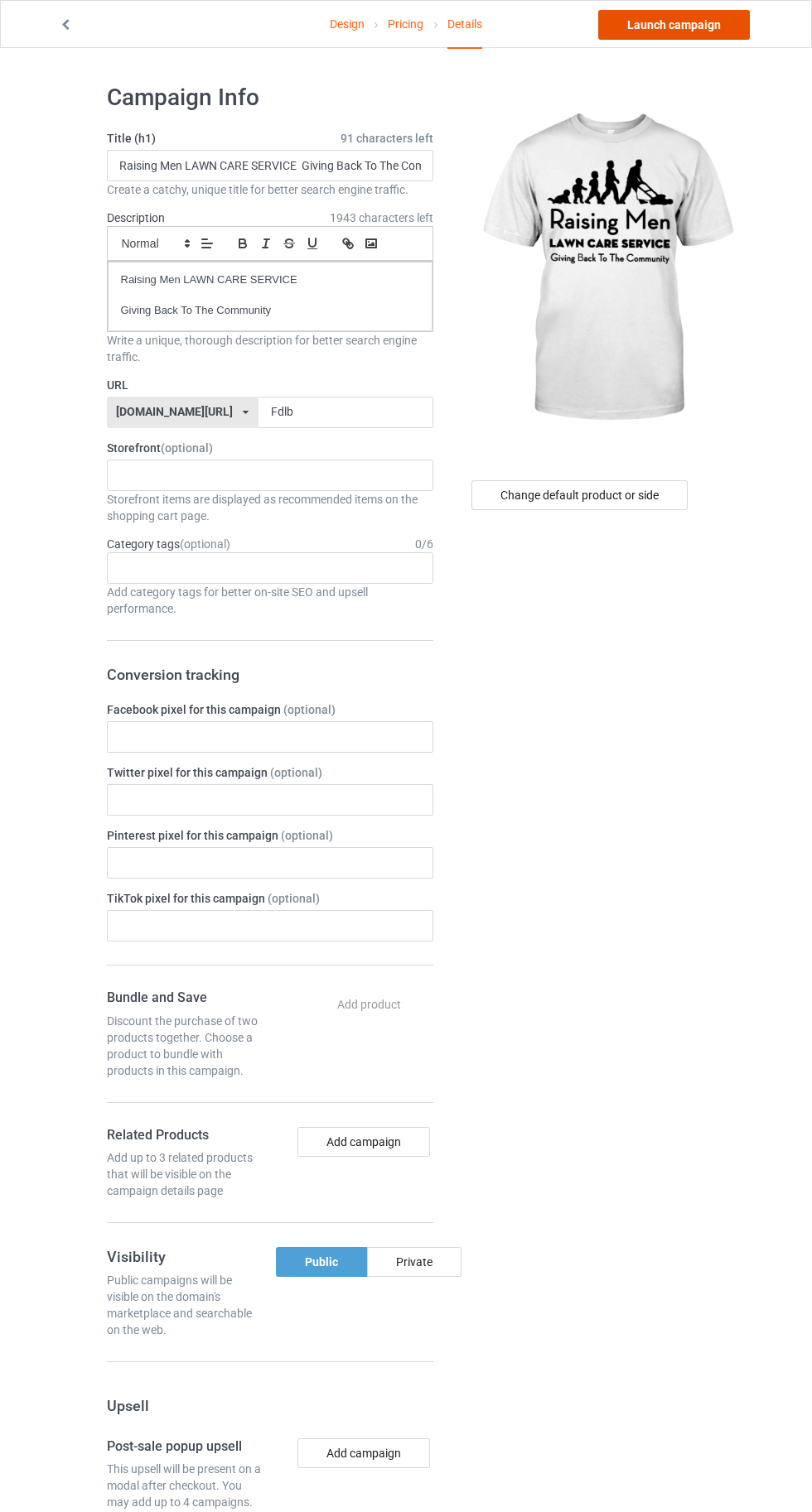
click at [643, 35] on link "Launch campaign" at bounding box center [674, 25] width 152 height 30
